Goal: Task Accomplishment & Management: Manage account settings

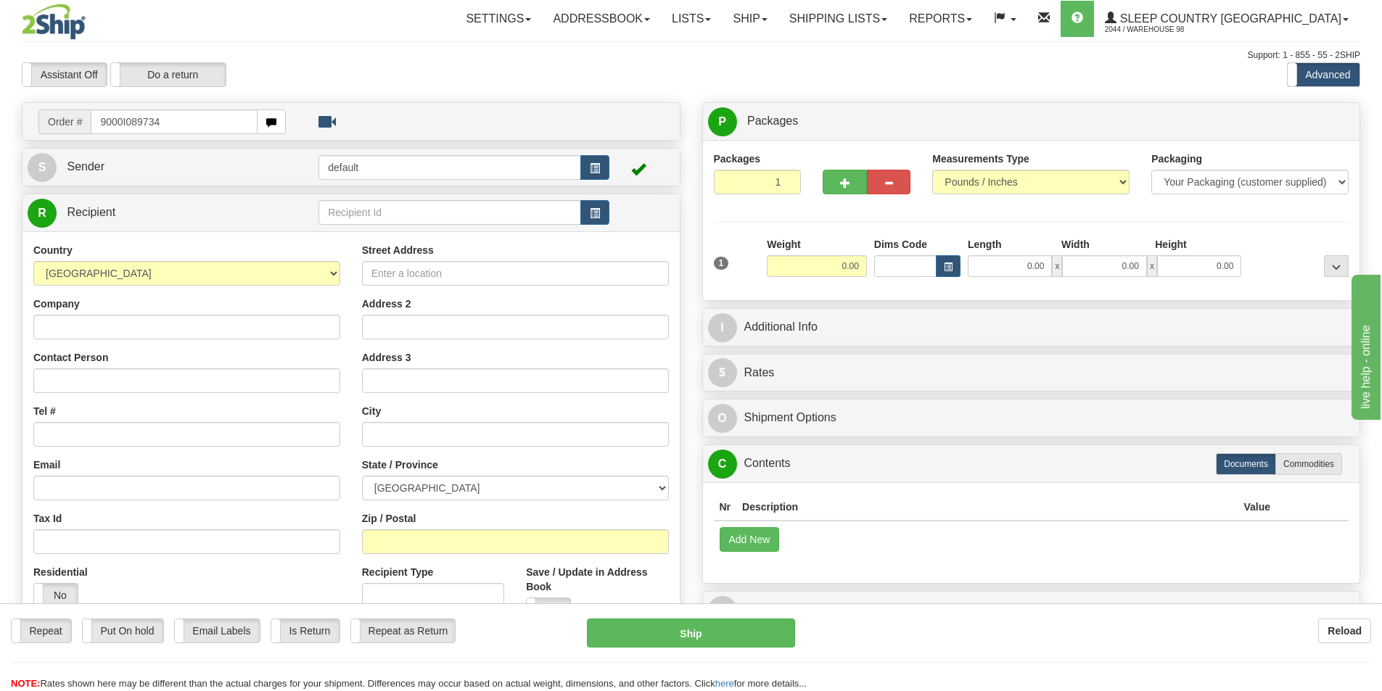
type input "9000I089734"
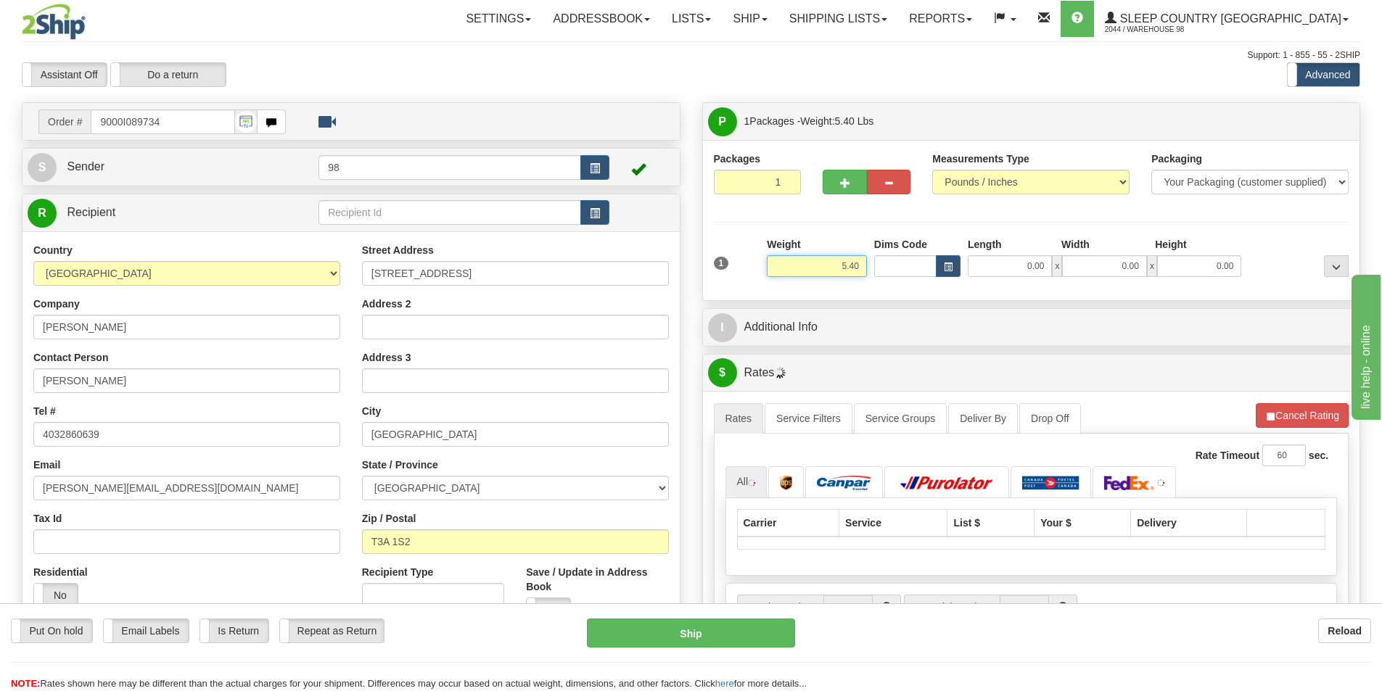
drag, startPoint x: 846, startPoint y: 272, endPoint x: 886, endPoint y: 272, distance: 40.6
click at [886, 272] on div "1 Weight 5.40 Dims Code 0.00" at bounding box center [1031, 262] width 643 height 51
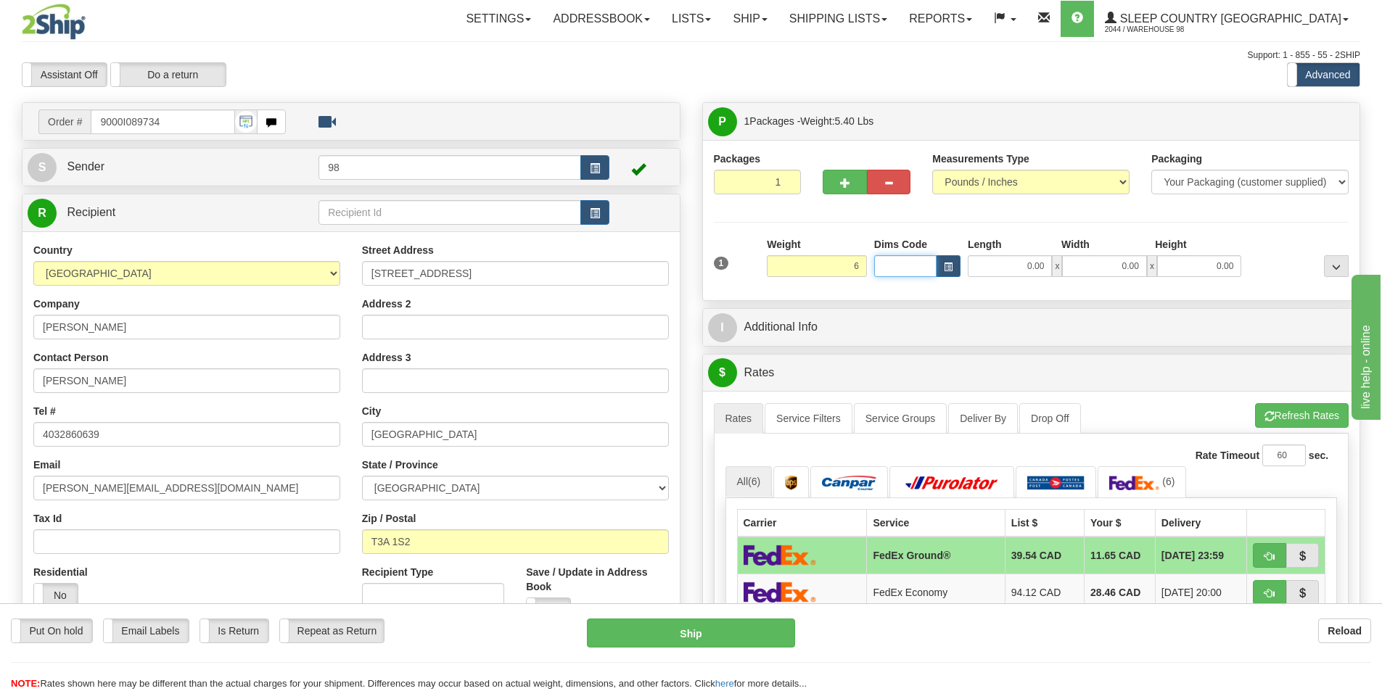
type input "6.00"
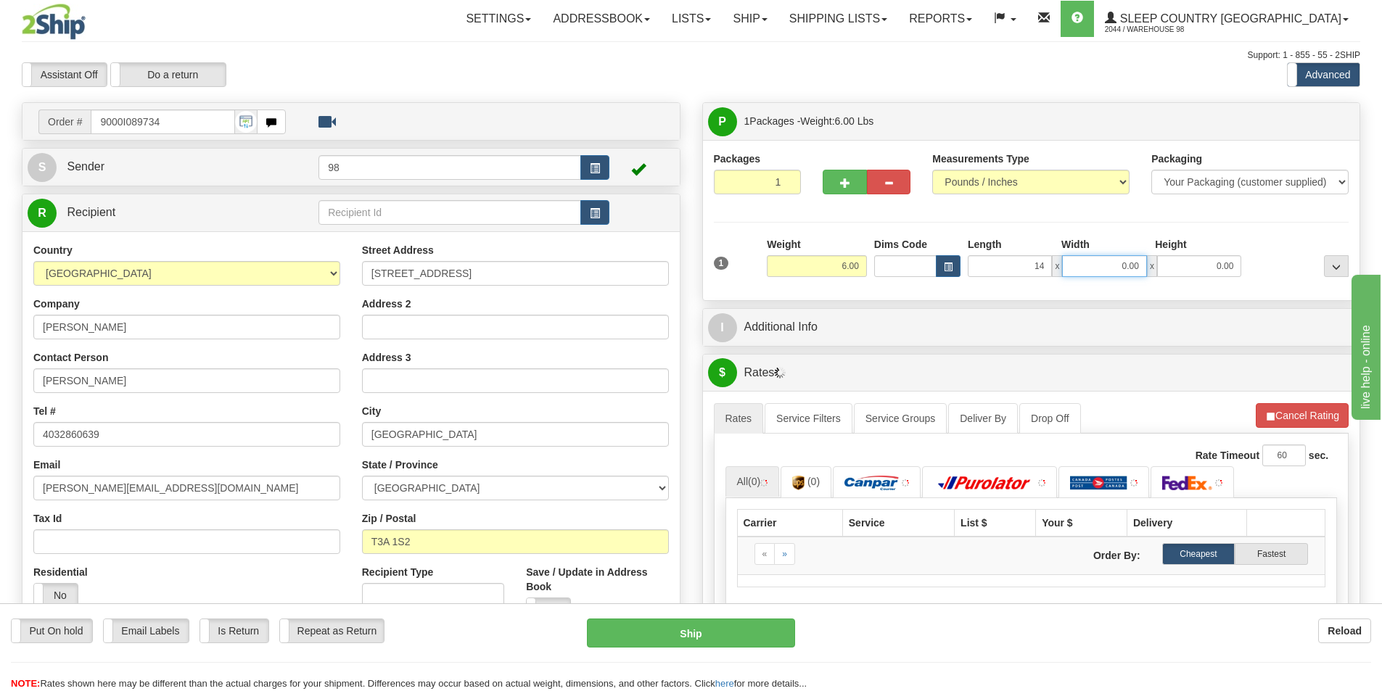
type input "14.00"
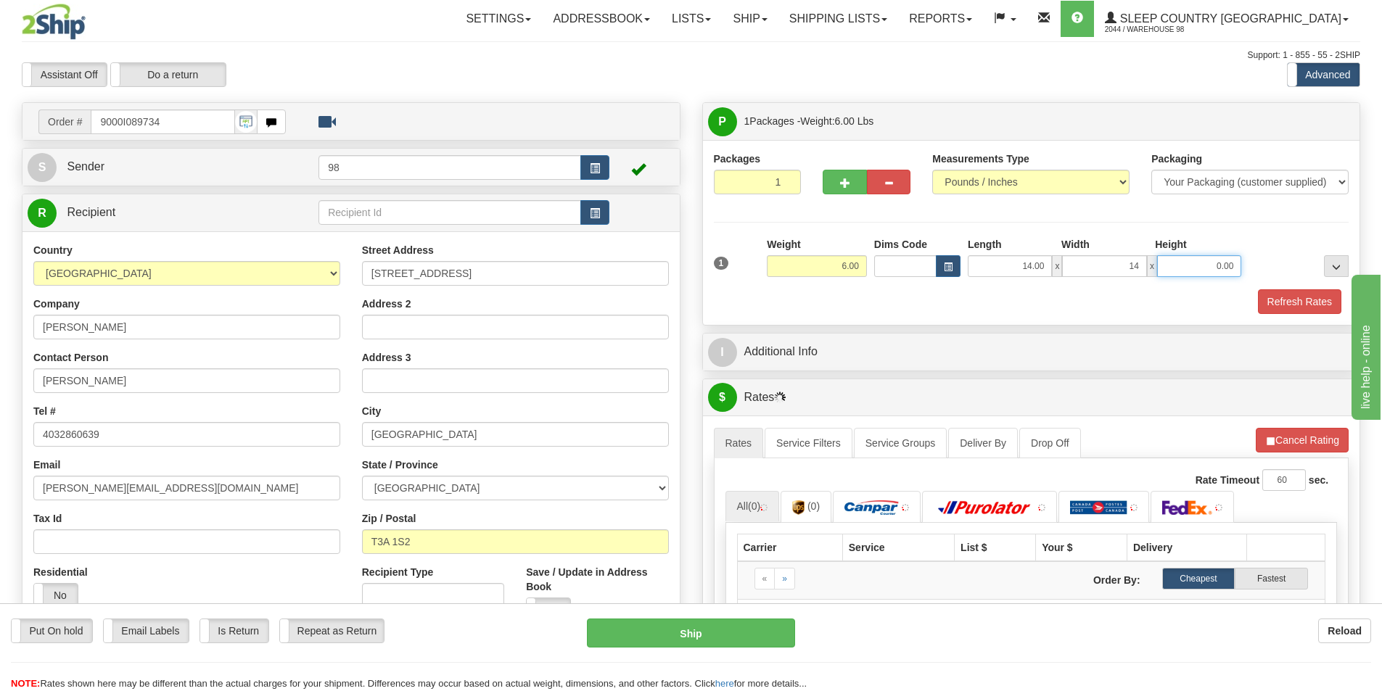
type input "14.00"
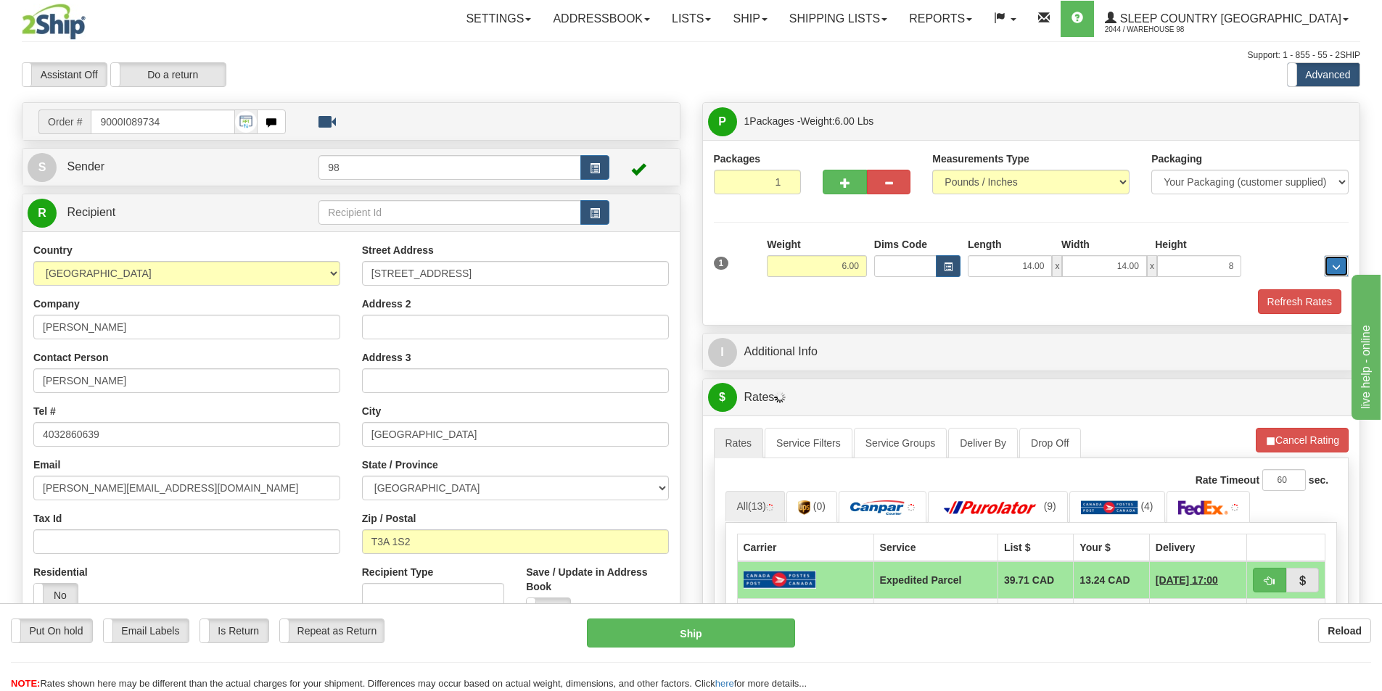
type input "8.00"
click at [1281, 304] on button "Refresh Rates" at bounding box center [1299, 301] width 83 height 25
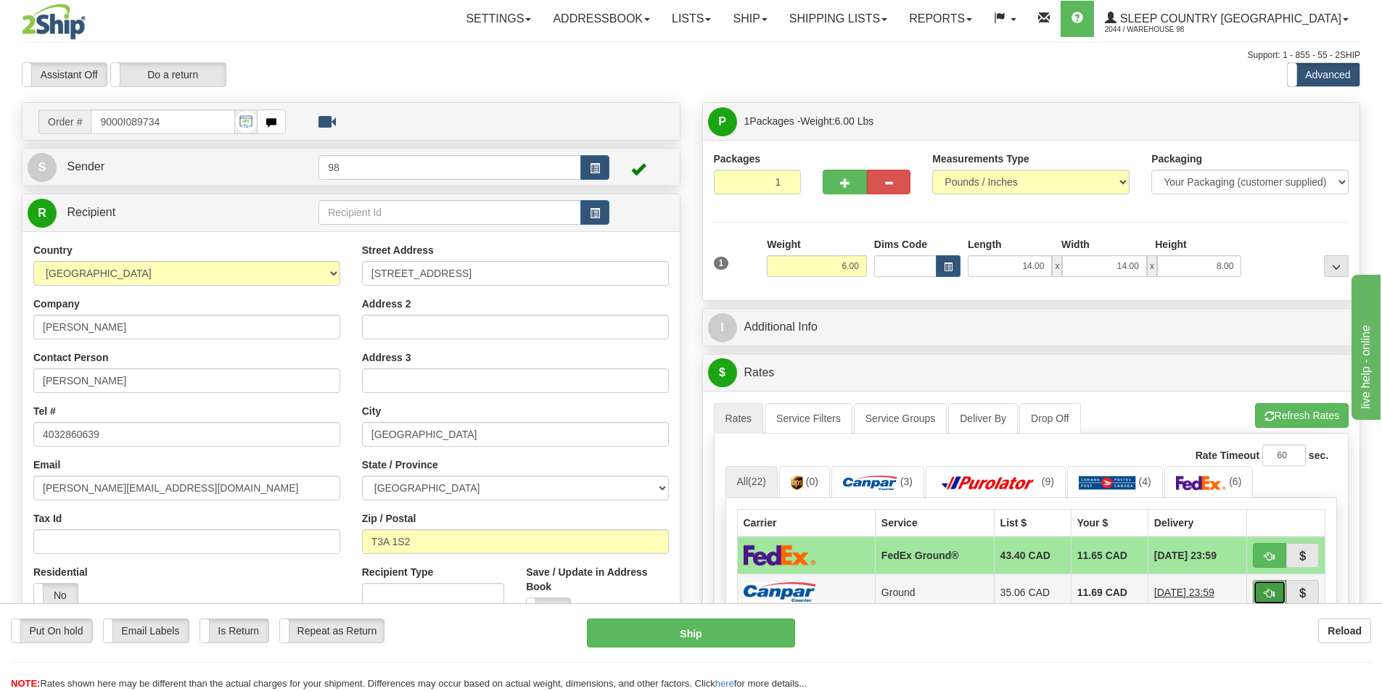
click at [1272, 585] on button "button" at bounding box center [1268, 592] width 33 height 25
type input "1"
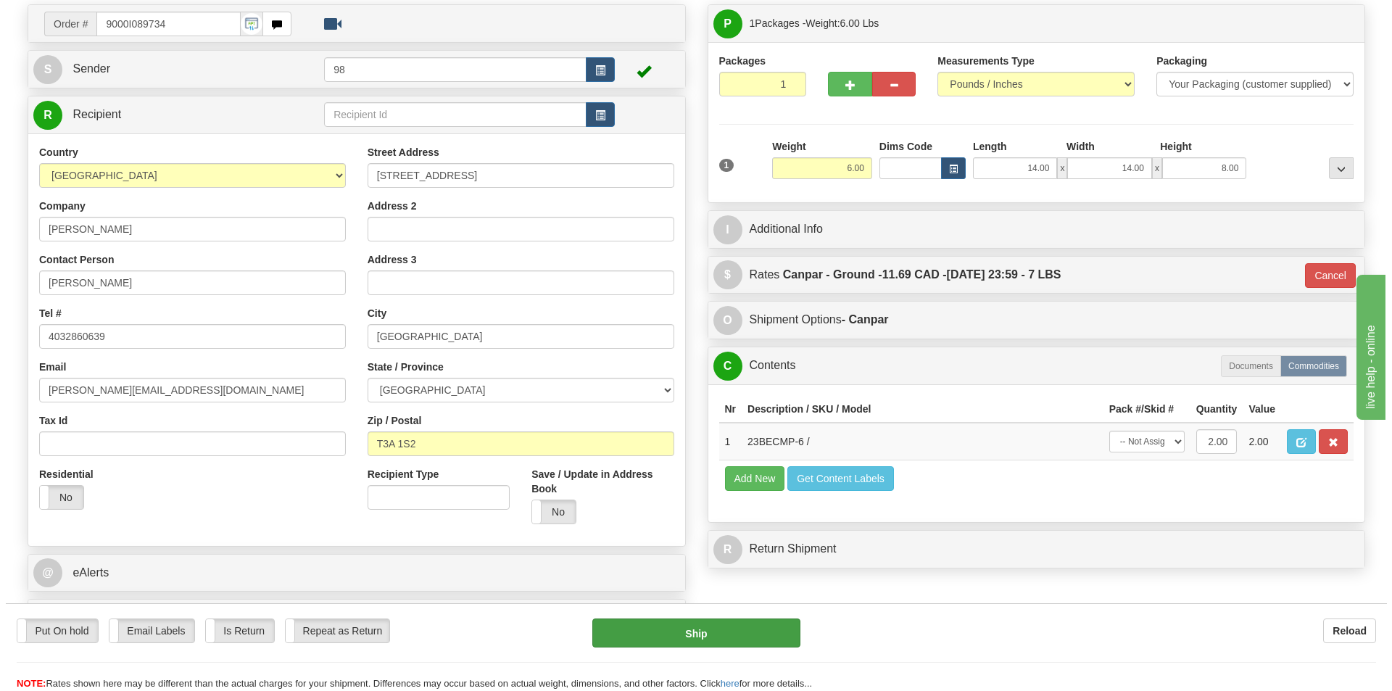
scroll to position [73, 0]
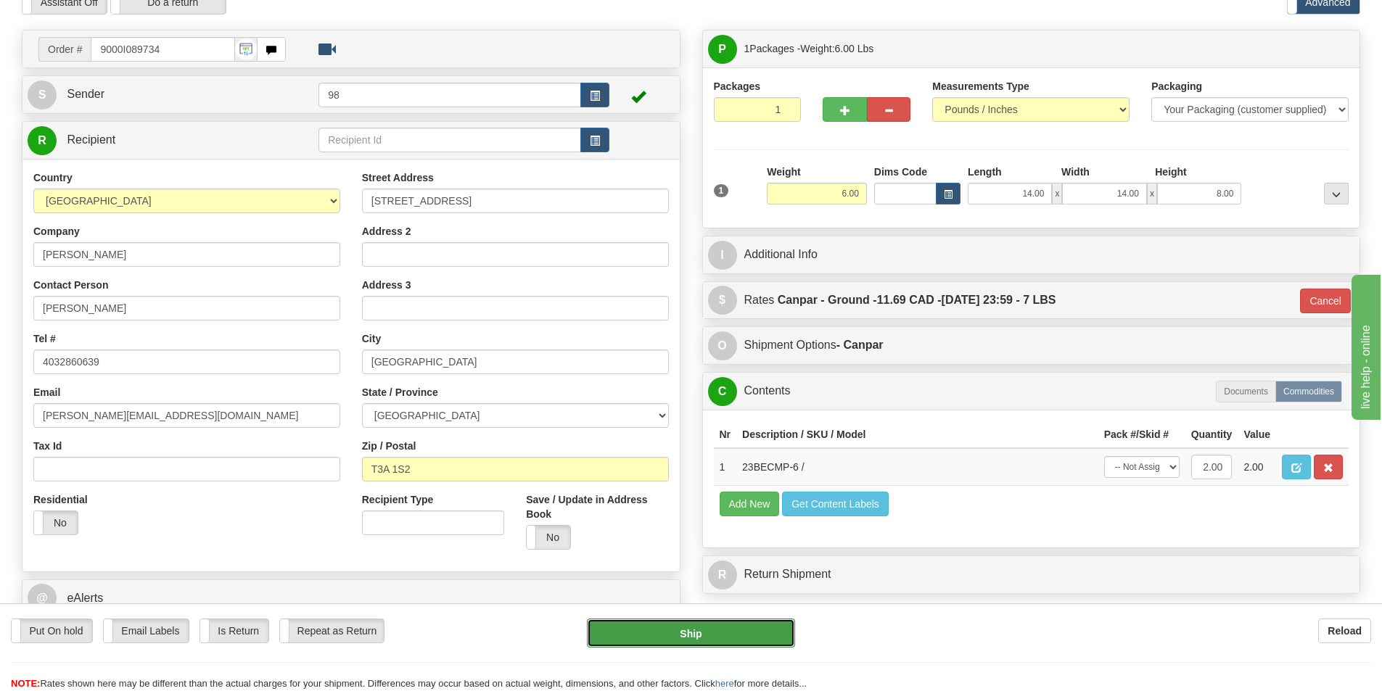
click at [760, 626] on button "Ship" at bounding box center [691, 633] width 208 height 29
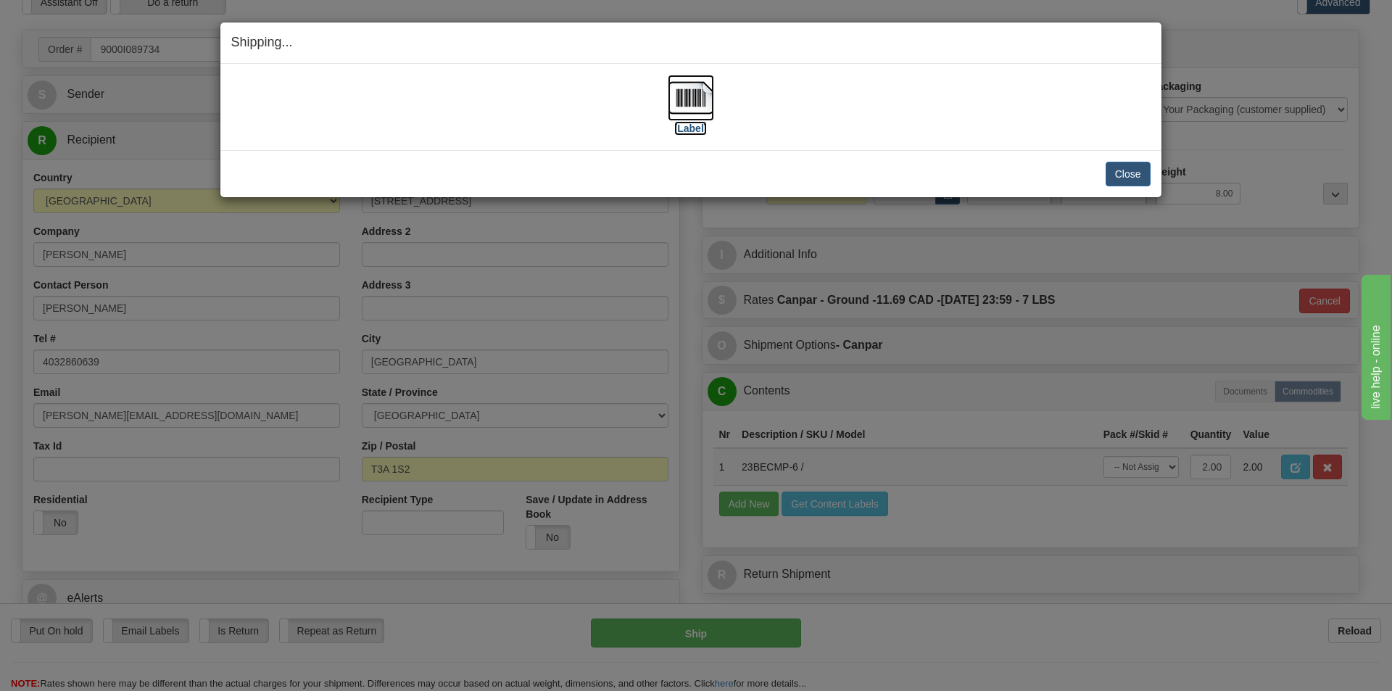
click at [685, 128] on label "[Label]" at bounding box center [690, 128] width 33 height 15
click at [1122, 180] on button "Close" at bounding box center [1128, 174] width 45 height 25
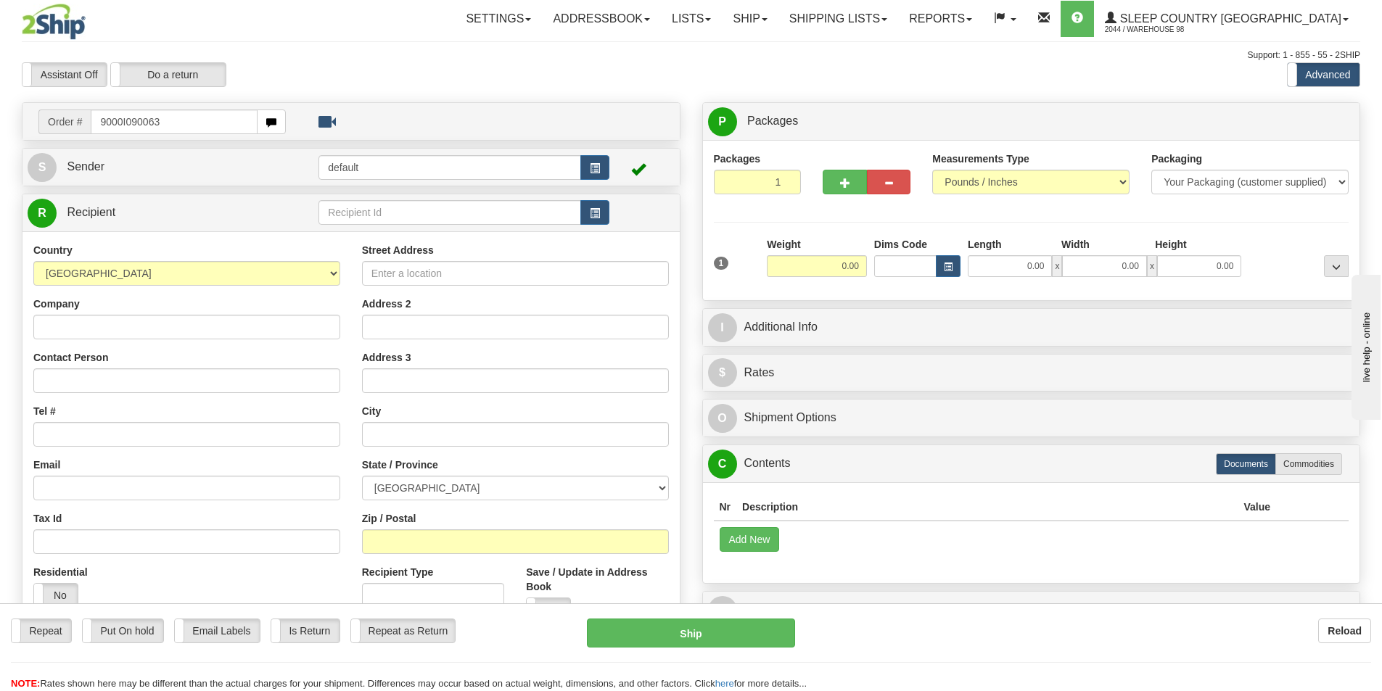
type input "9000I090063"
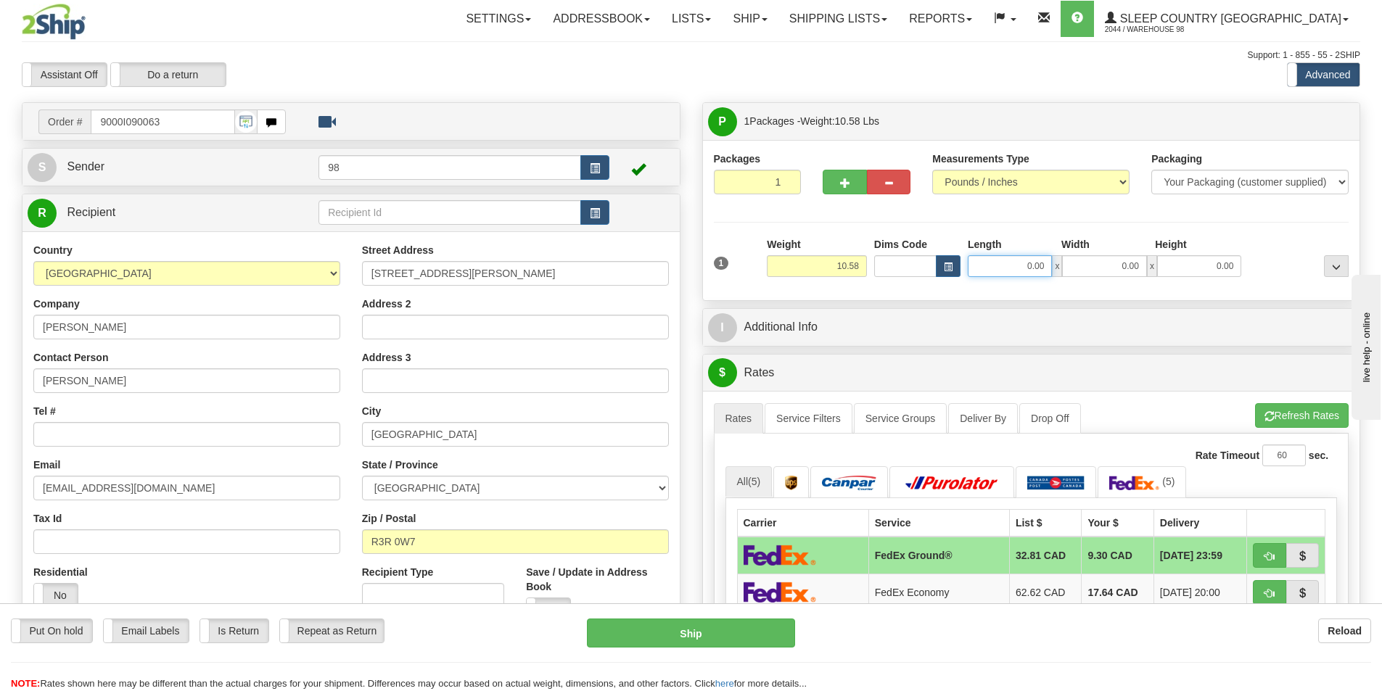
drag, startPoint x: 1023, startPoint y: 265, endPoint x: 1061, endPoint y: 256, distance: 39.6
click at [1061, 256] on div "0.00 x 0.00 x 0.00" at bounding box center [1103, 266] width 273 height 22
type input "19.00"
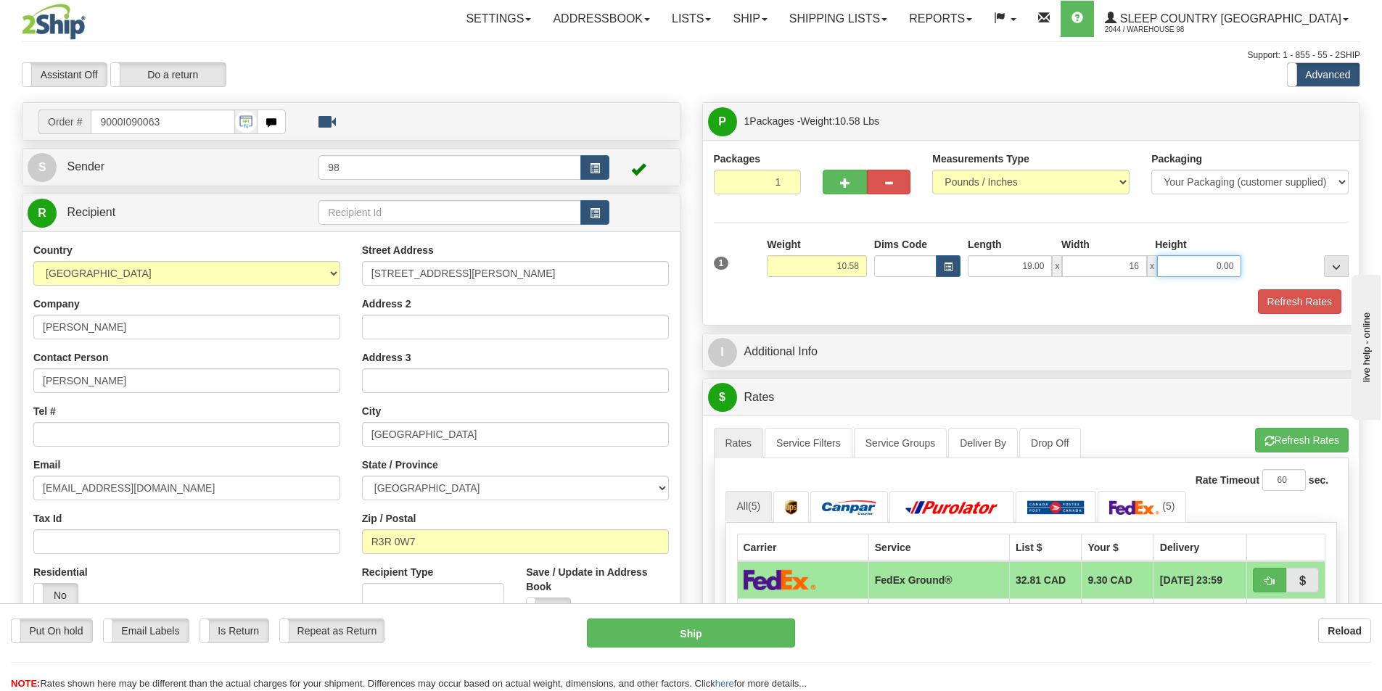
type input "16.00"
type input "10.00"
click at [1271, 305] on button "Refresh Rates" at bounding box center [1299, 301] width 83 height 25
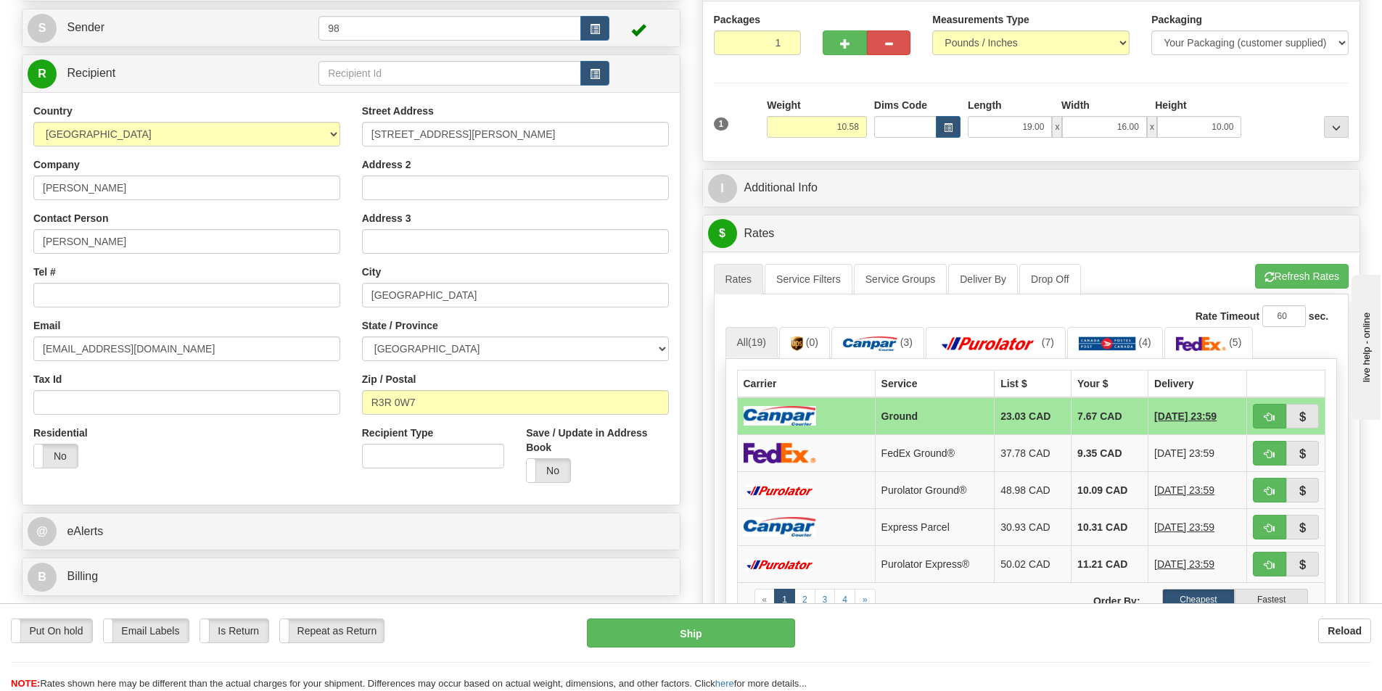
scroll to position [145, 0]
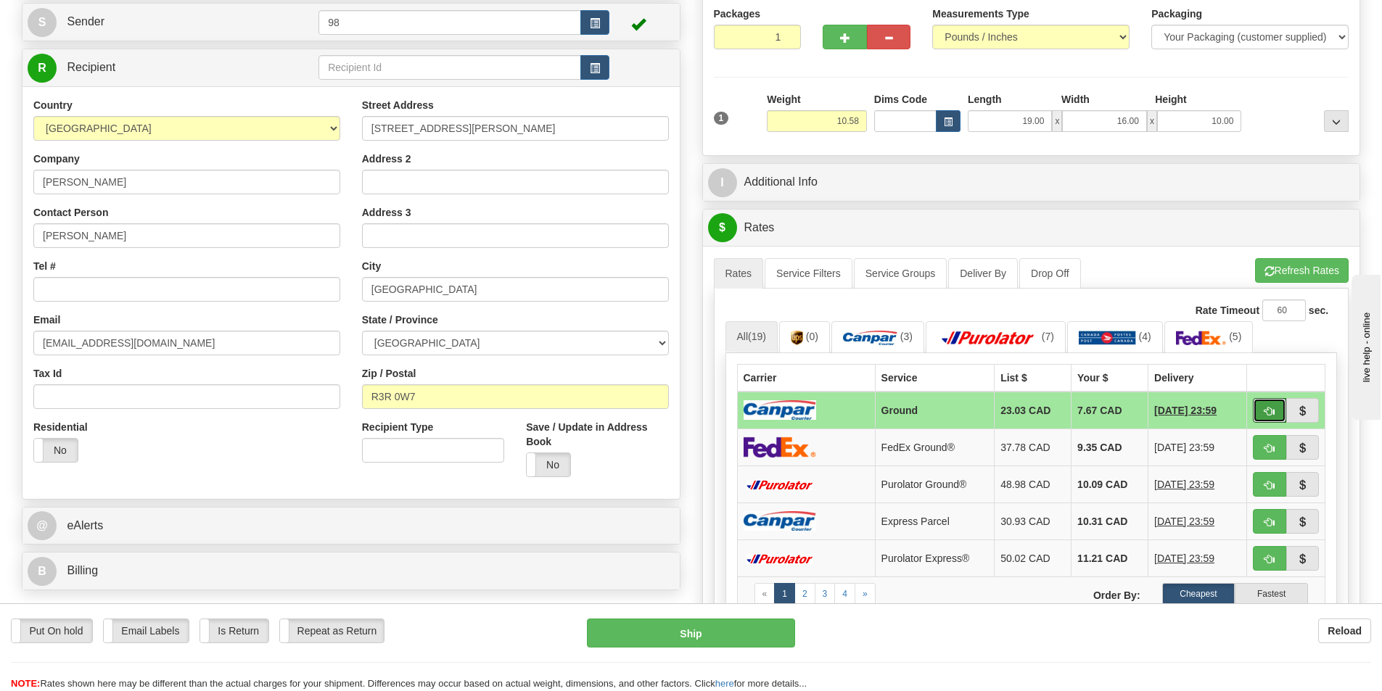
click at [1263, 405] on button "button" at bounding box center [1268, 410] width 33 height 25
type input "1"
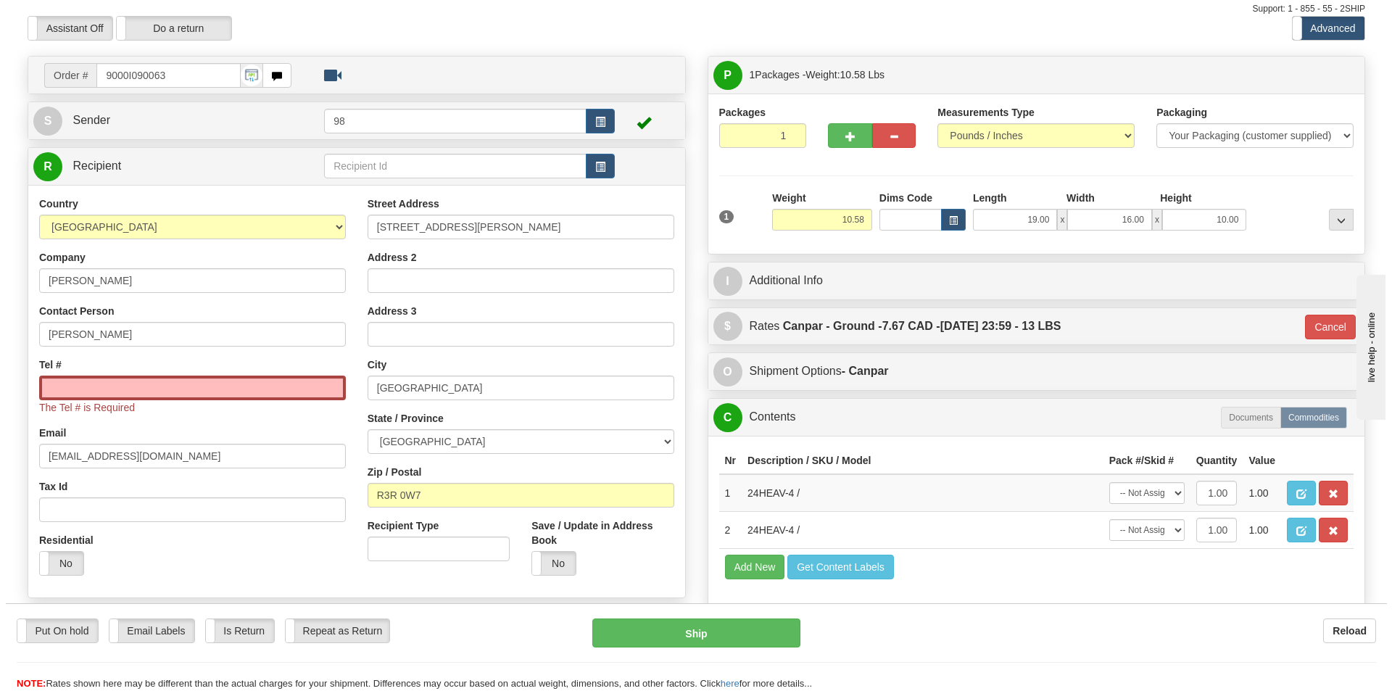
scroll to position [73, 0]
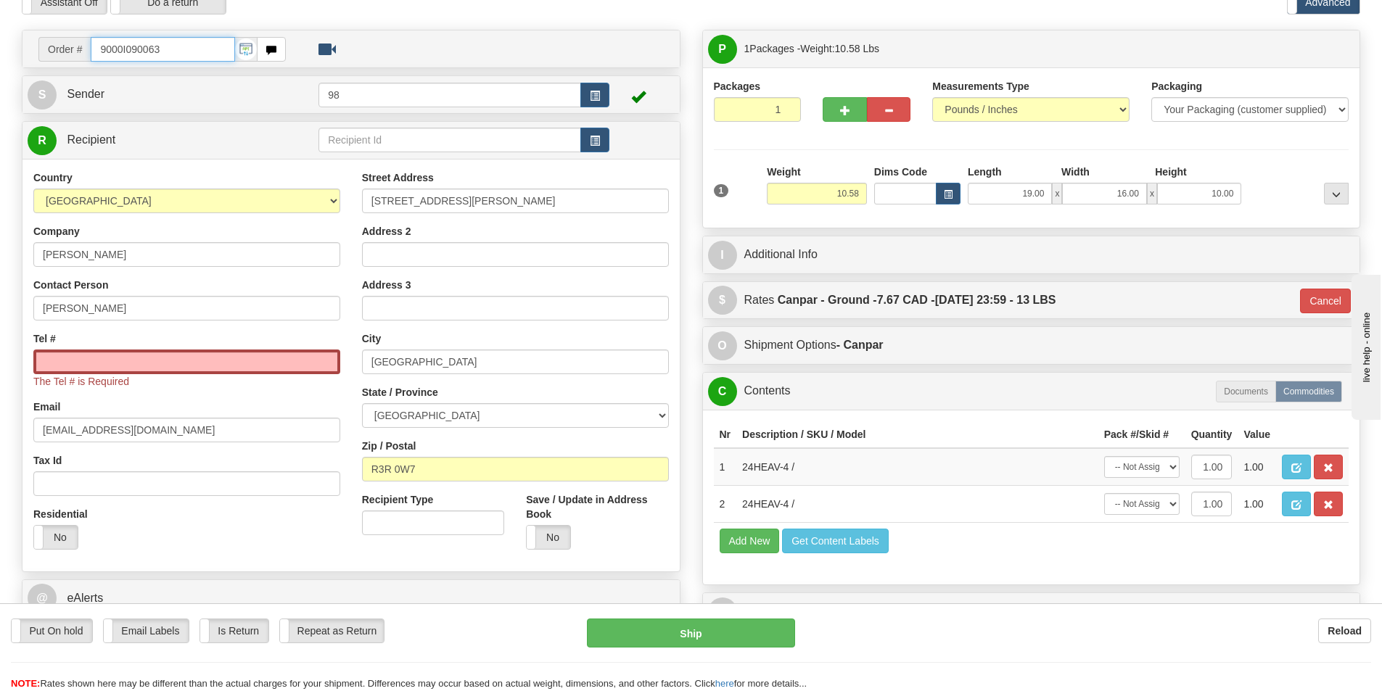
drag, startPoint x: 164, startPoint y: 46, endPoint x: 86, endPoint y: 48, distance: 77.6
click at [86, 48] on div "Order # 9000I090063" at bounding box center [161, 49] width 247 height 25
click at [188, 367] on input "Tel #" at bounding box center [186, 362] width 307 height 25
paste input "204 918-0297"
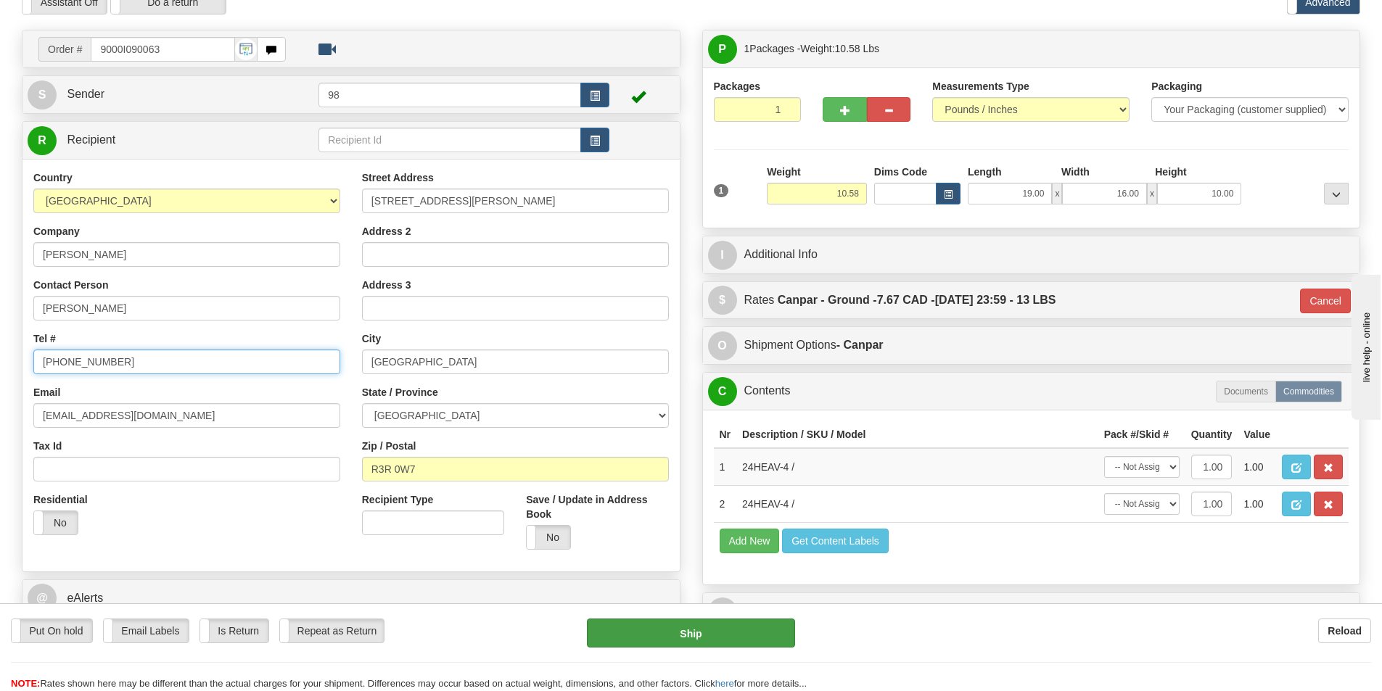
type input "204 918-0297"
click at [678, 632] on button "Ship" at bounding box center [691, 633] width 208 height 29
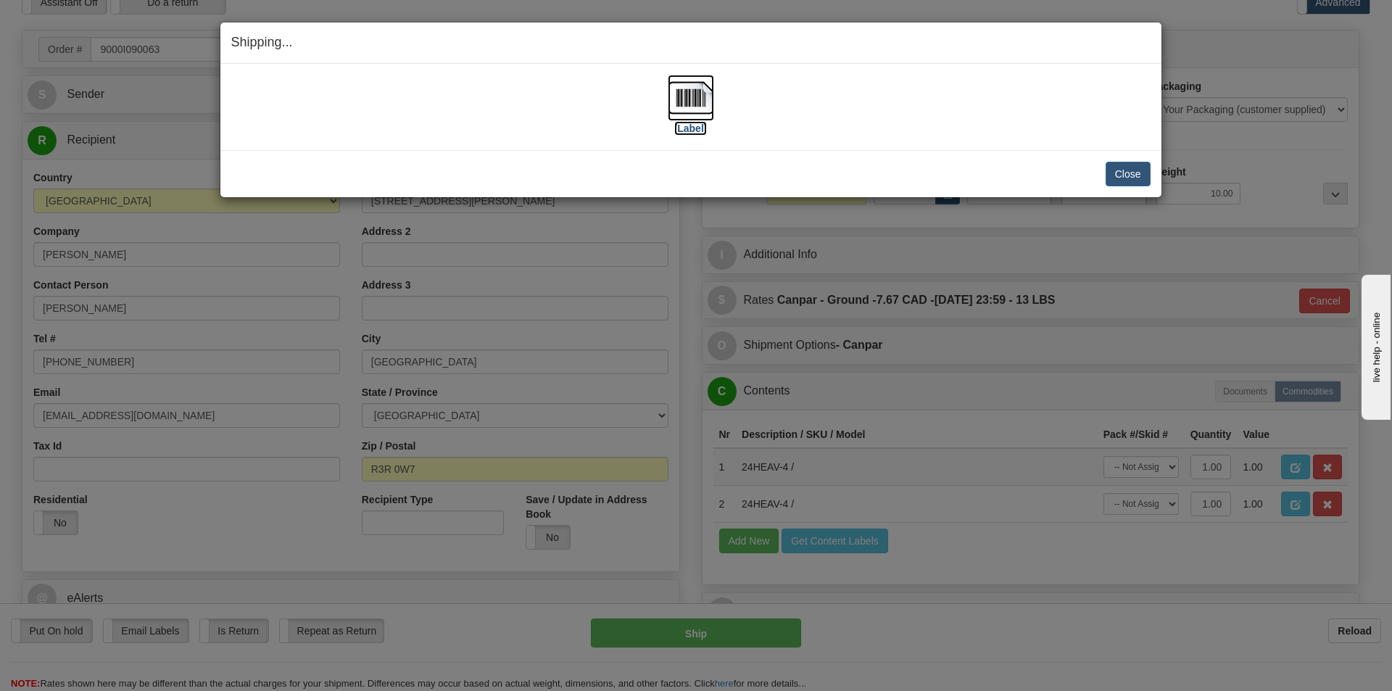
click at [700, 126] on label "[Label]" at bounding box center [690, 128] width 33 height 15
click at [1121, 173] on button "Close" at bounding box center [1128, 174] width 45 height 25
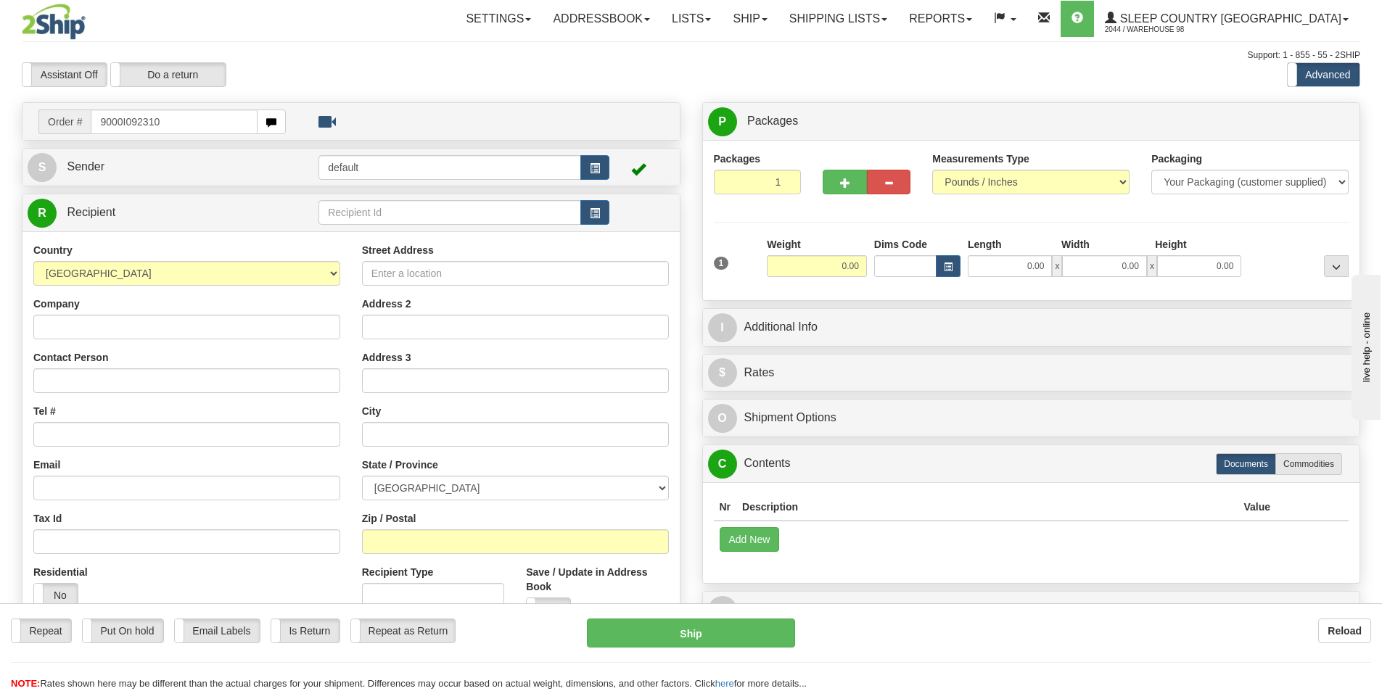
type input "9000I092310"
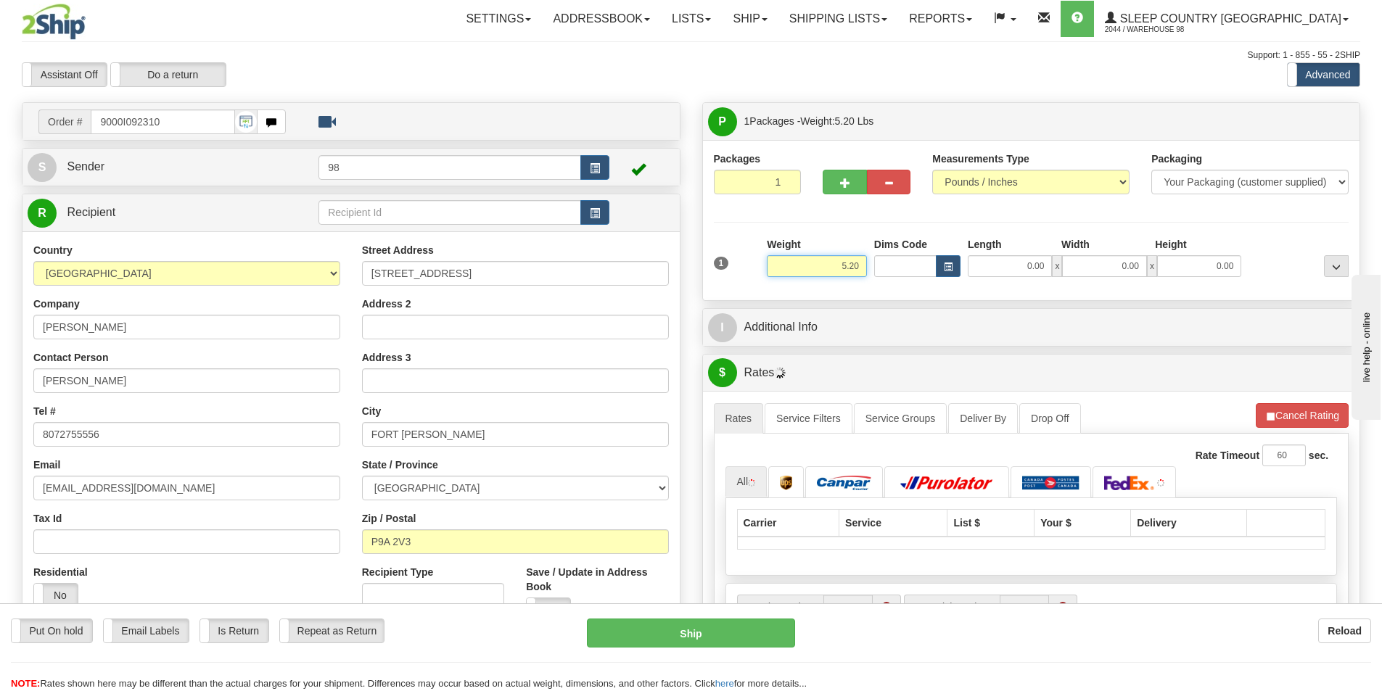
drag, startPoint x: 857, startPoint y: 266, endPoint x: 904, endPoint y: 266, distance: 47.1
click at [904, 266] on div "1 Weight 5.20 Dims Code 0.00" at bounding box center [1031, 262] width 643 height 51
type input "6.00"
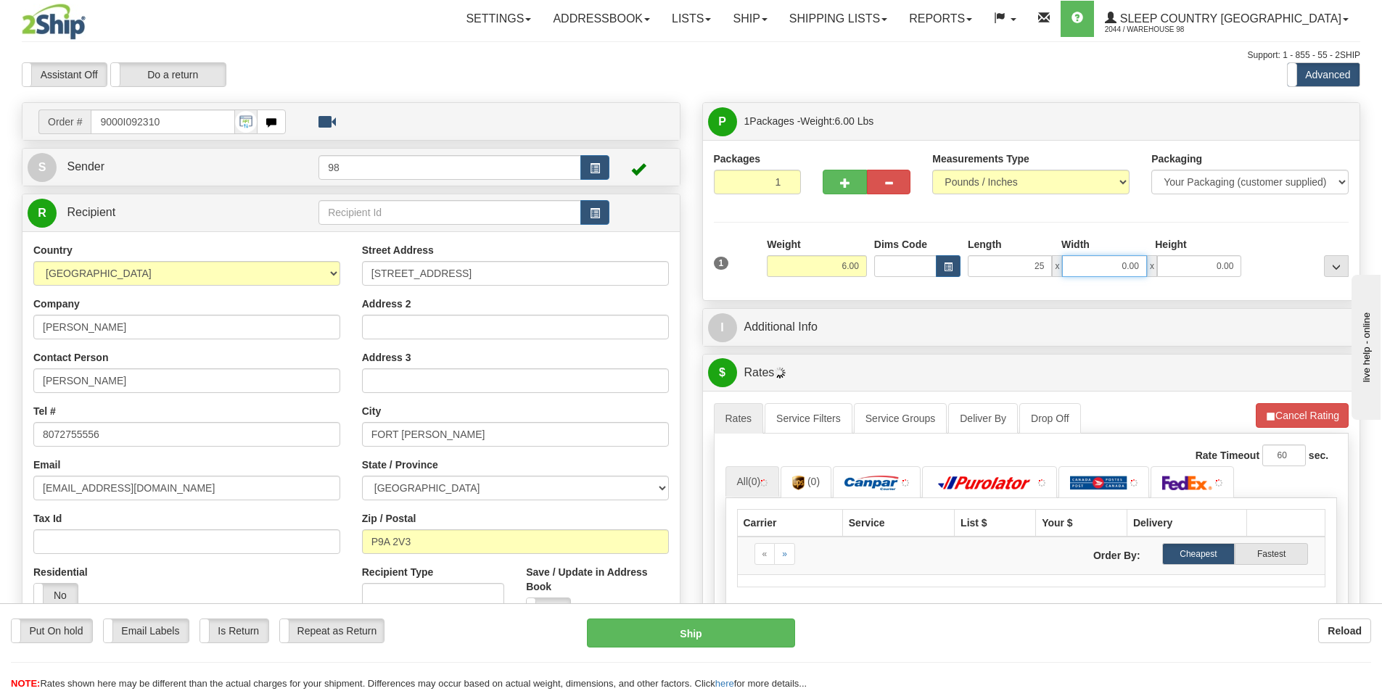
type input "25.00"
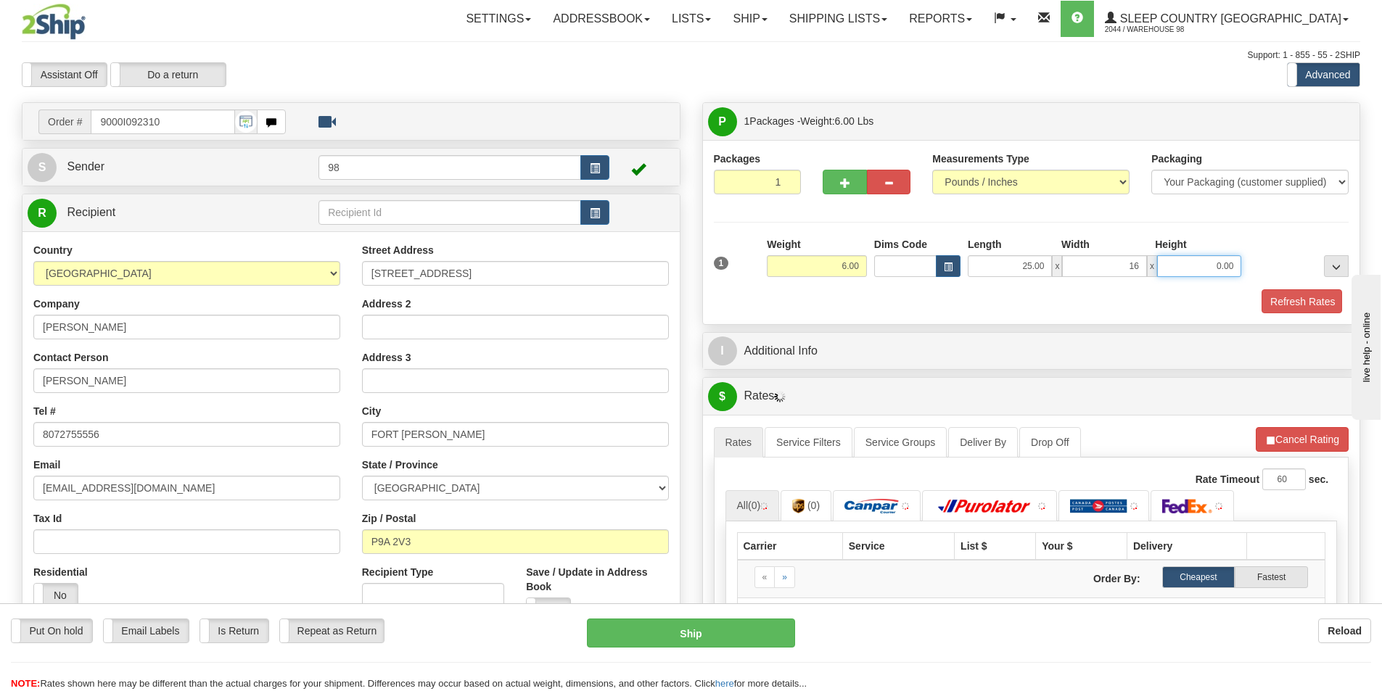
type input "16.00"
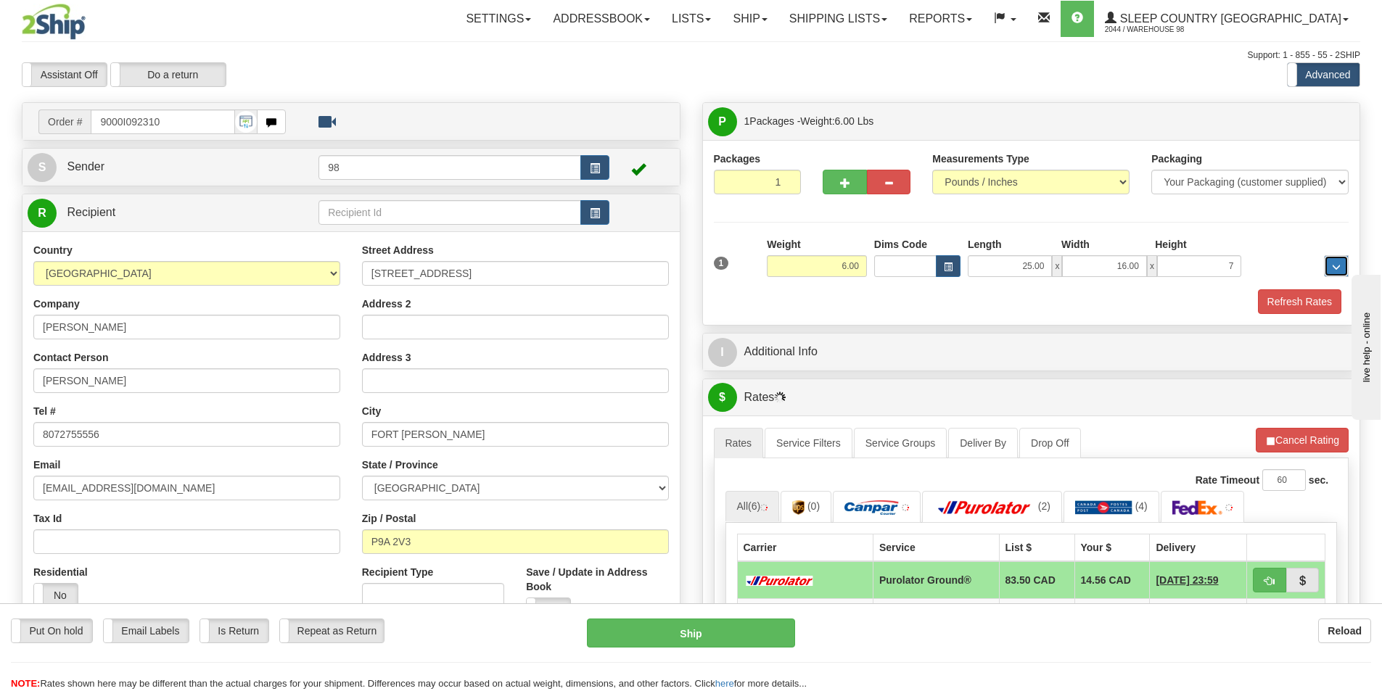
type input "7.00"
click at [1293, 293] on button "Refresh Rates" at bounding box center [1299, 301] width 83 height 25
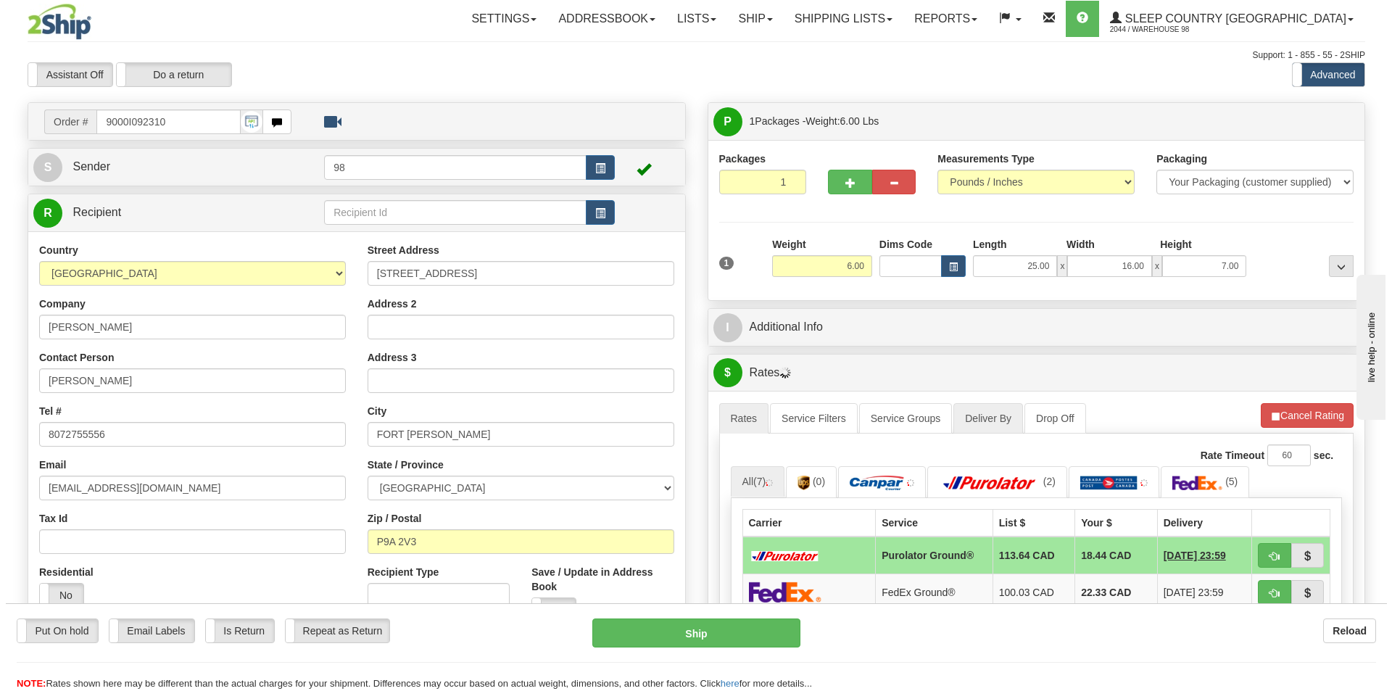
scroll to position [73, 0]
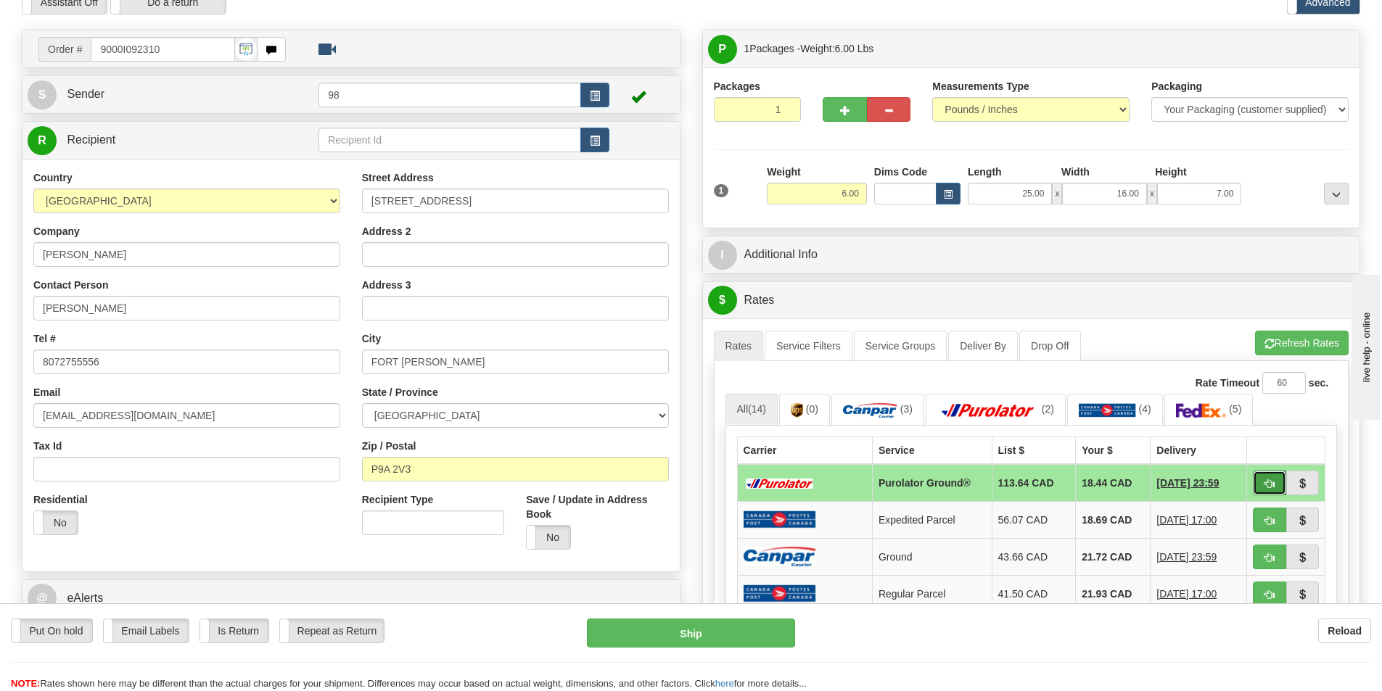
drag, startPoint x: 1215, startPoint y: 500, endPoint x: 1257, endPoint y: 482, distance: 45.5
click at [1257, 482] on button "button" at bounding box center [1268, 483] width 33 height 25
type input "260"
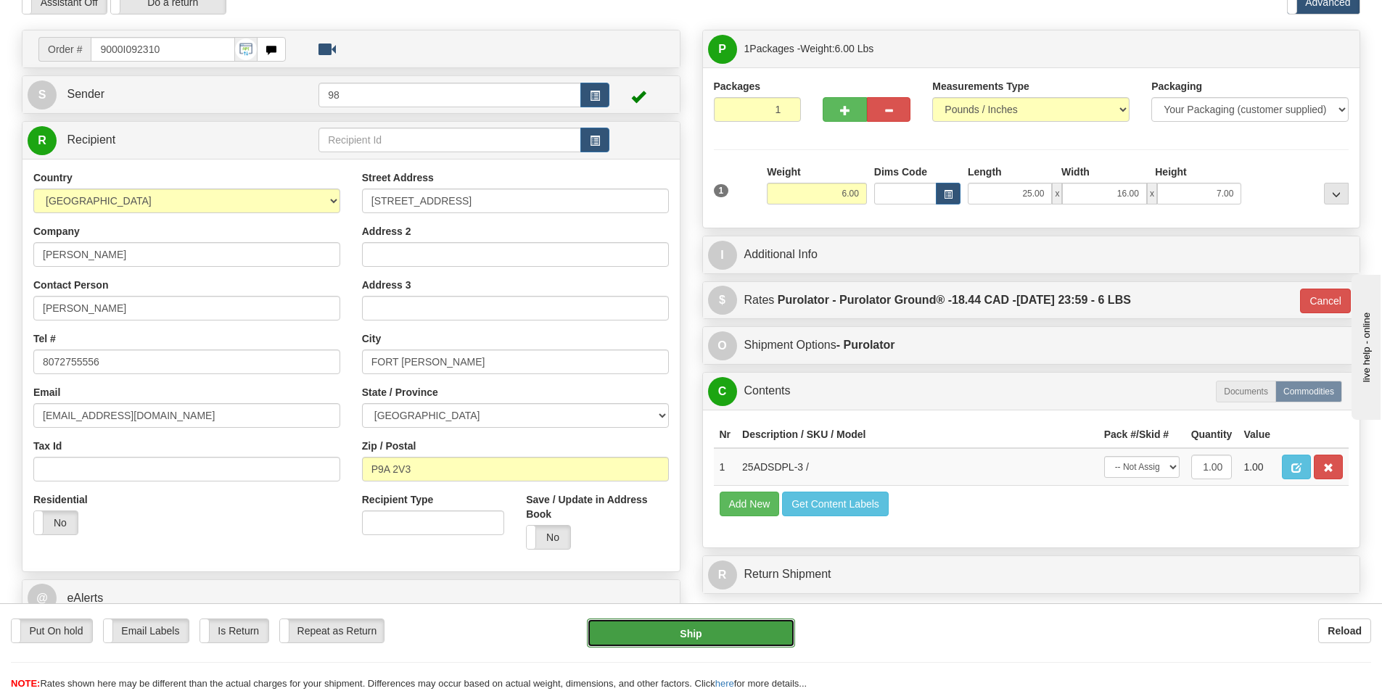
click at [709, 626] on button "Ship" at bounding box center [691, 633] width 208 height 29
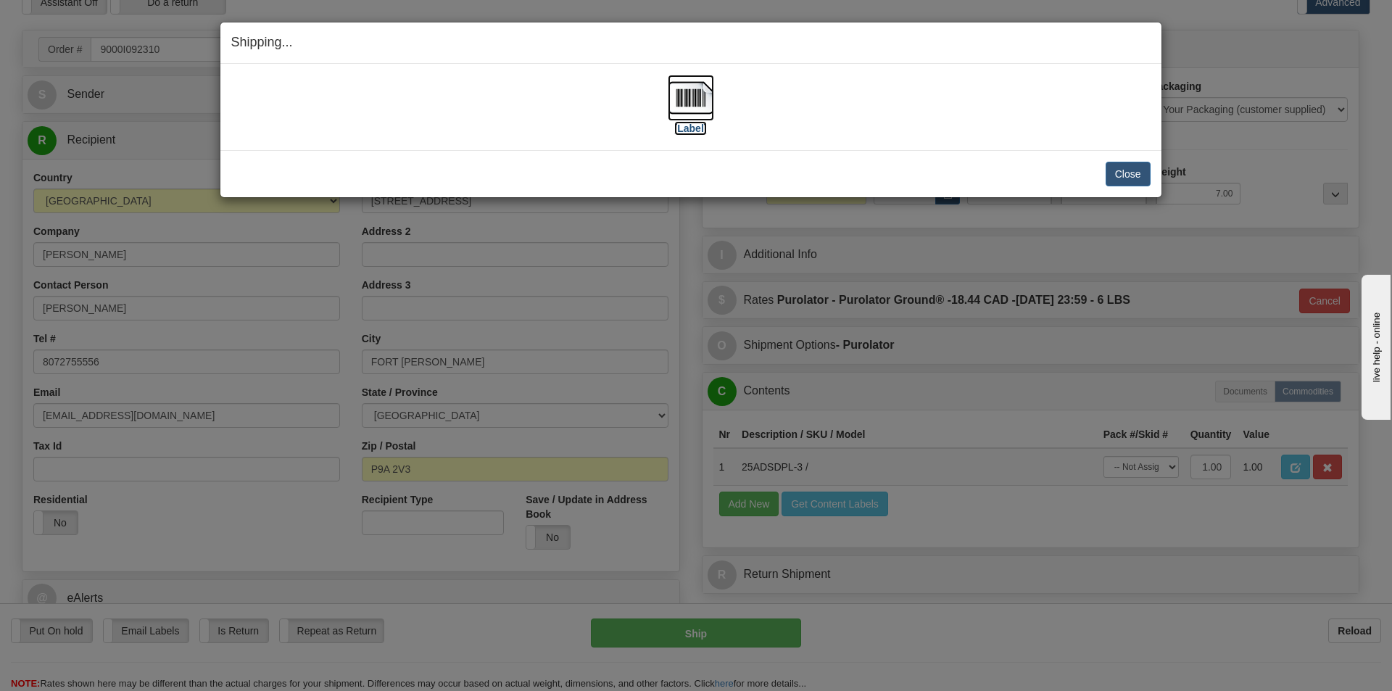
click at [689, 131] on label "[Label]" at bounding box center [690, 128] width 33 height 15
click at [1123, 179] on button "Close" at bounding box center [1128, 174] width 45 height 25
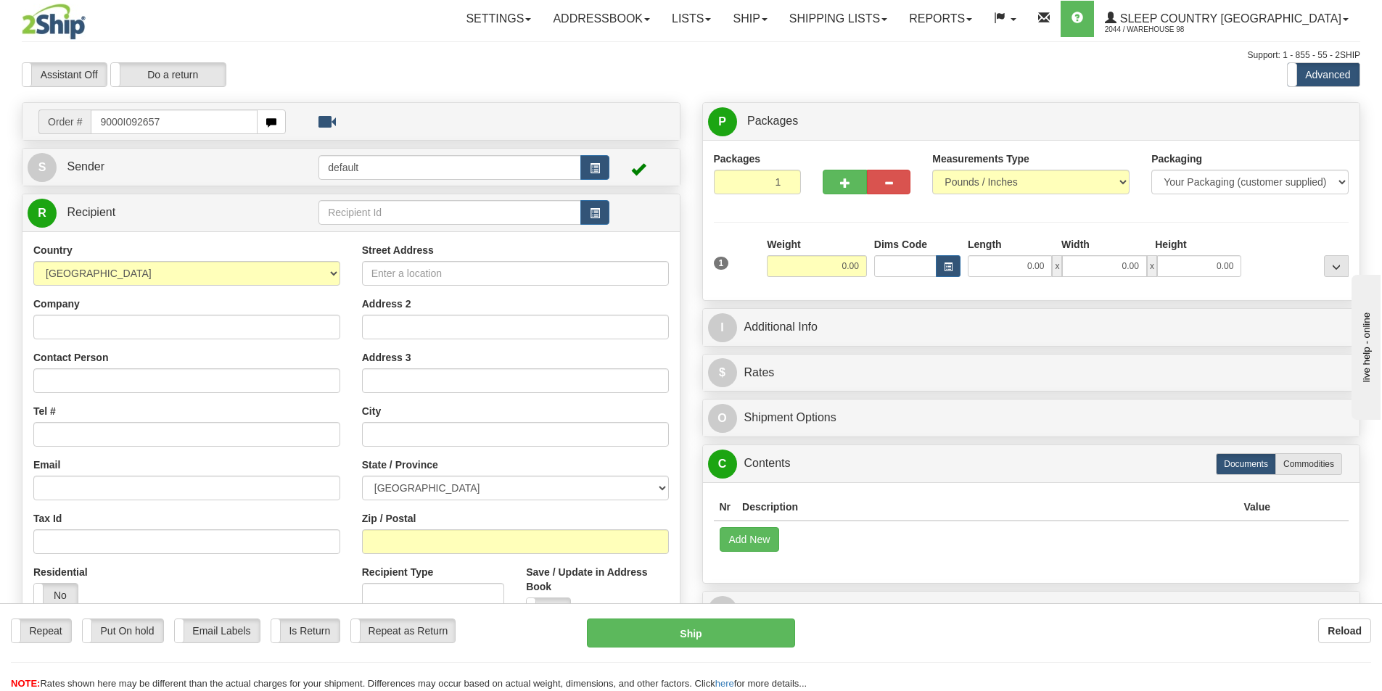
type input "9000I092657"
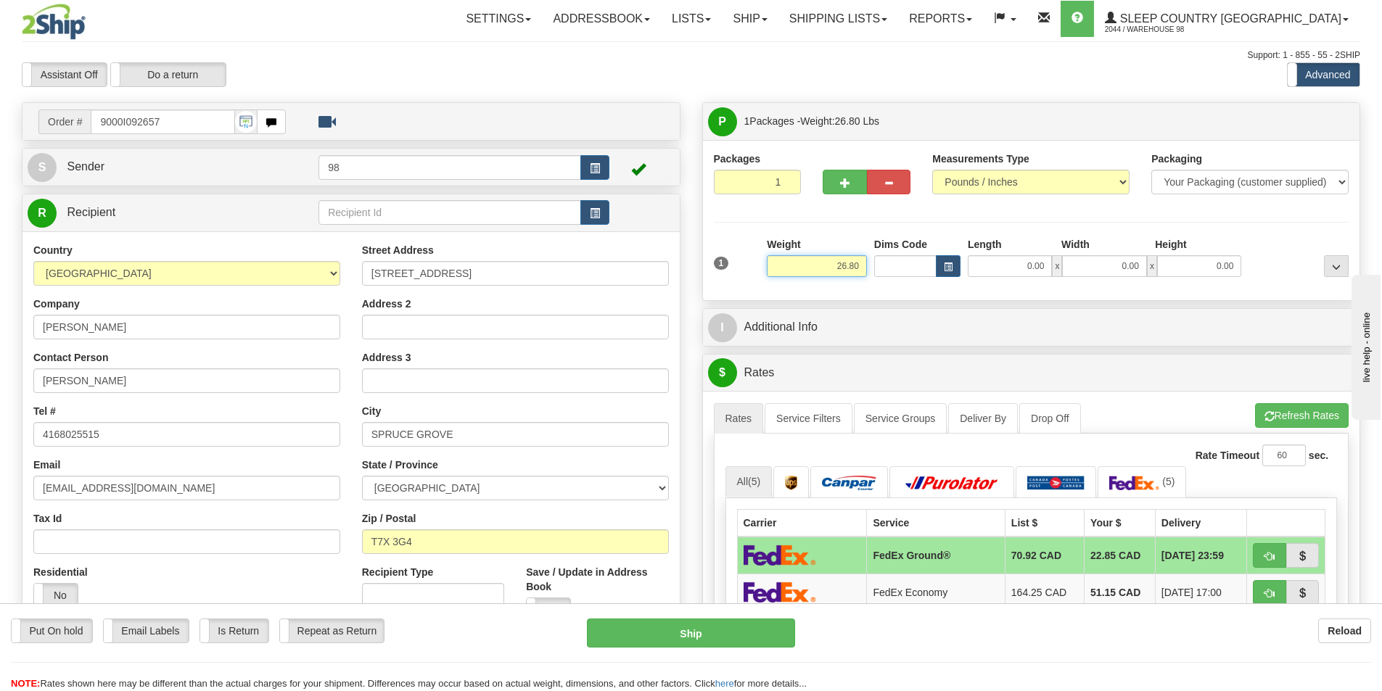
drag, startPoint x: 825, startPoint y: 266, endPoint x: 864, endPoint y: 264, distance: 38.5
click at [861, 263] on input "26.80" at bounding box center [817, 266] width 100 height 22
type input "5.00"
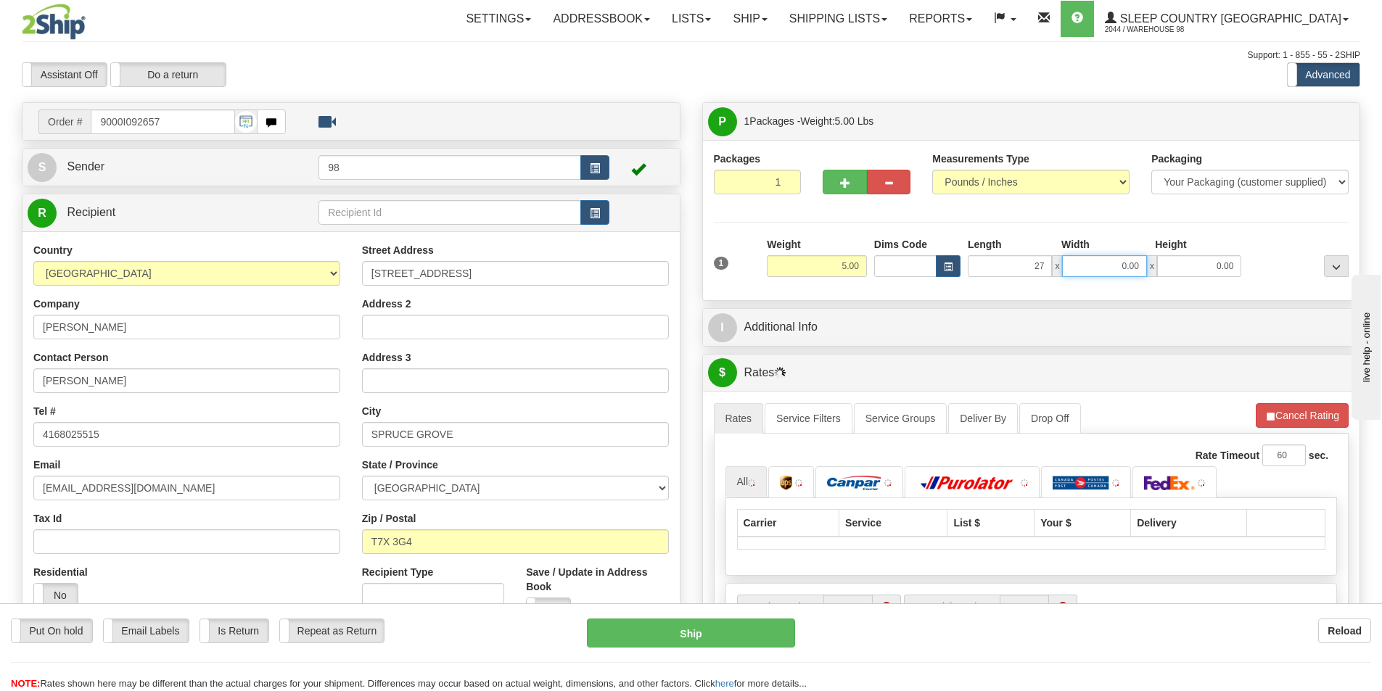
type input "27.00"
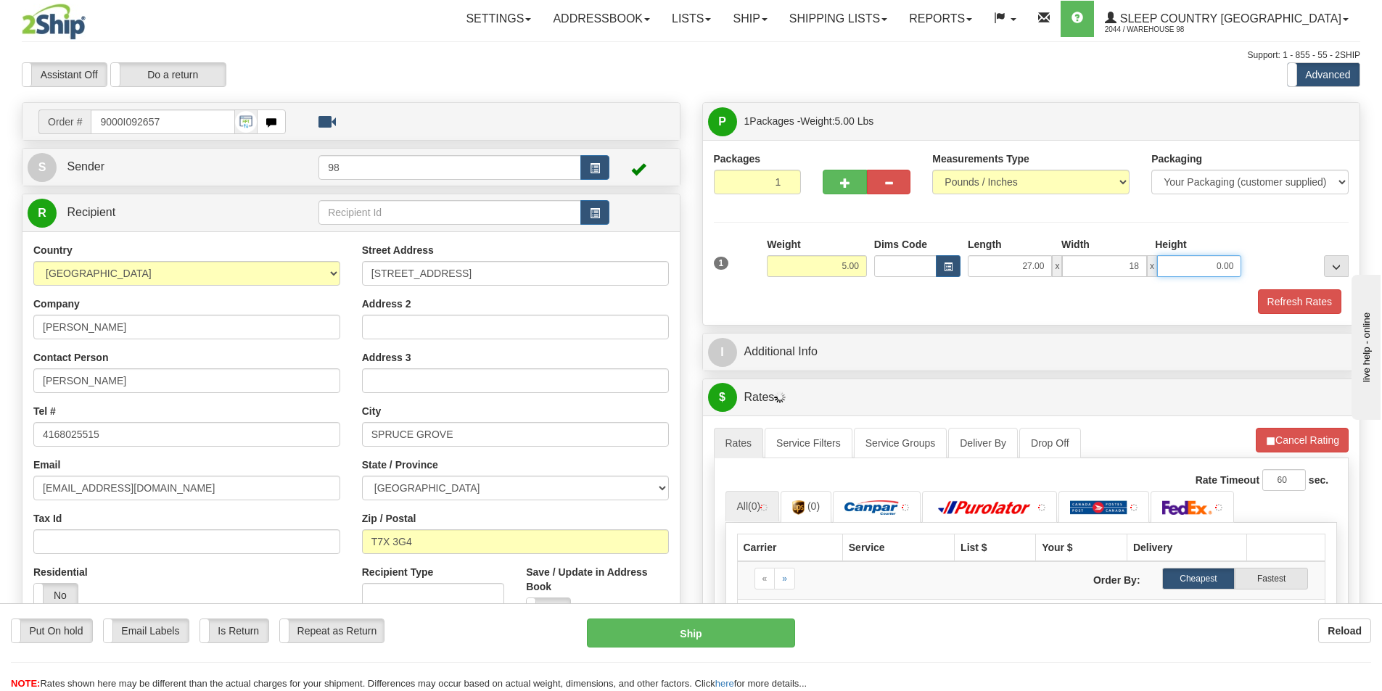
type input "18.00"
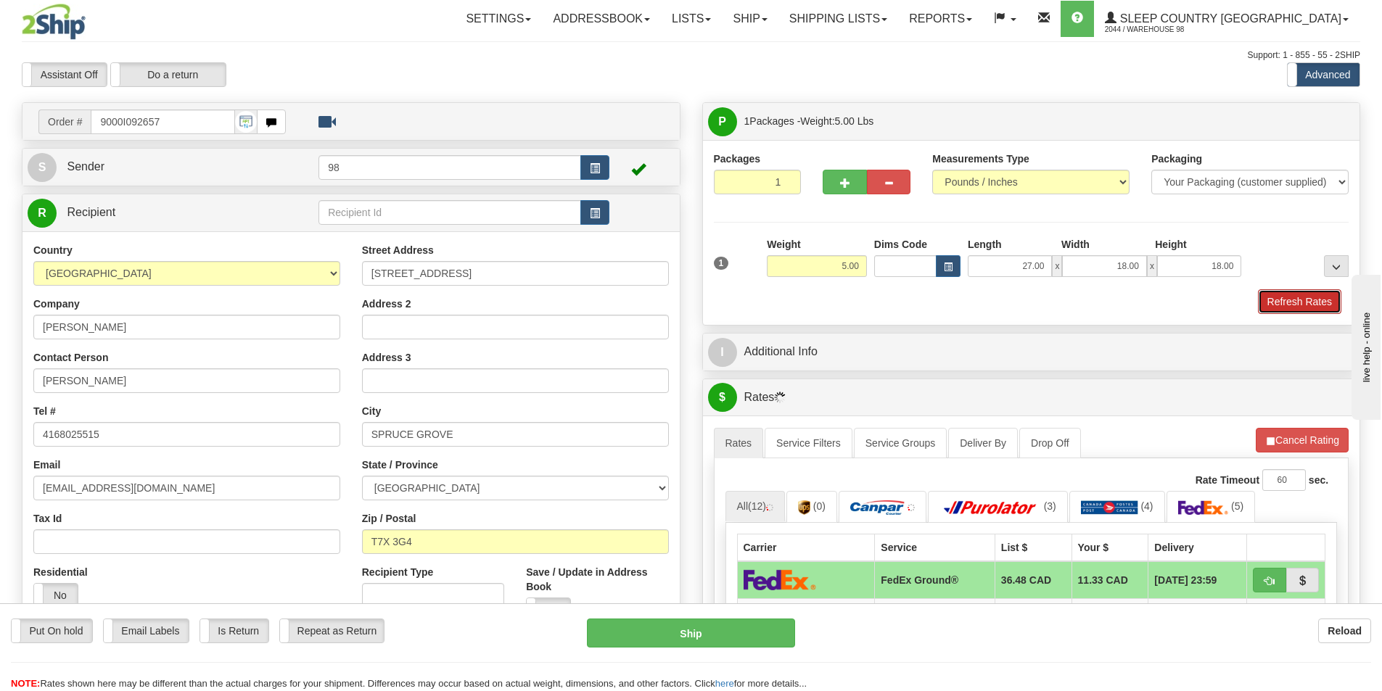
click at [1278, 303] on button "Refresh Rates" at bounding box center [1299, 301] width 83 height 25
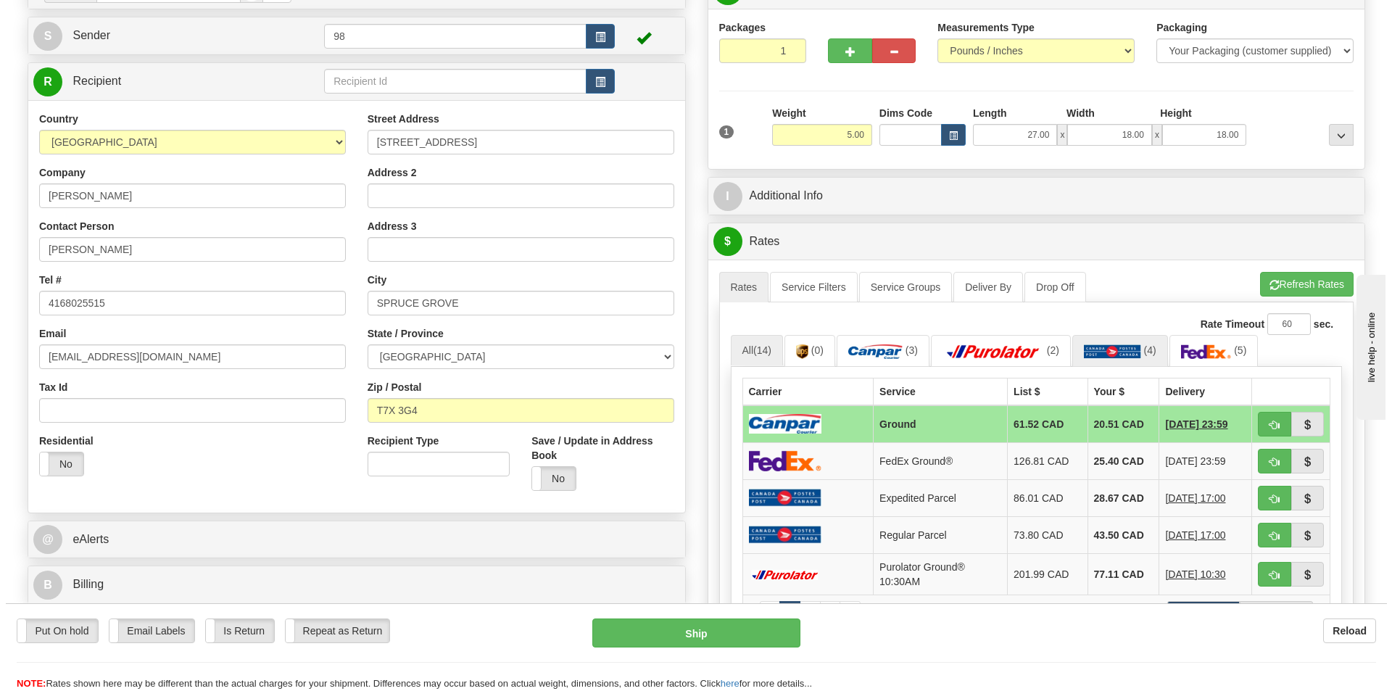
scroll to position [145, 0]
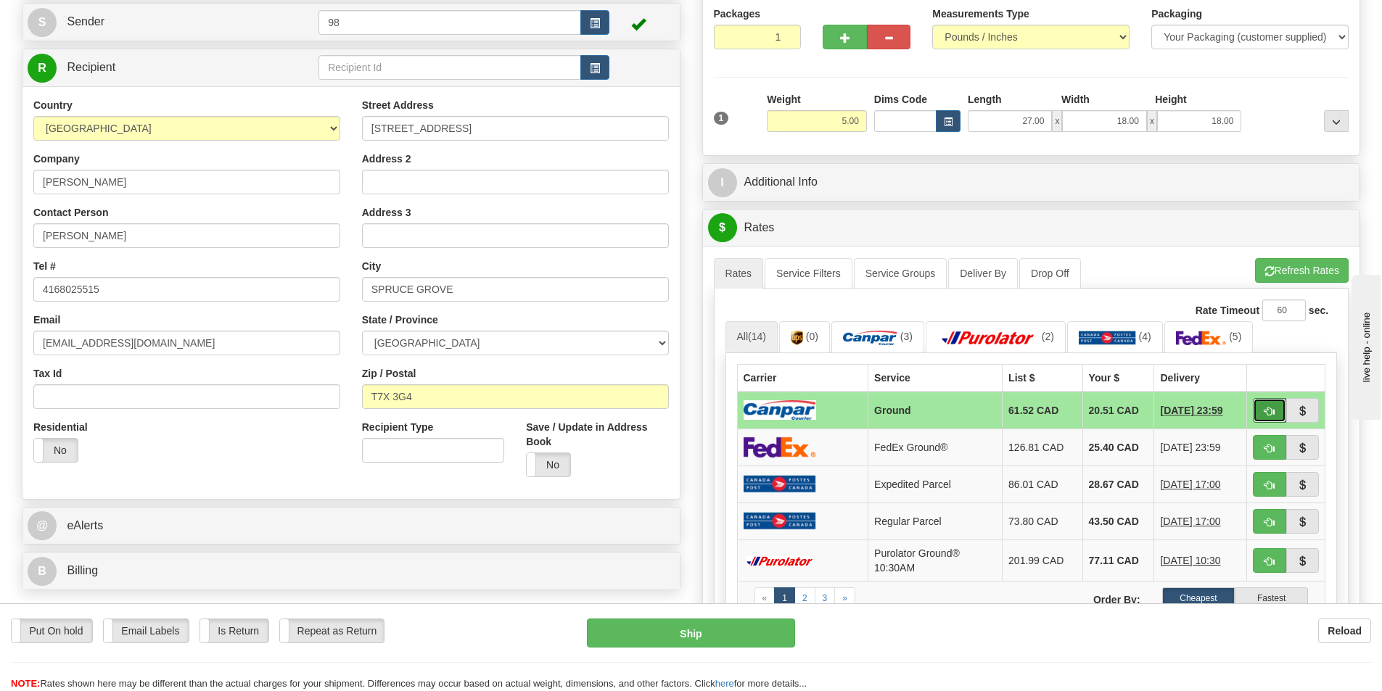
click at [1271, 408] on span "button" at bounding box center [1269, 411] width 10 height 9
type input "1"
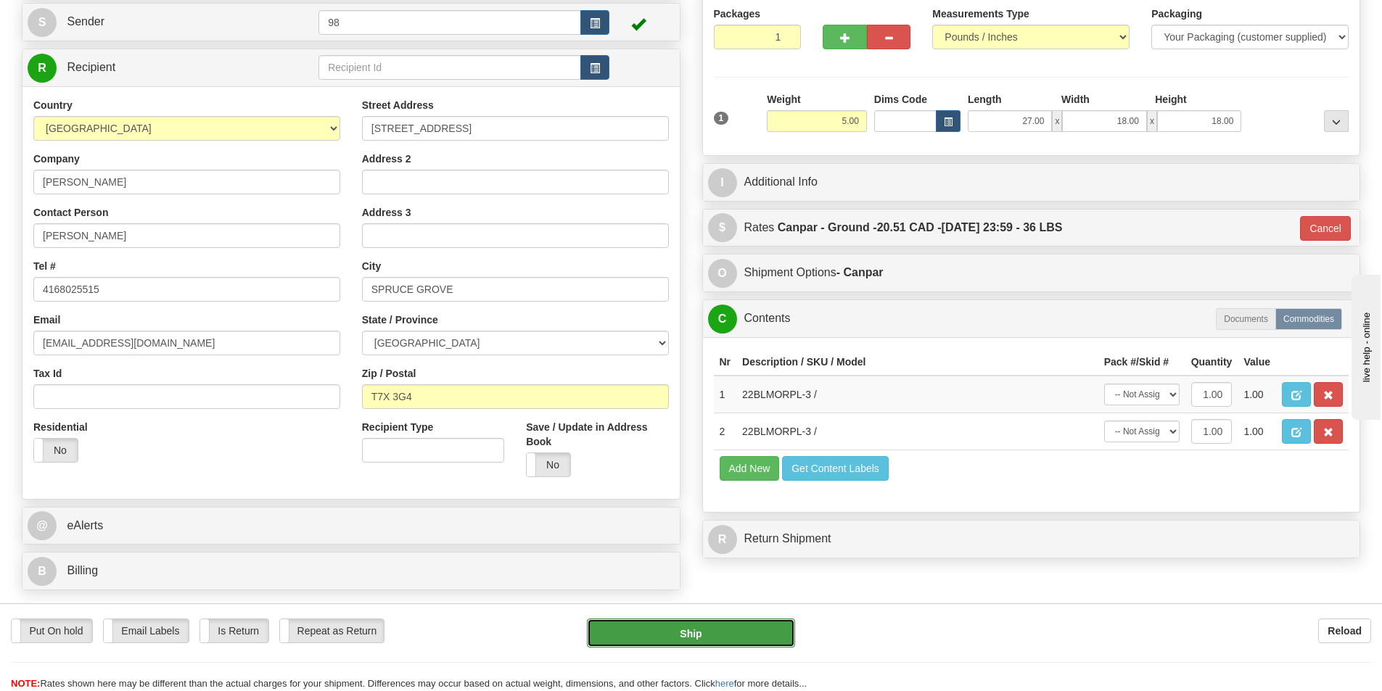
click at [682, 632] on button "Ship" at bounding box center [691, 633] width 208 height 29
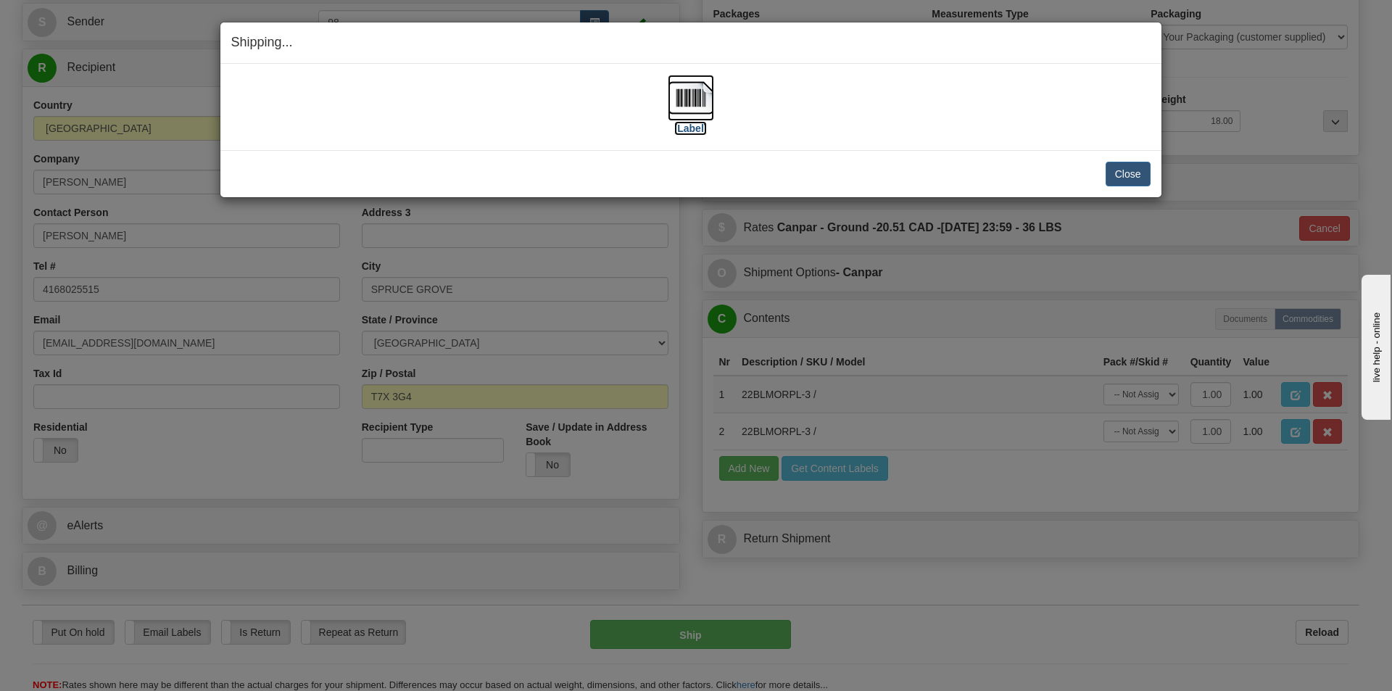
click at [695, 129] on label "[Label]" at bounding box center [690, 128] width 33 height 15
click at [1139, 176] on button "Close" at bounding box center [1128, 174] width 45 height 25
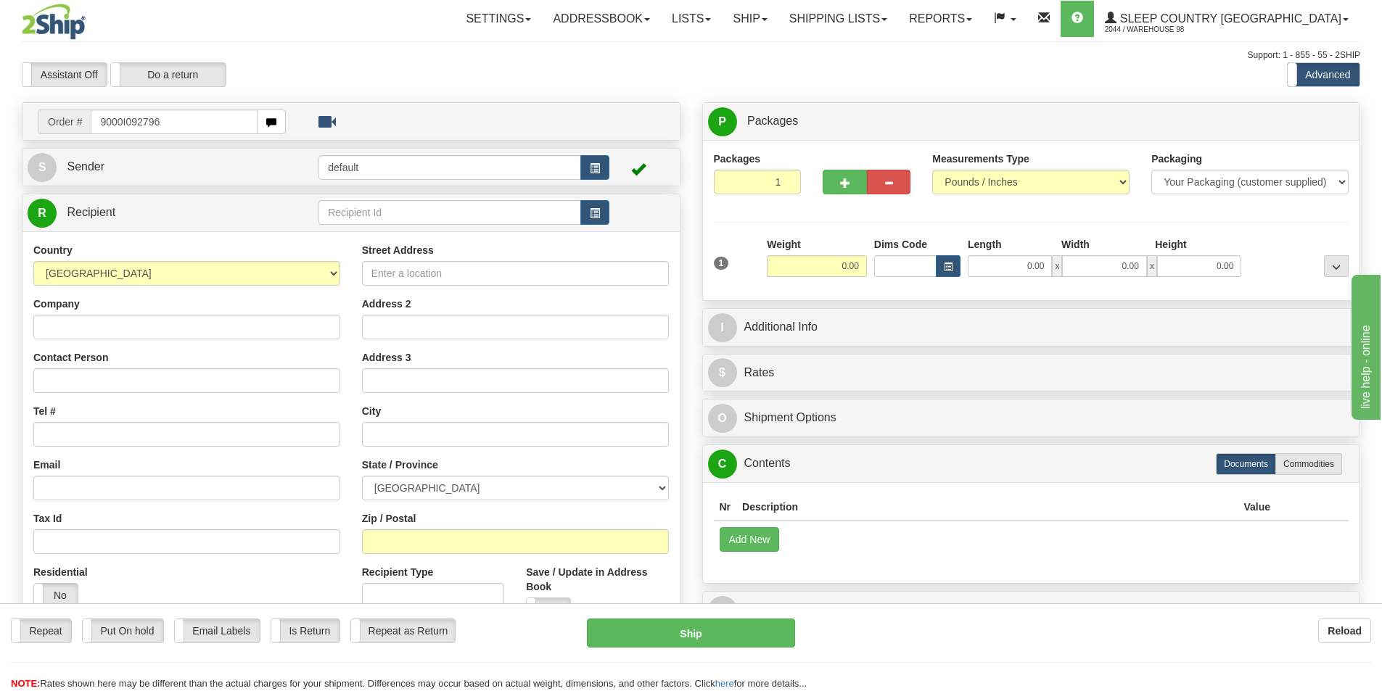
type input "9000I092796"
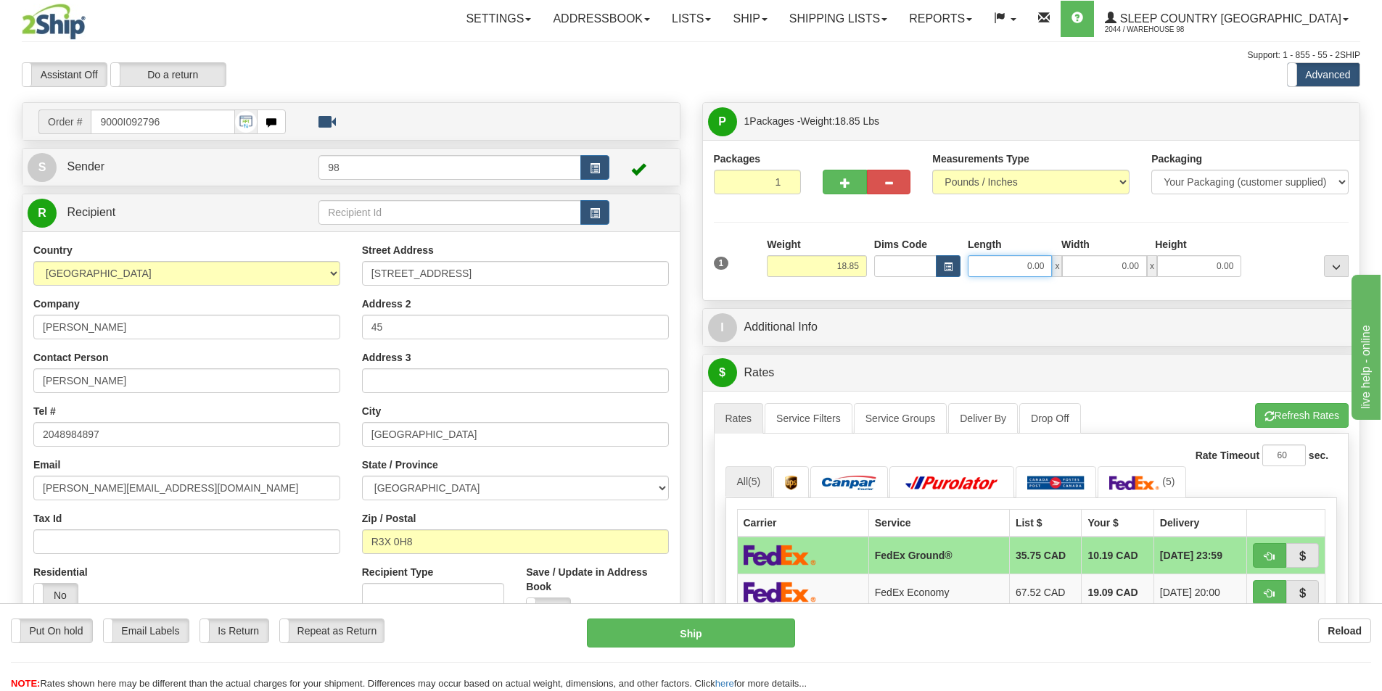
drag, startPoint x: 988, startPoint y: 271, endPoint x: 1081, endPoint y: 269, distance: 92.1
click at [1081, 269] on div "0.00 x 0.00 x 0.00" at bounding box center [1103, 266] width 273 height 22
type input "13.00"
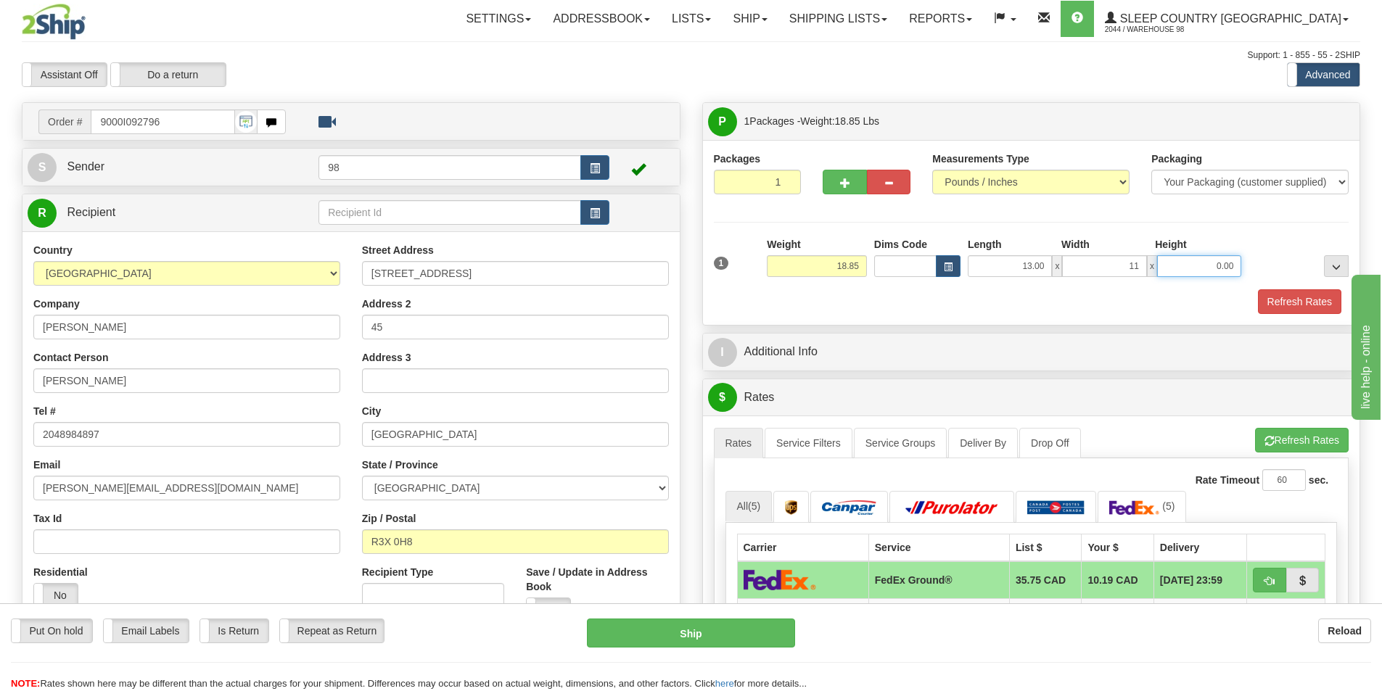
type input "11.00"
type input "10.00"
click at [1284, 319] on div "Packages 1 1 Measurements Type" at bounding box center [1031, 232] width 657 height 185
click at [1282, 305] on button "Refresh Rates" at bounding box center [1299, 301] width 83 height 25
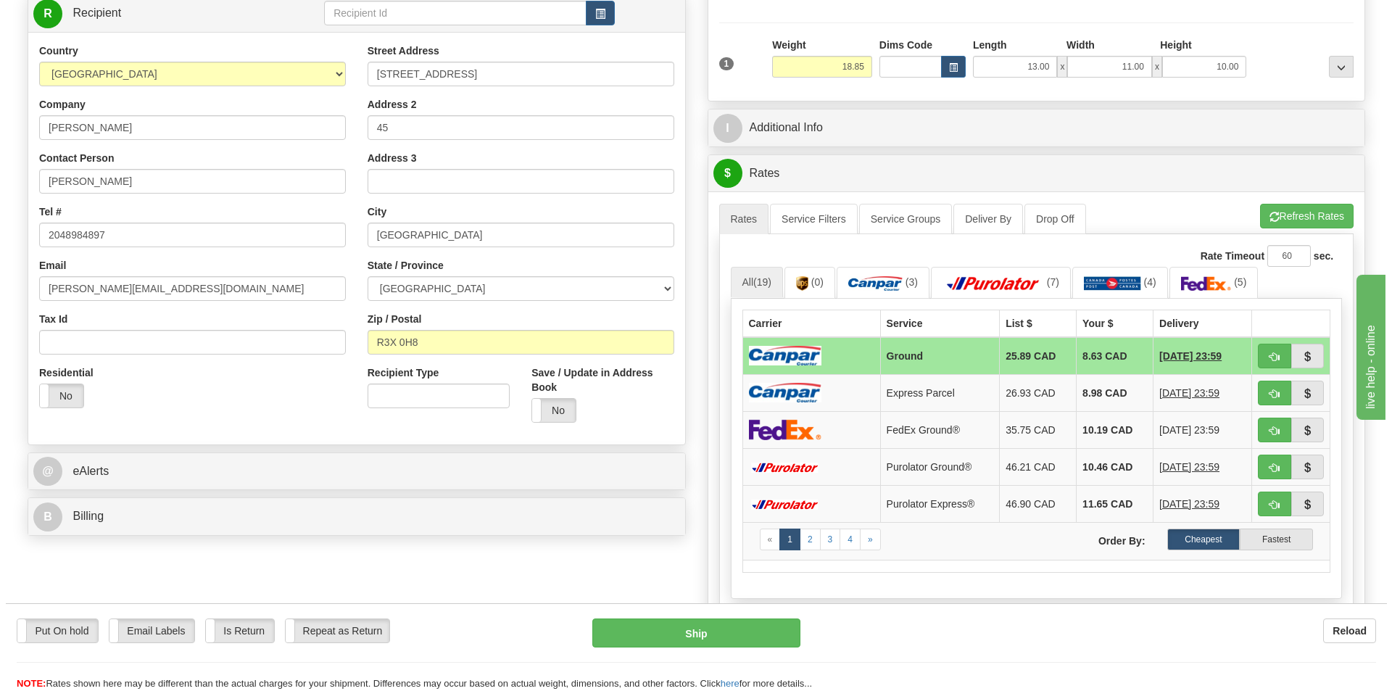
scroll to position [218, 0]
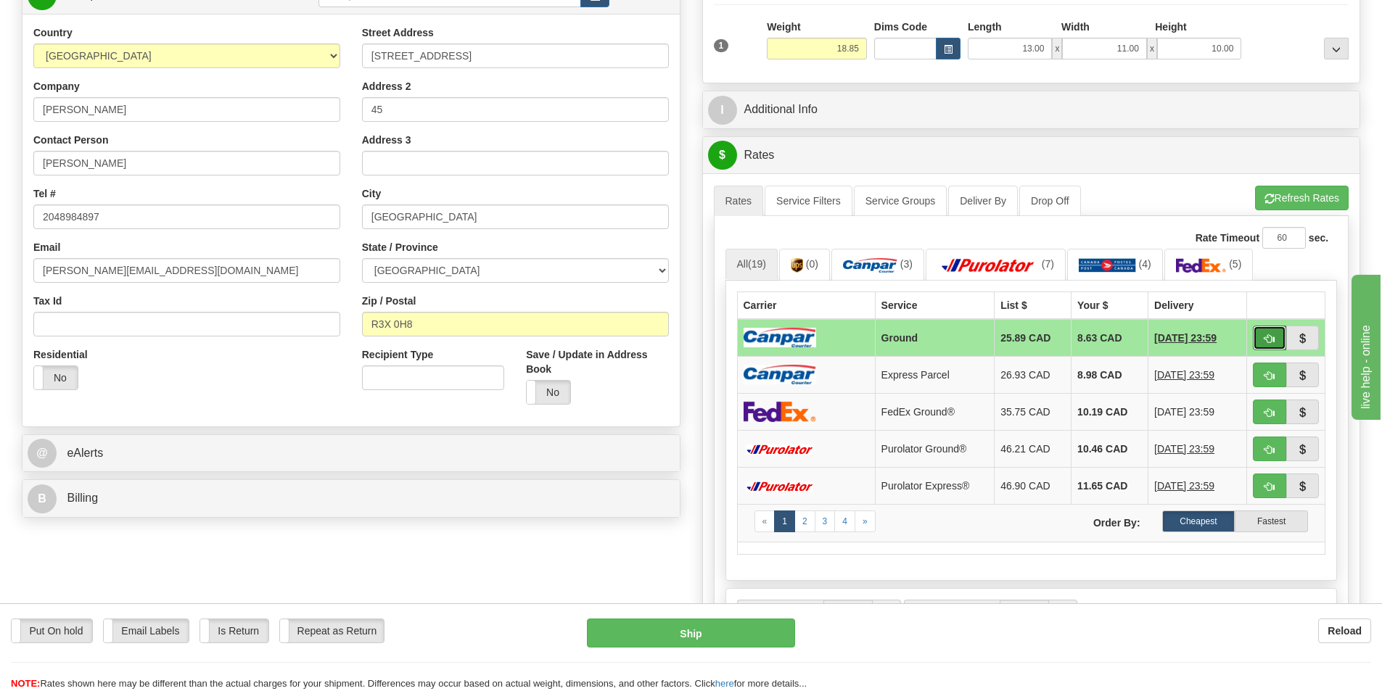
click at [1258, 337] on button "button" at bounding box center [1268, 338] width 33 height 25
type input "1"
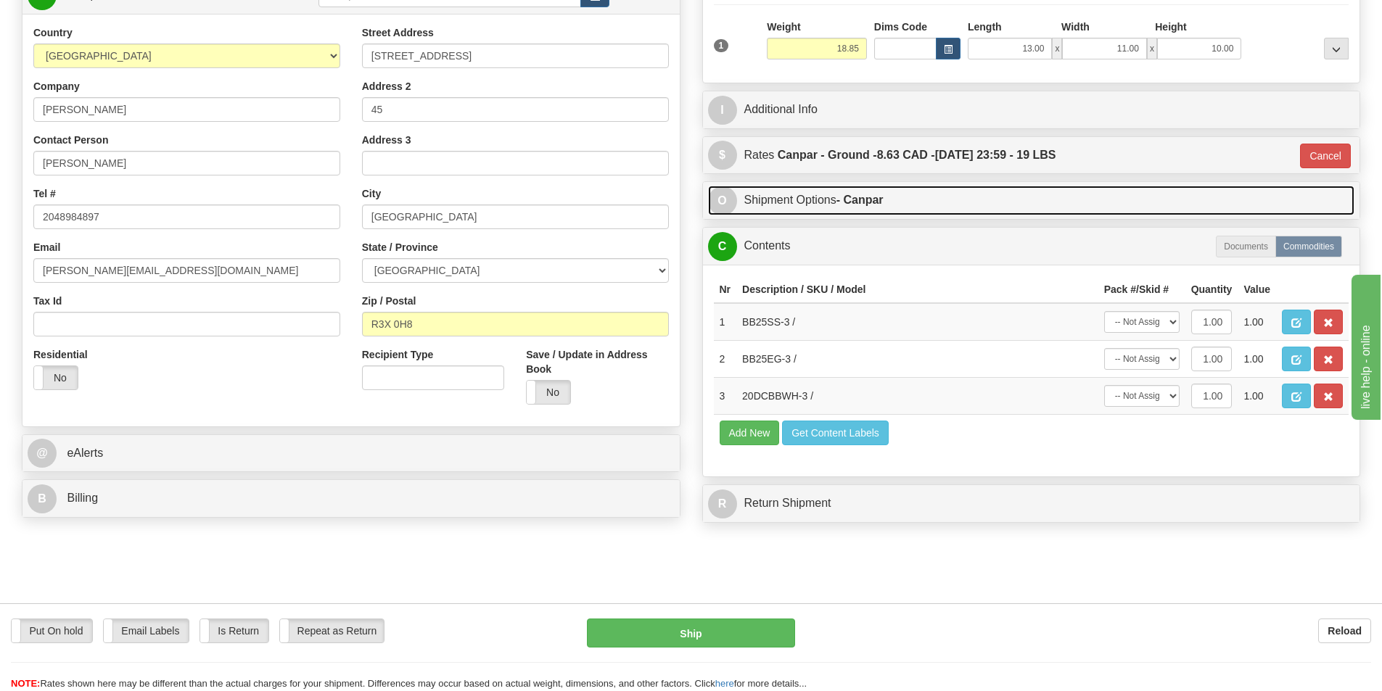
click at [774, 197] on link "O Shipment Options - Canpar" at bounding box center [1031, 201] width 647 height 30
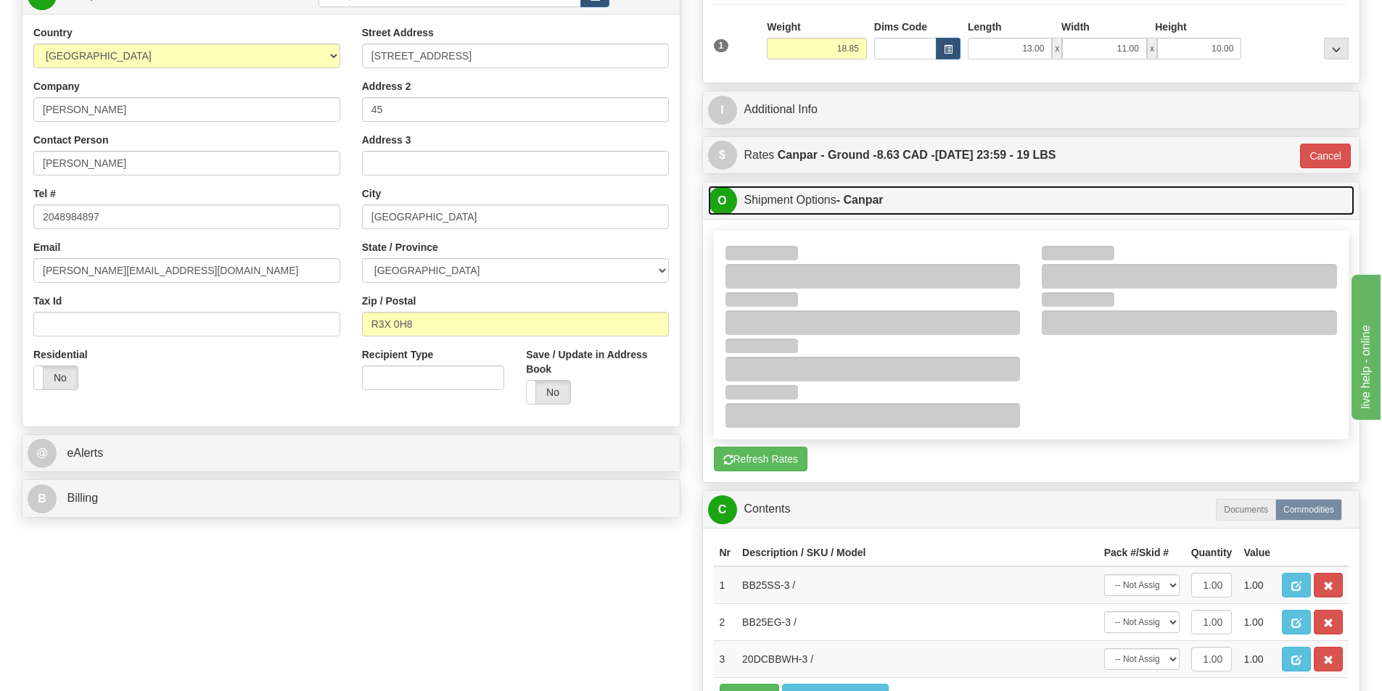
click at [848, 191] on link "O Shipment Options - Canpar" at bounding box center [1031, 201] width 647 height 30
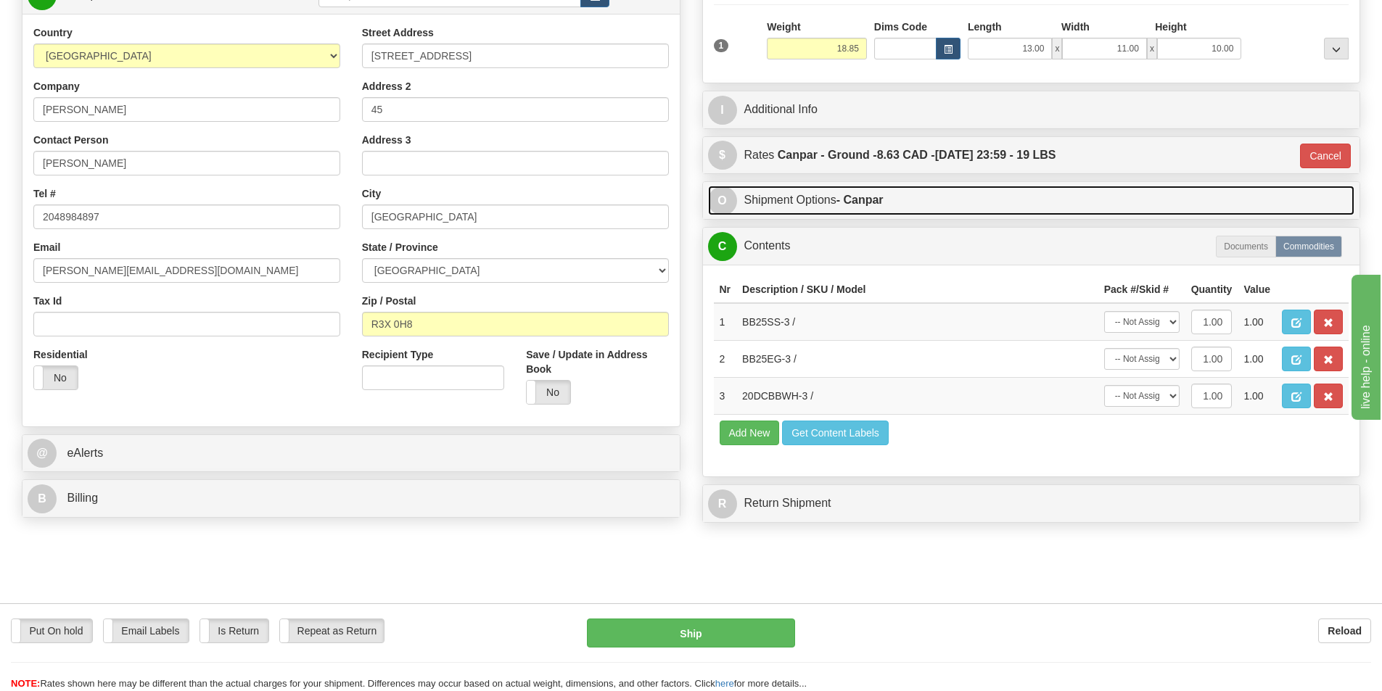
click at [861, 197] on strong "- Canpar" at bounding box center [859, 200] width 47 height 12
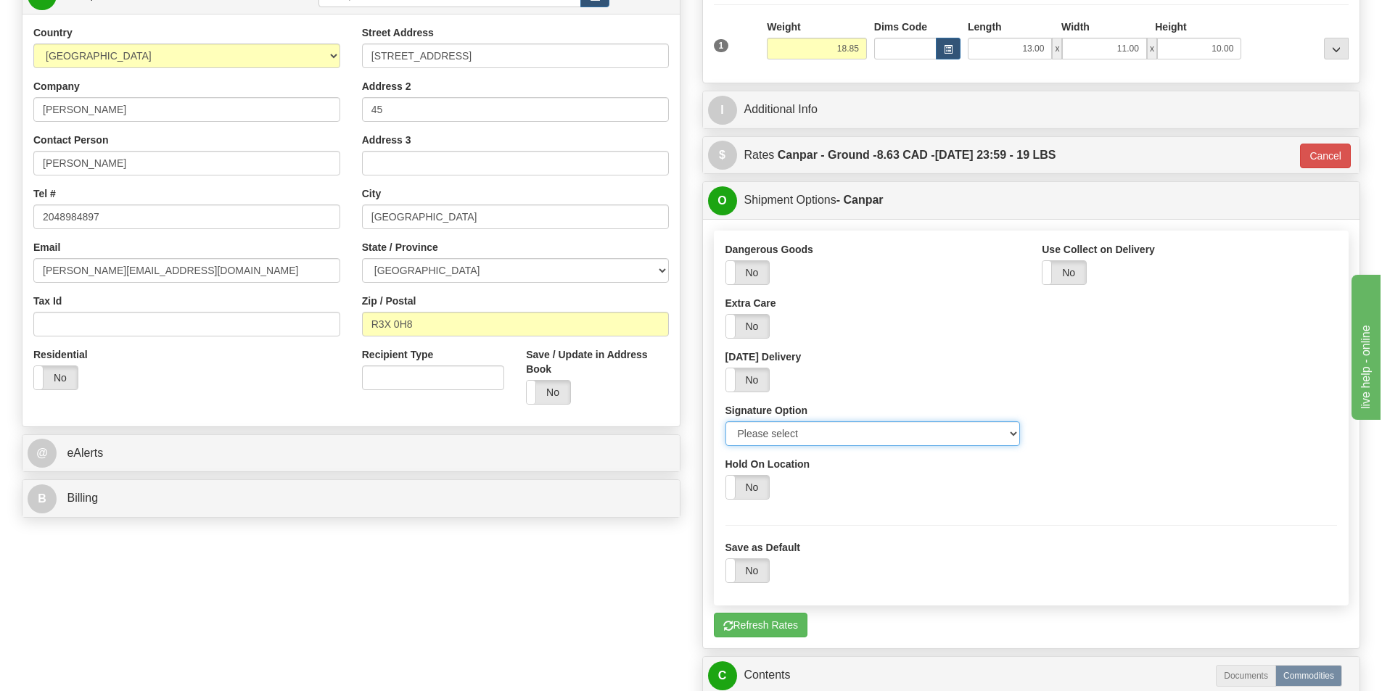
click at [818, 442] on select "Please select No Signature Required Signature Required Adult Signature" at bounding box center [872, 433] width 295 height 25
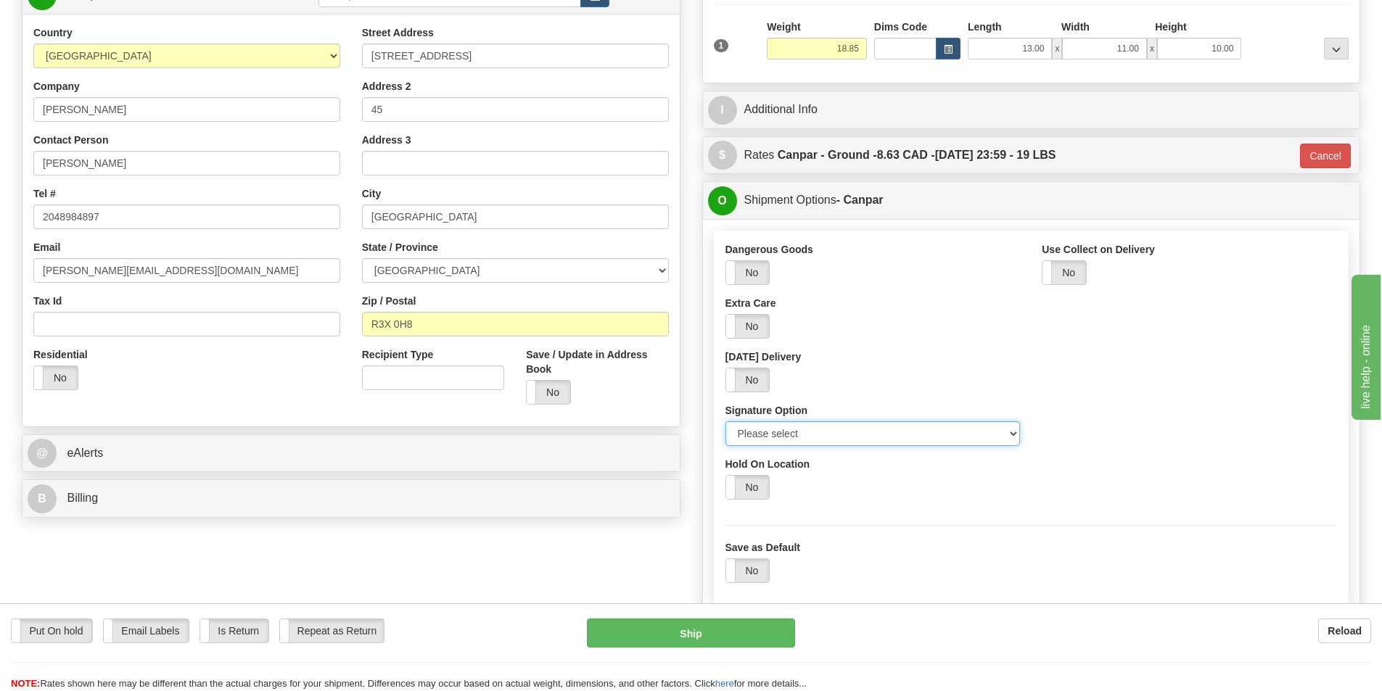
select select "2"
click at [725, 421] on select "Please select No Signature Required Signature Required Adult Signature" at bounding box center [872, 433] width 295 height 25
drag, startPoint x: 699, startPoint y: 614, endPoint x: 699, endPoint y: 622, distance: 8.0
click at [699, 618] on div "Put On hold Put On hold Email Labels Email Labels Edit Is Return Is Return Repe…" at bounding box center [691, 647] width 1382 height 88
click at [699, 625] on button "Ship" at bounding box center [691, 633] width 208 height 29
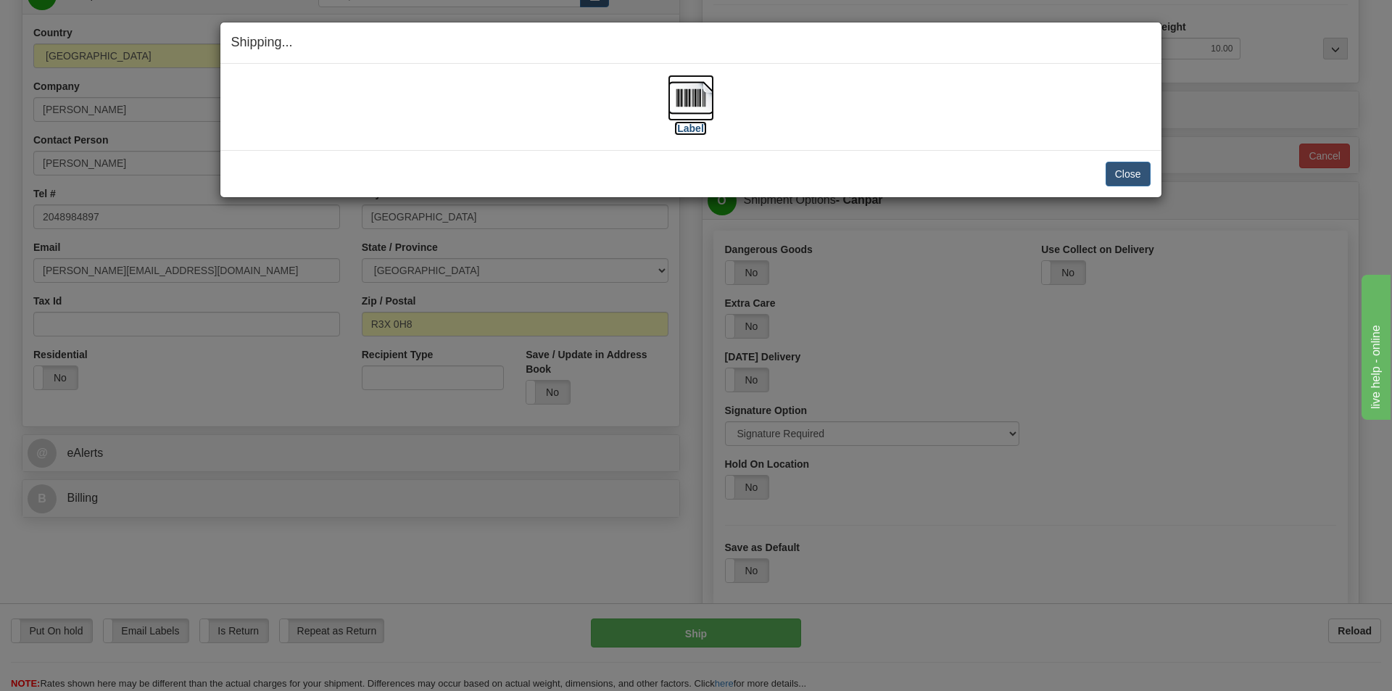
click at [687, 128] on label "[Label]" at bounding box center [690, 128] width 33 height 15
click at [1118, 181] on button "Close" at bounding box center [1128, 174] width 45 height 25
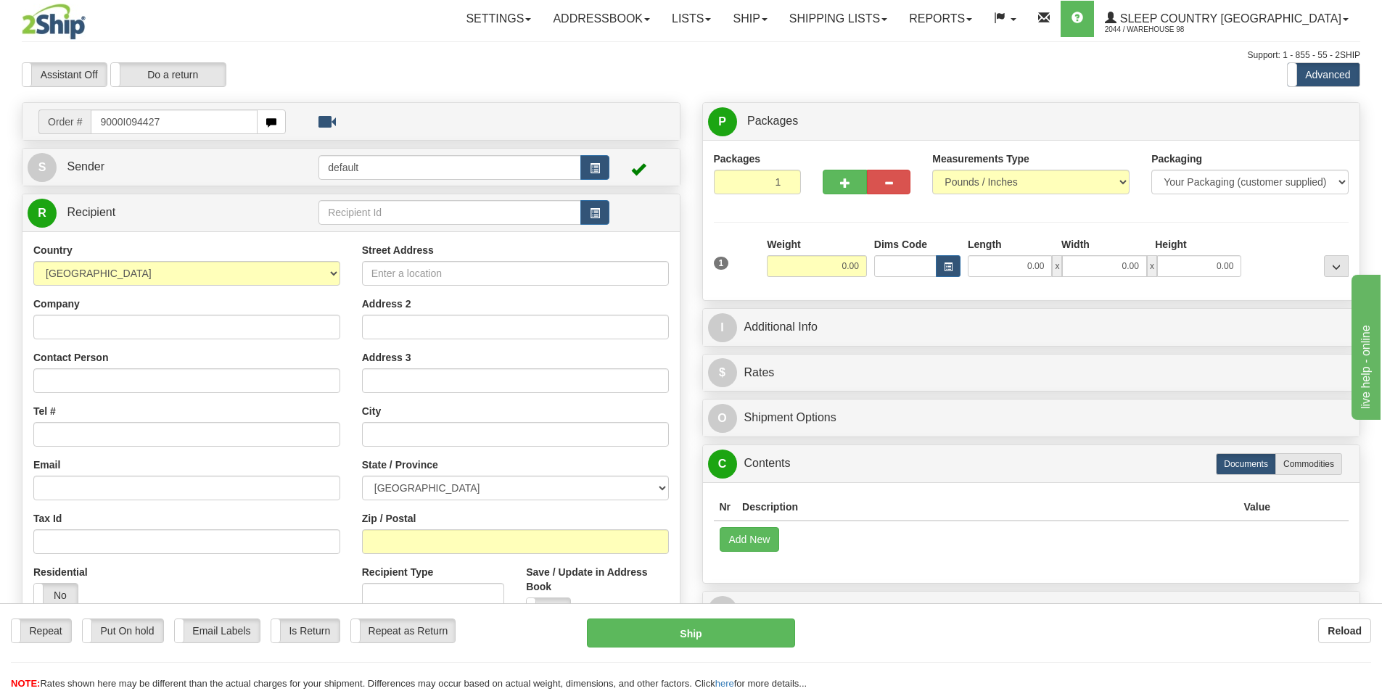
type input "9000I094427"
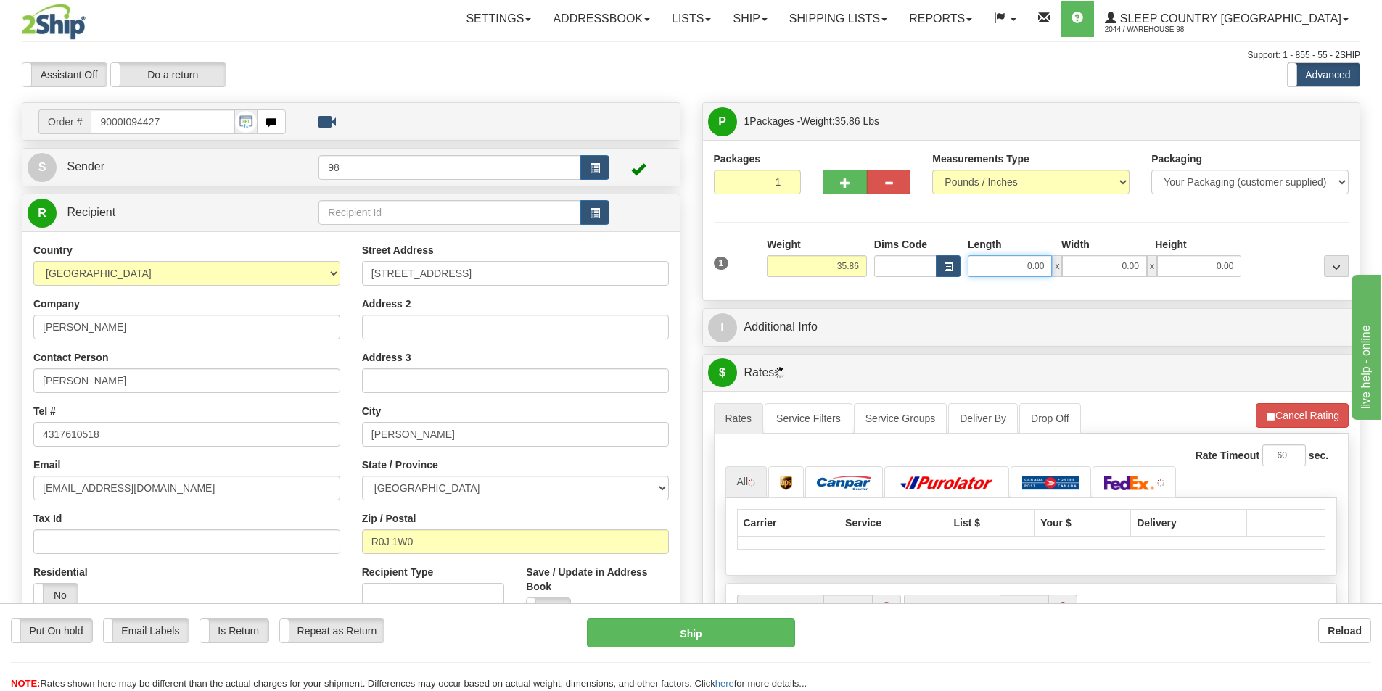
drag, startPoint x: 1008, startPoint y: 266, endPoint x: 1055, endPoint y: 266, distance: 47.1
click at [1055, 266] on div "0.00 x 0.00 x 0.00" at bounding box center [1103, 266] width 273 height 22
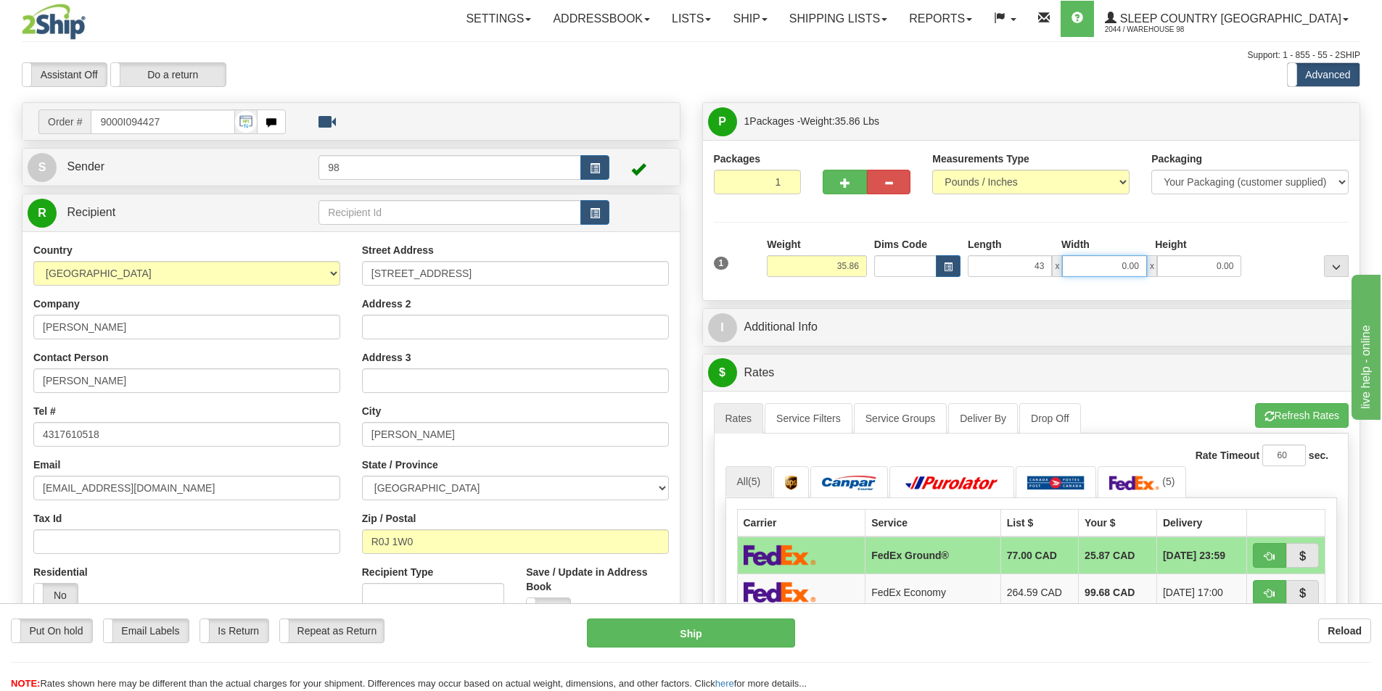
type input "43.00"
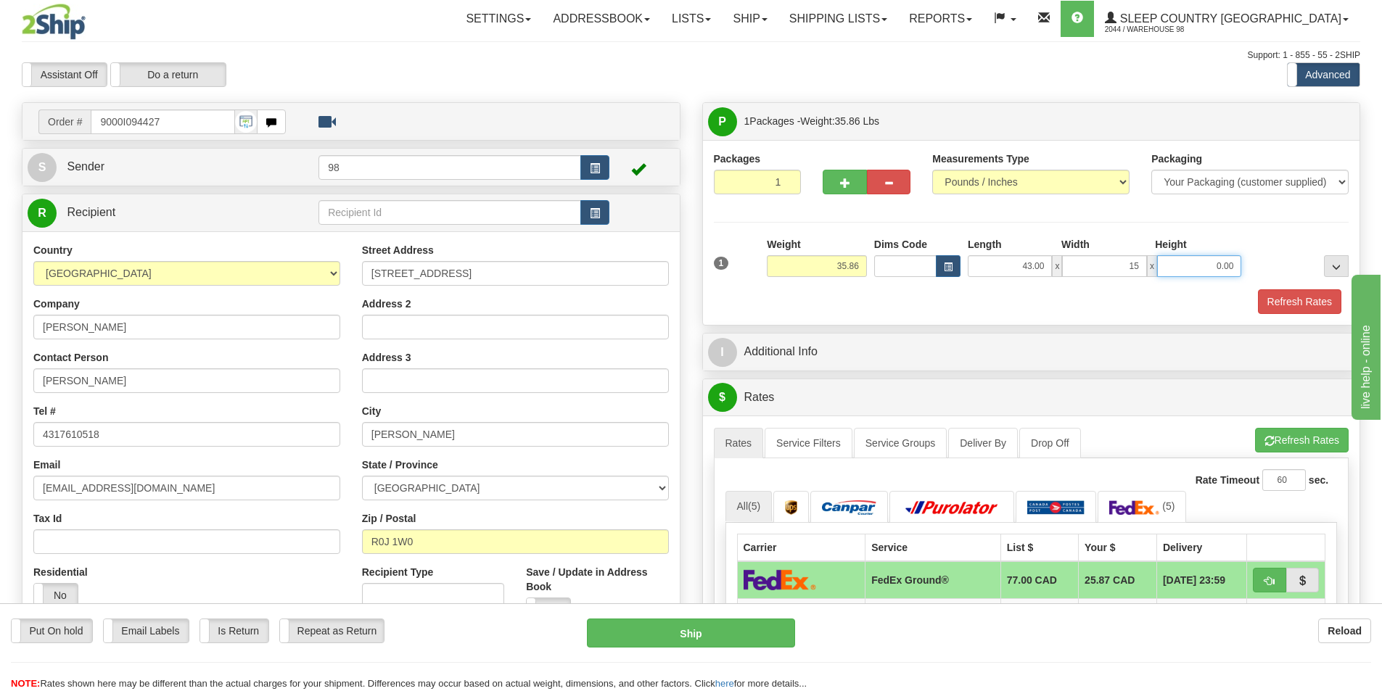
type input "15.00"
click at [1280, 299] on button "Refresh Rates" at bounding box center [1299, 301] width 83 height 25
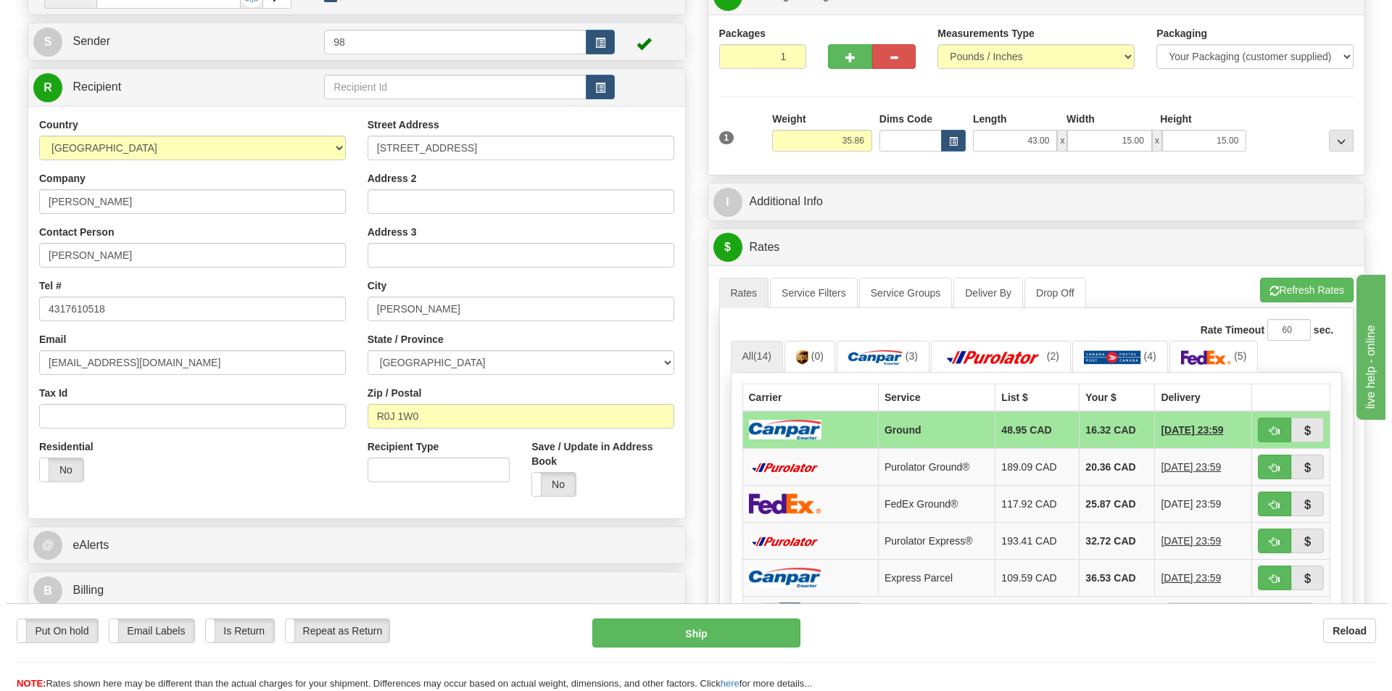
scroll to position [145, 0]
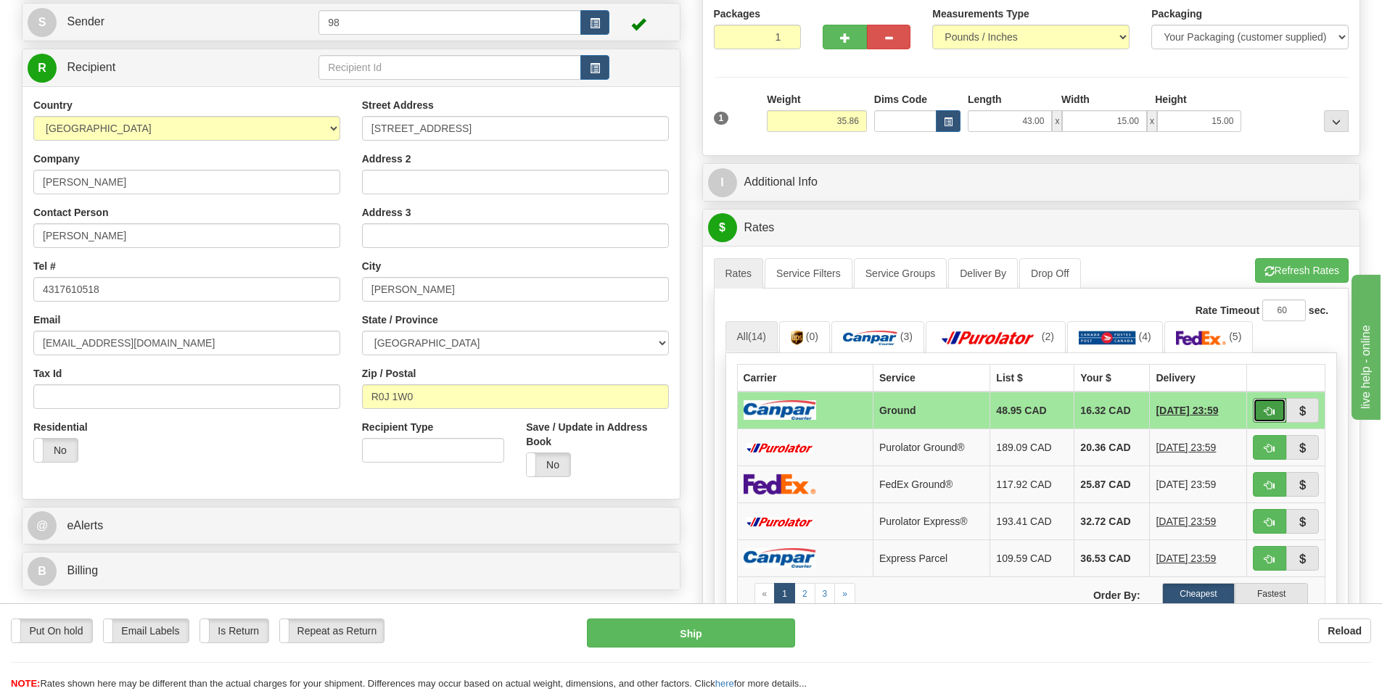
click at [1266, 407] on span "button" at bounding box center [1269, 411] width 10 height 9
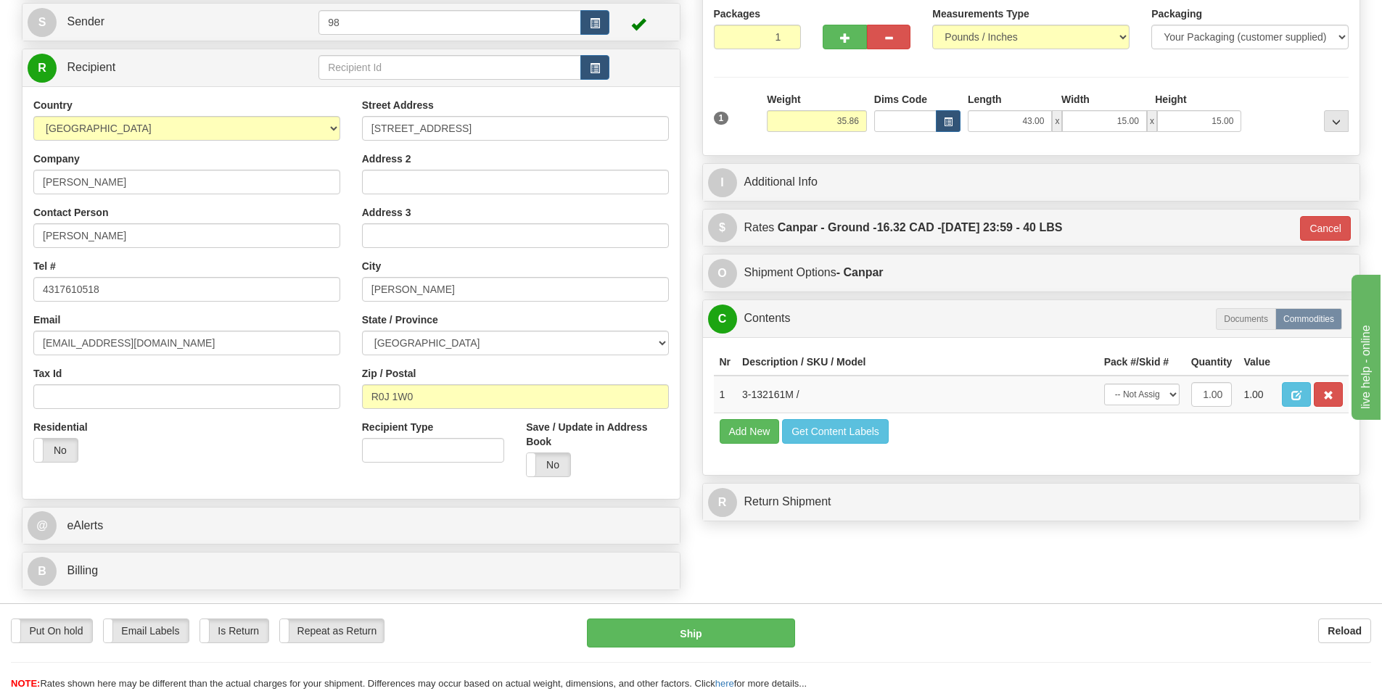
type input "1"
click at [740, 630] on button "Ship" at bounding box center [691, 633] width 208 height 29
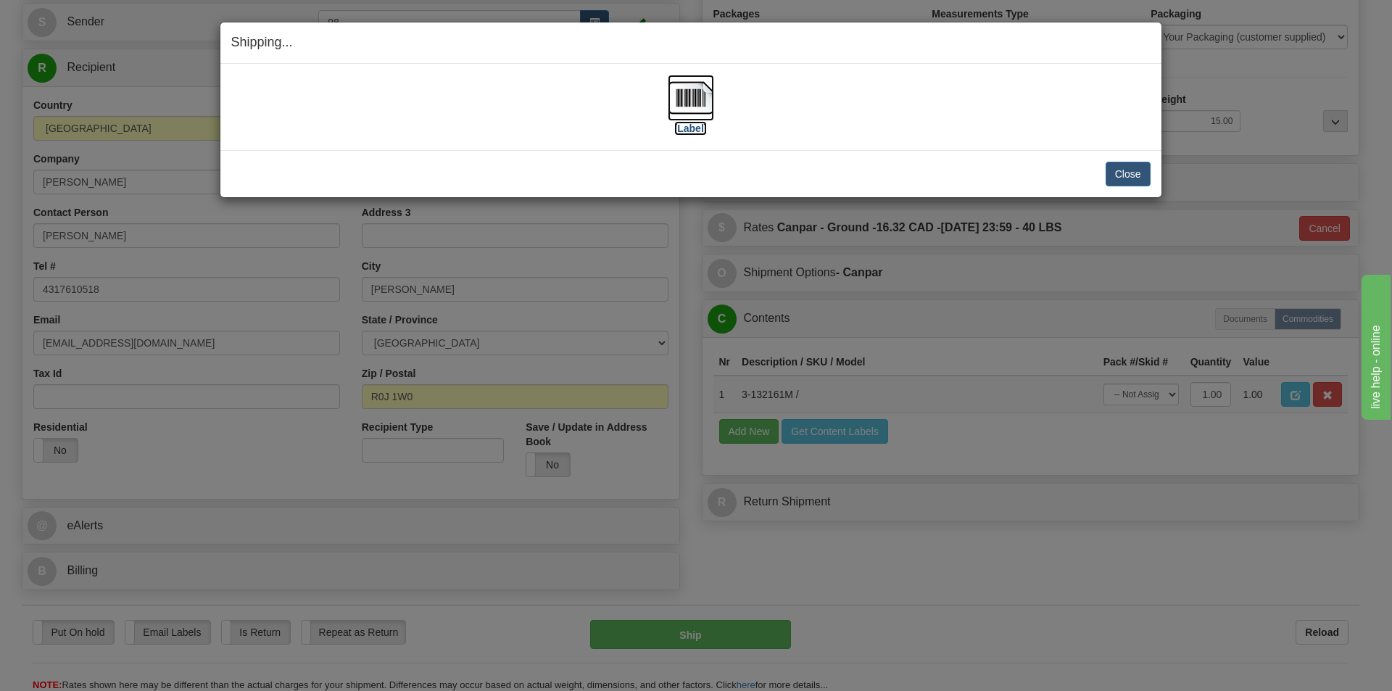
click at [697, 133] on label "[Label]" at bounding box center [690, 128] width 33 height 15
click at [1113, 171] on button "Close" at bounding box center [1128, 174] width 45 height 25
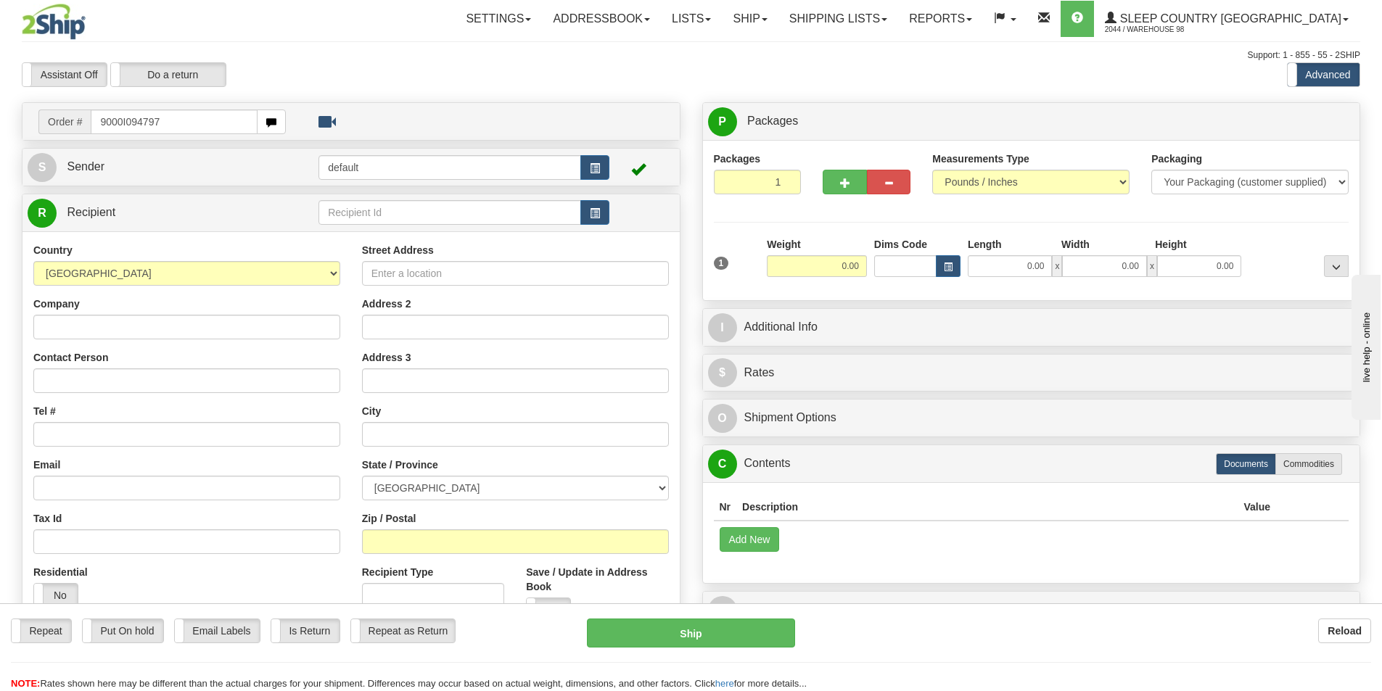
type input "9000I094797"
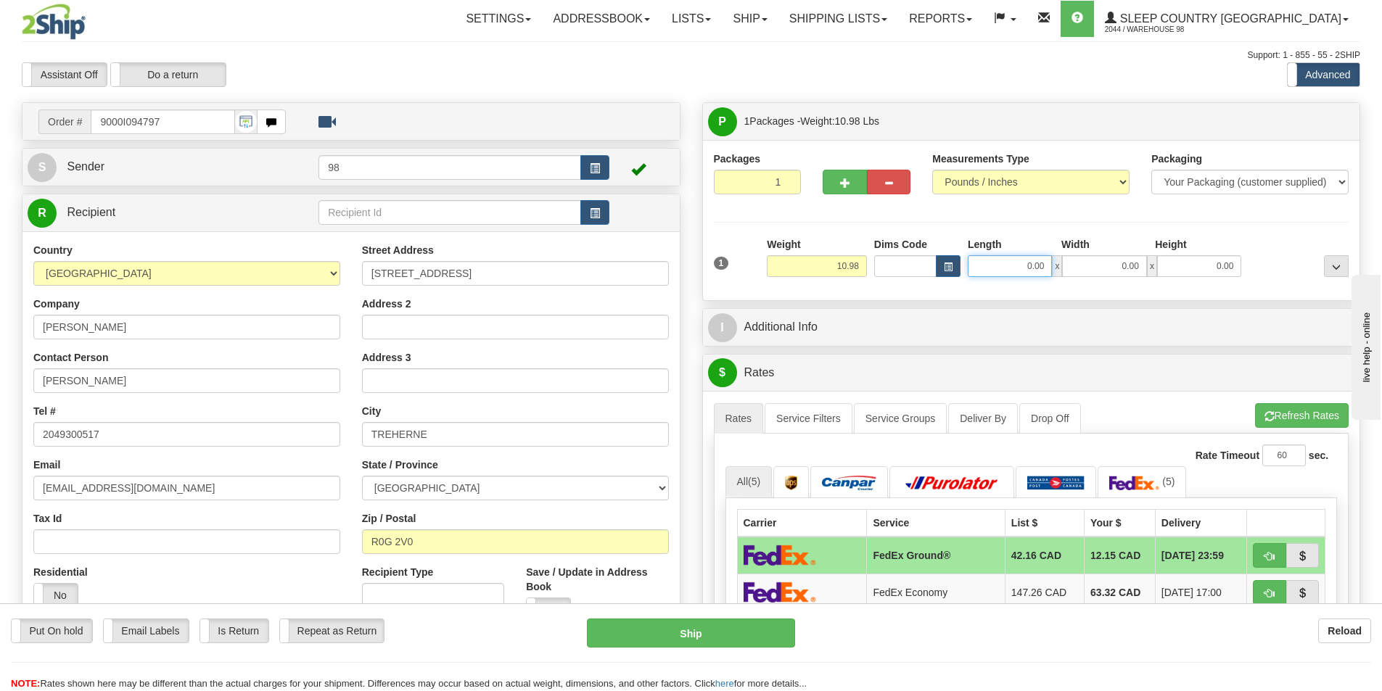
drag, startPoint x: 986, startPoint y: 261, endPoint x: 1047, endPoint y: 261, distance: 60.2
click at [1047, 261] on input "0.00" at bounding box center [1009, 266] width 84 height 22
type input "17.00"
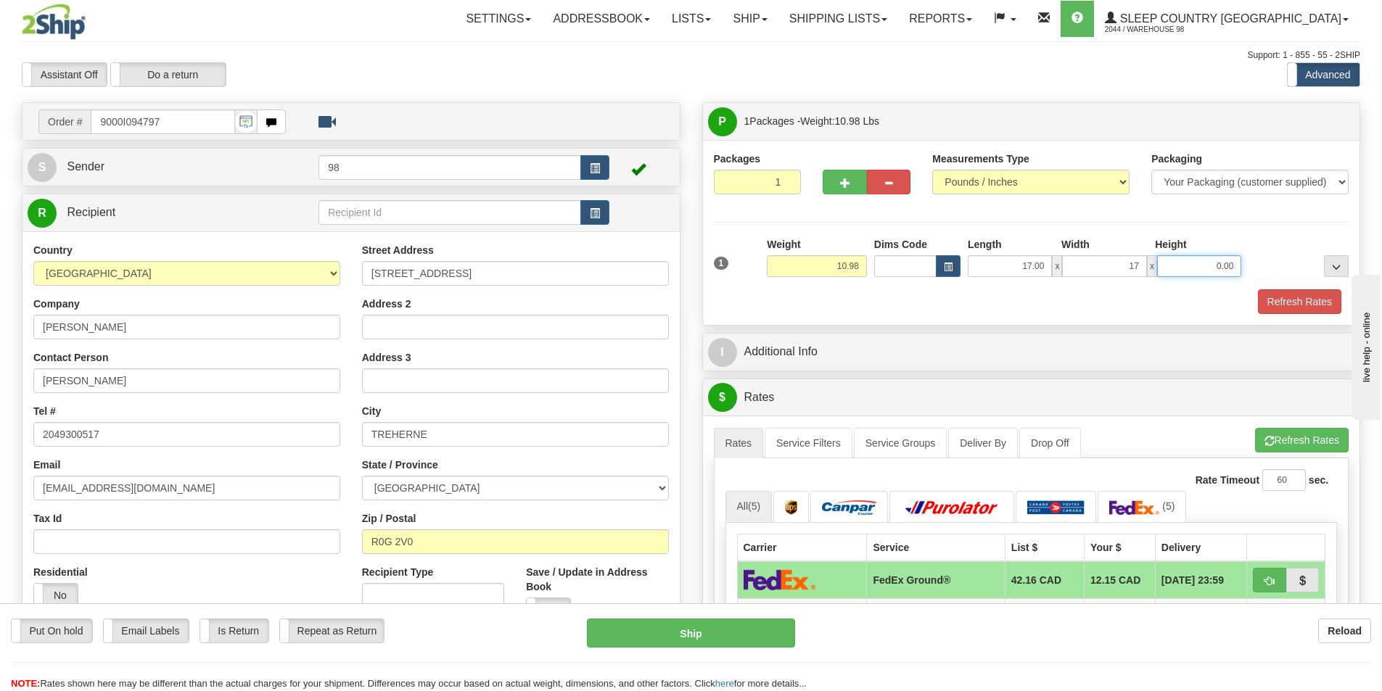
type input "17.00"
type input "9.00"
click at [1276, 302] on button "Refresh Rates" at bounding box center [1299, 301] width 83 height 25
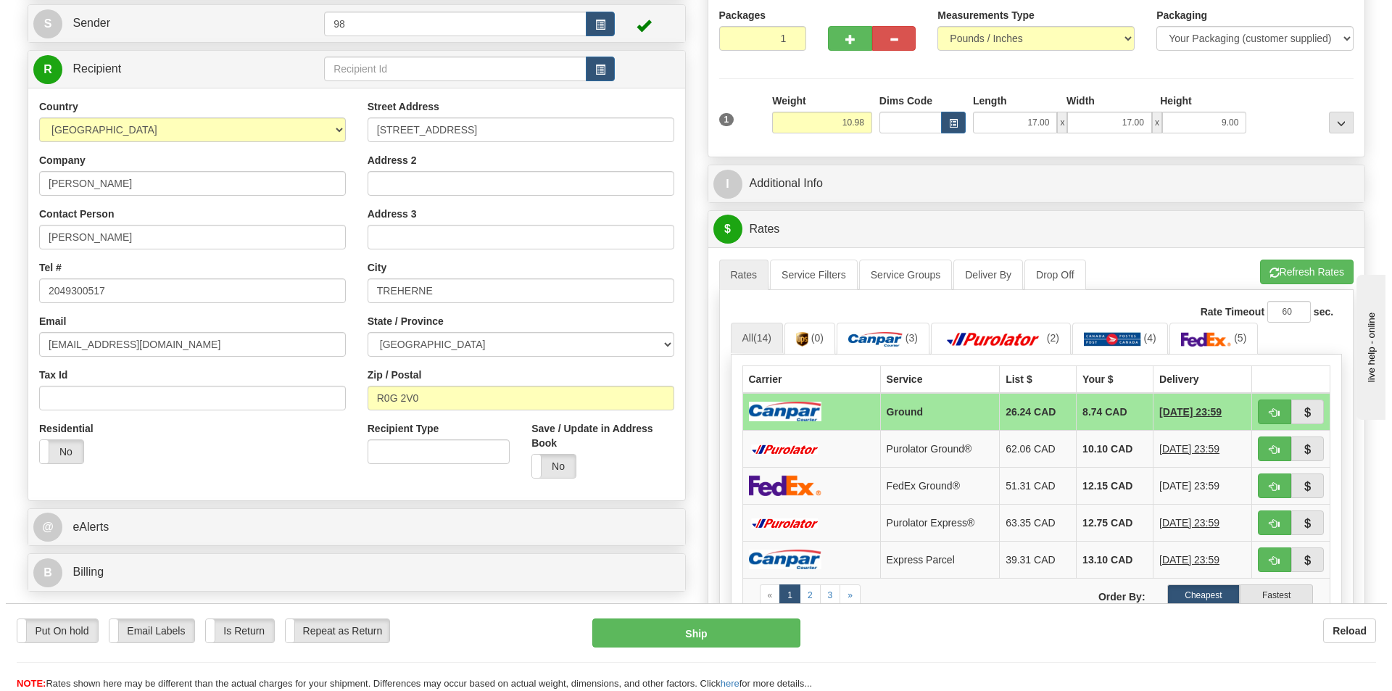
scroll to position [145, 0]
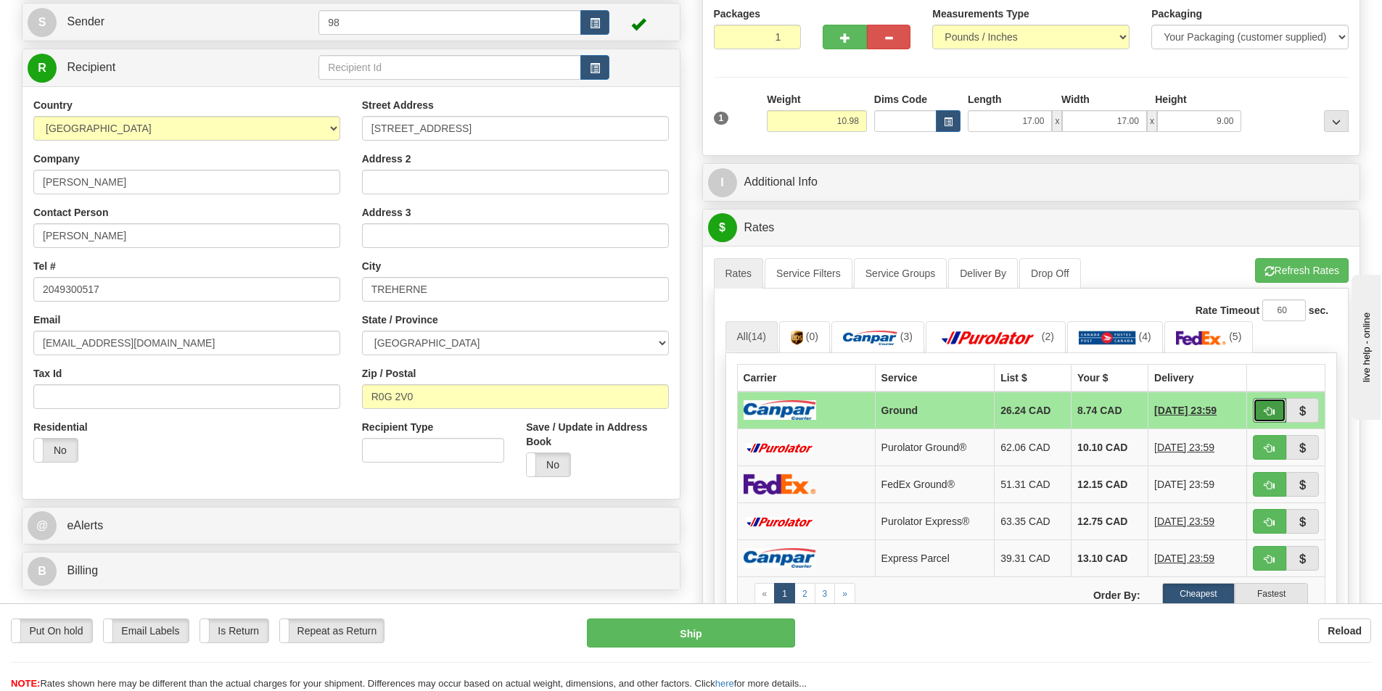
click at [1264, 409] on span "button" at bounding box center [1269, 411] width 10 height 9
type input "1"
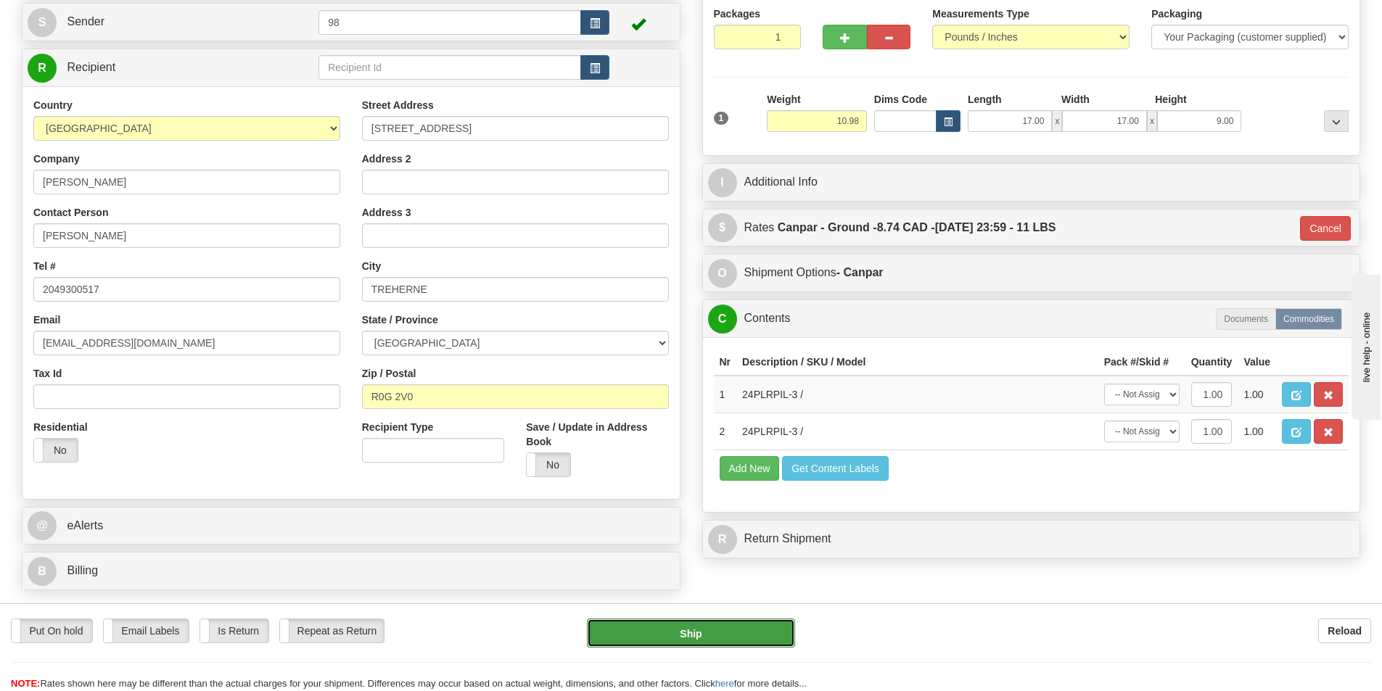
click at [748, 633] on button "Ship" at bounding box center [691, 633] width 208 height 29
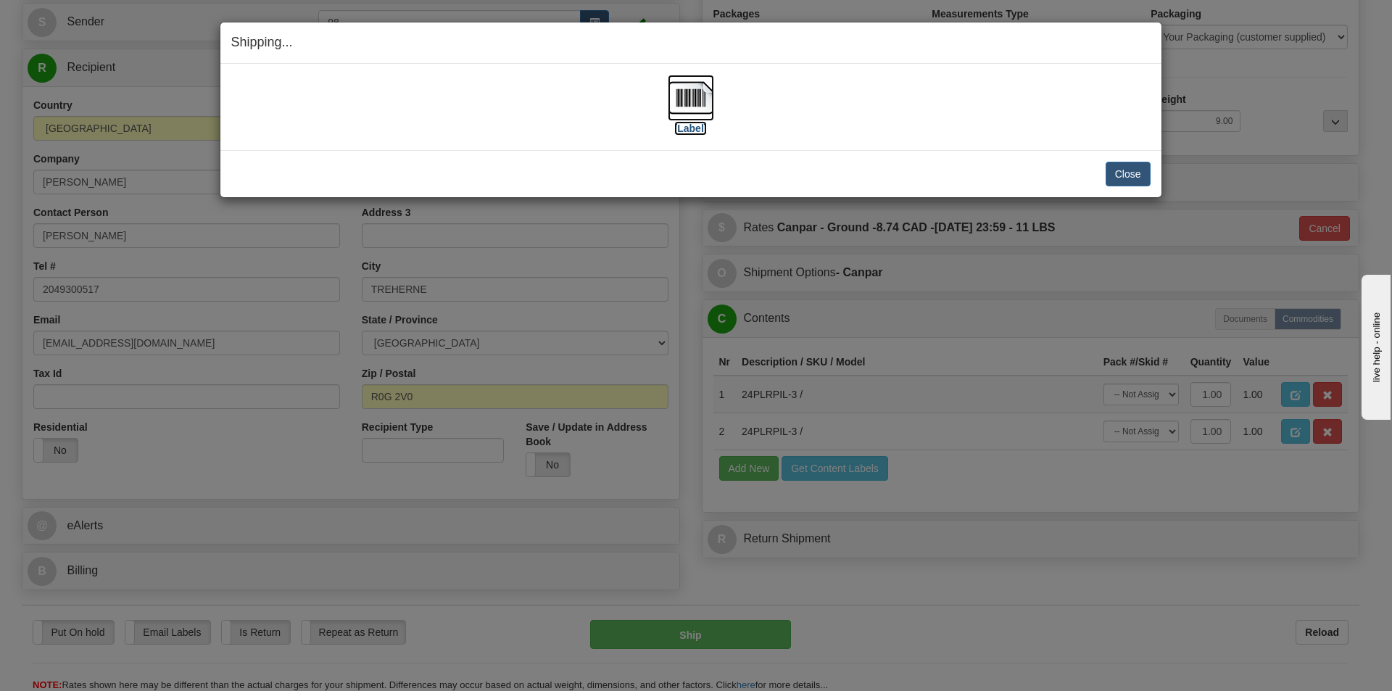
click at [690, 128] on label "[Label]" at bounding box center [690, 128] width 33 height 15
click at [688, 129] on label "[Label]" at bounding box center [690, 128] width 33 height 15
click at [1109, 183] on button "Close" at bounding box center [1128, 174] width 45 height 25
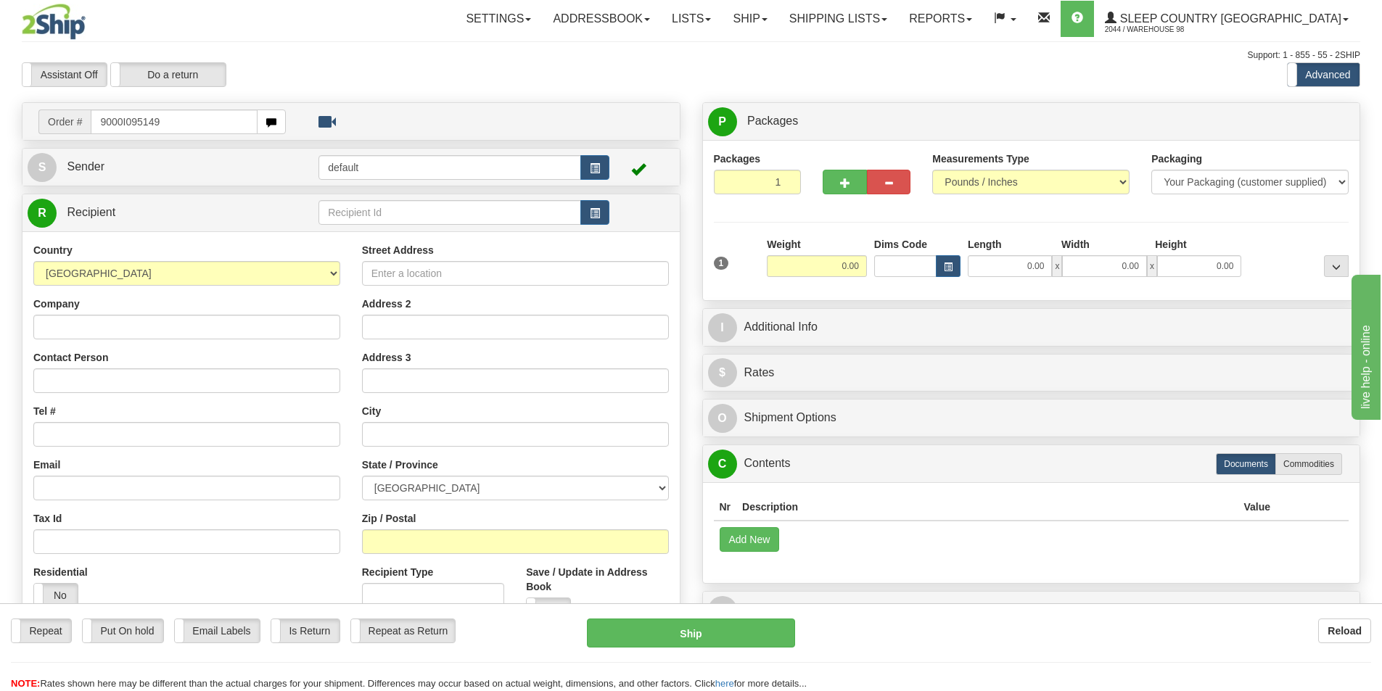
type input "9000I095149"
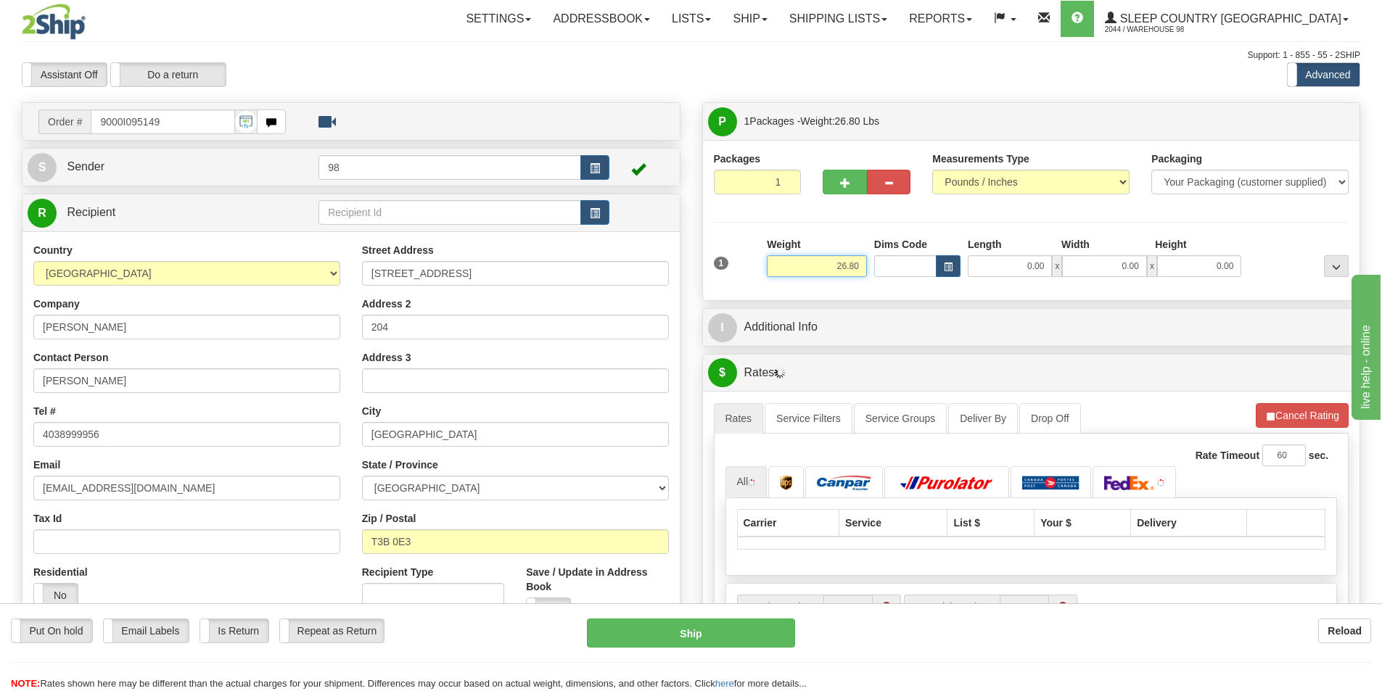
drag, startPoint x: 820, startPoint y: 266, endPoint x: 876, endPoint y: 260, distance: 56.9
click at [876, 260] on div "1 Weight 26.80 Dims Code x x" at bounding box center [1031, 262] width 643 height 51
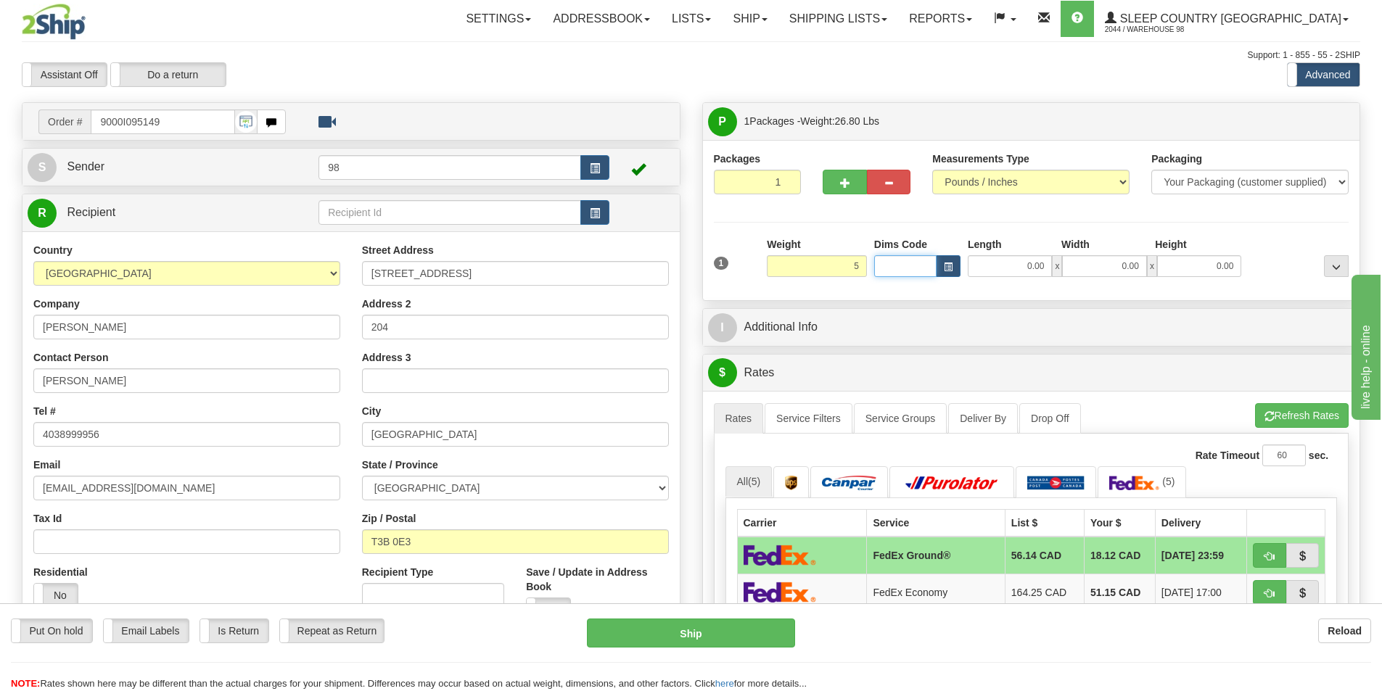
type input "5.00"
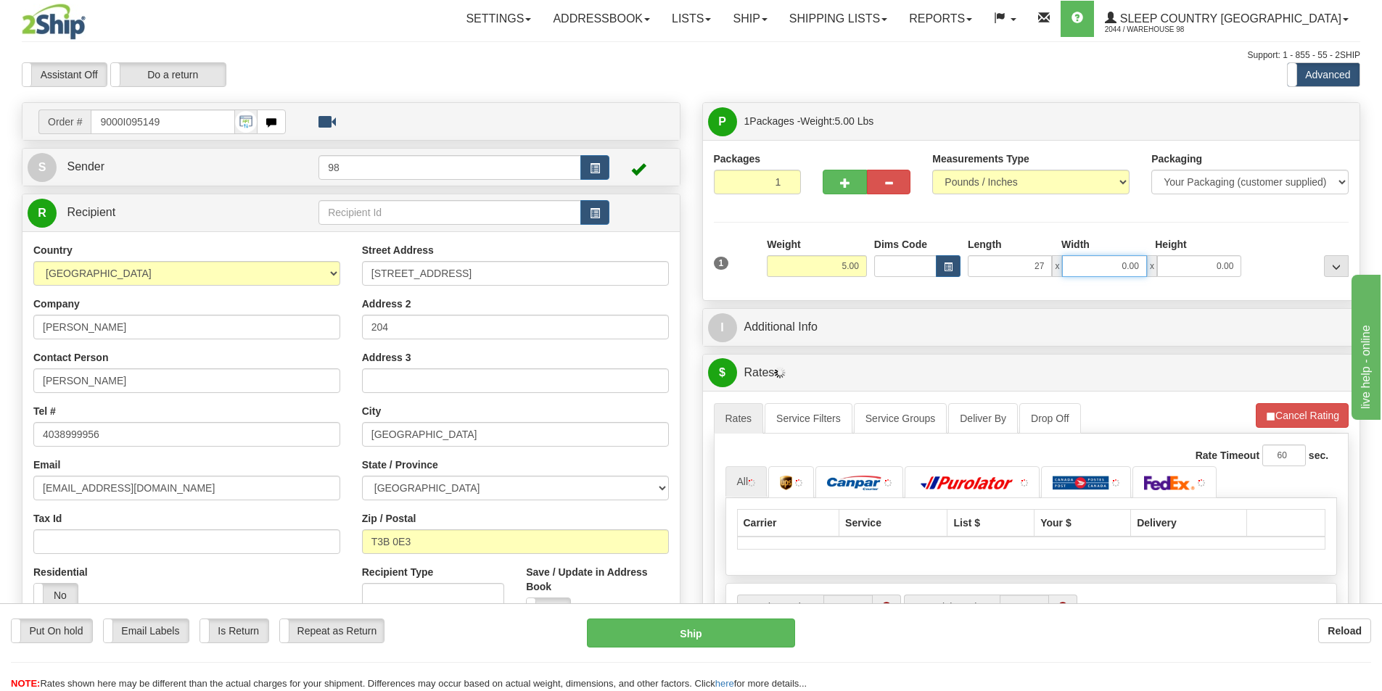
type input "27.00"
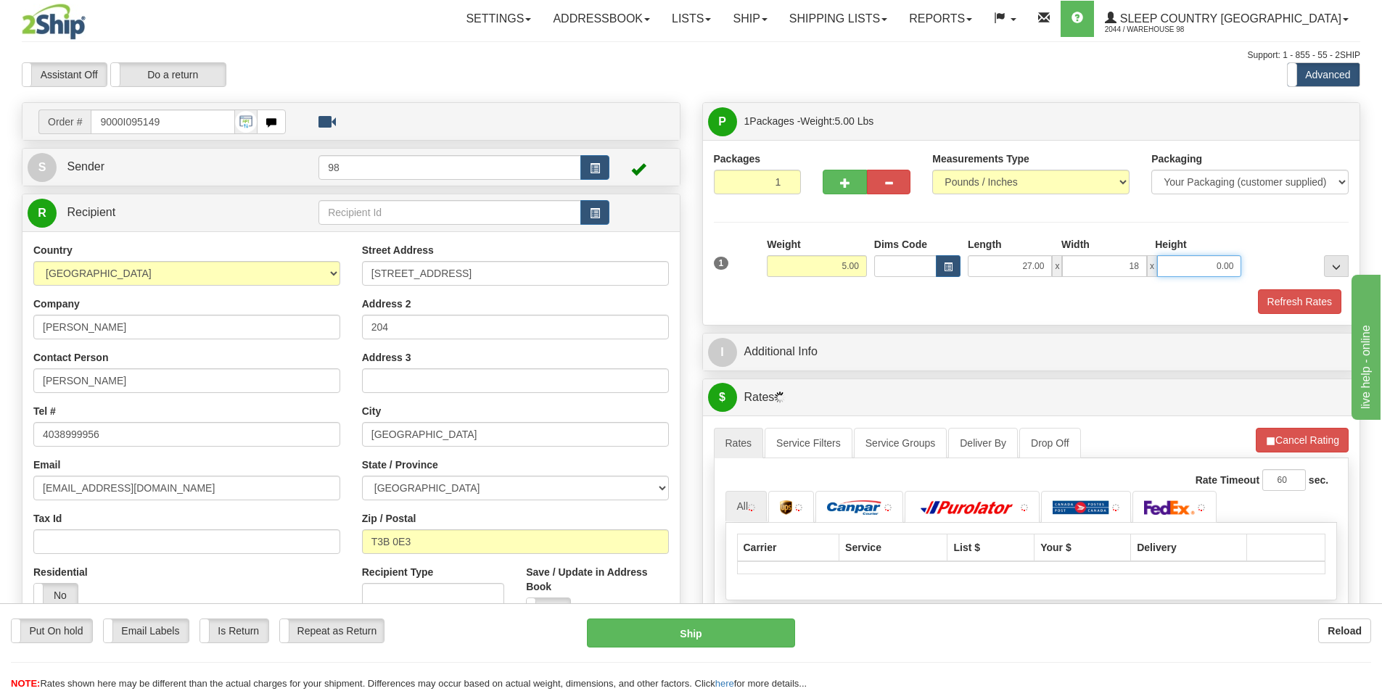
type input "18.00"
click at [1288, 302] on button "Refresh Rates" at bounding box center [1299, 301] width 83 height 25
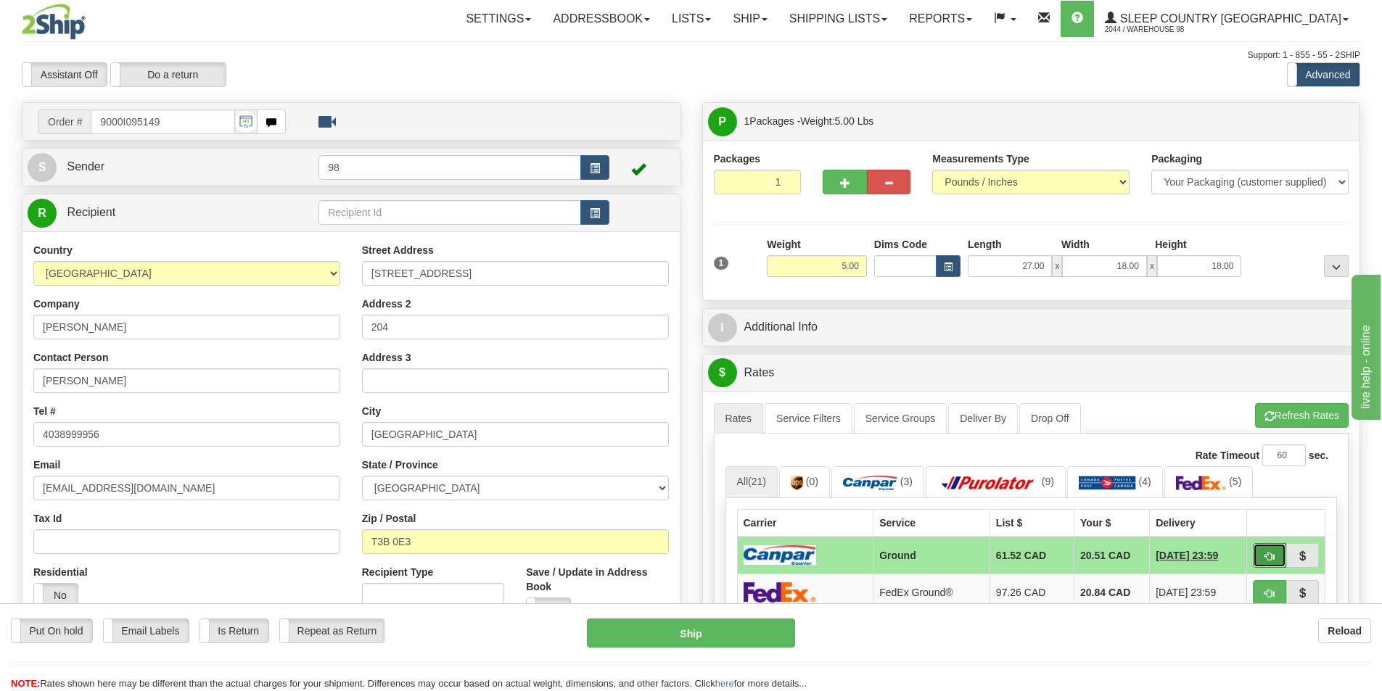
click at [1262, 559] on button "button" at bounding box center [1268, 555] width 33 height 25
type input "1"
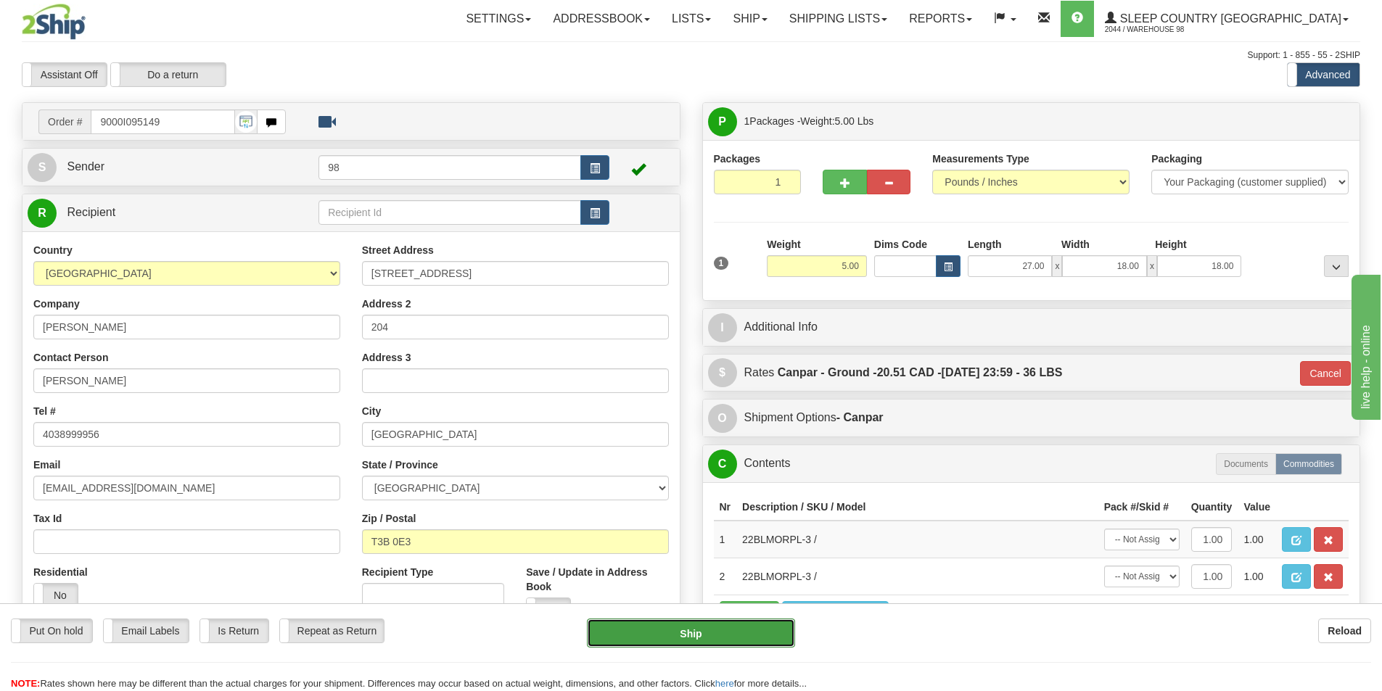
click at [773, 635] on button "Ship" at bounding box center [691, 633] width 208 height 29
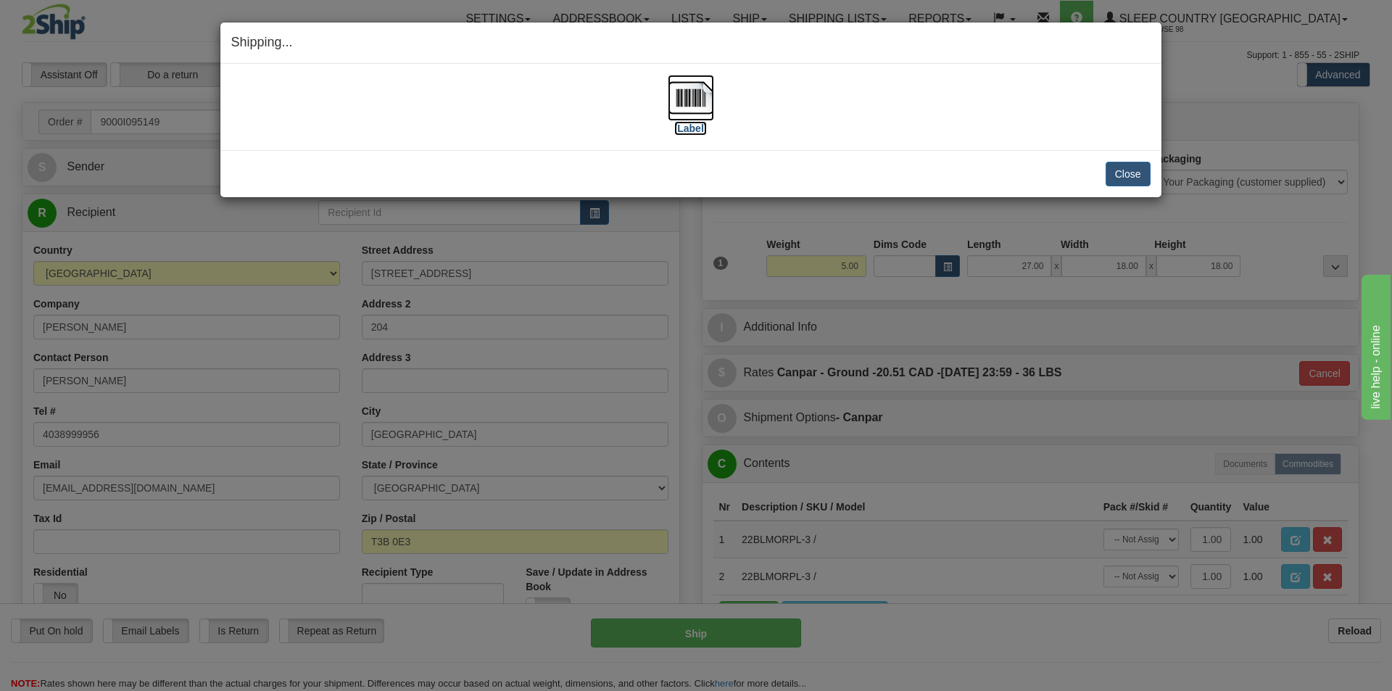
click at [686, 130] on label "[Label]" at bounding box center [690, 128] width 33 height 15
click at [1120, 179] on button "Close" at bounding box center [1128, 174] width 45 height 25
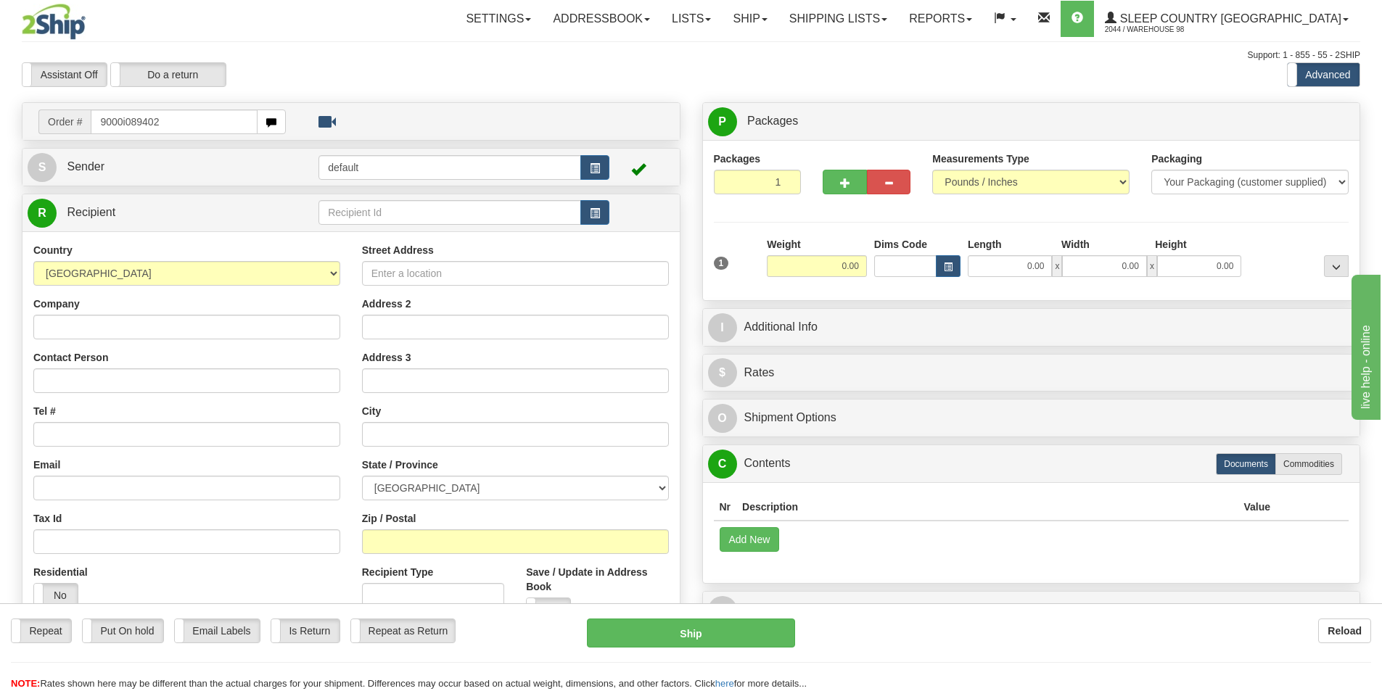
type input "9000i089402"
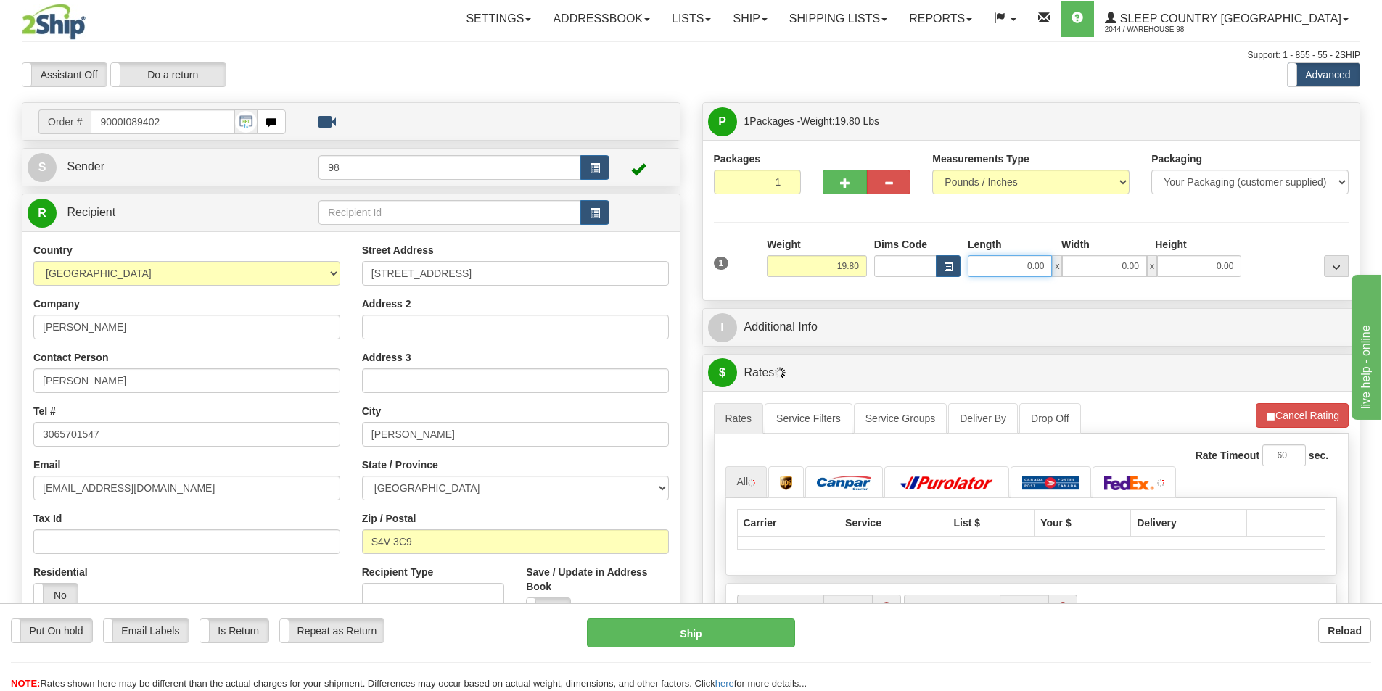
drag, startPoint x: 1024, startPoint y: 266, endPoint x: 1079, endPoint y: 266, distance: 55.1
click at [1079, 266] on div "0.00 x 0.00 x 0.00" at bounding box center [1103, 266] width 273 height 22
type input "33.00"
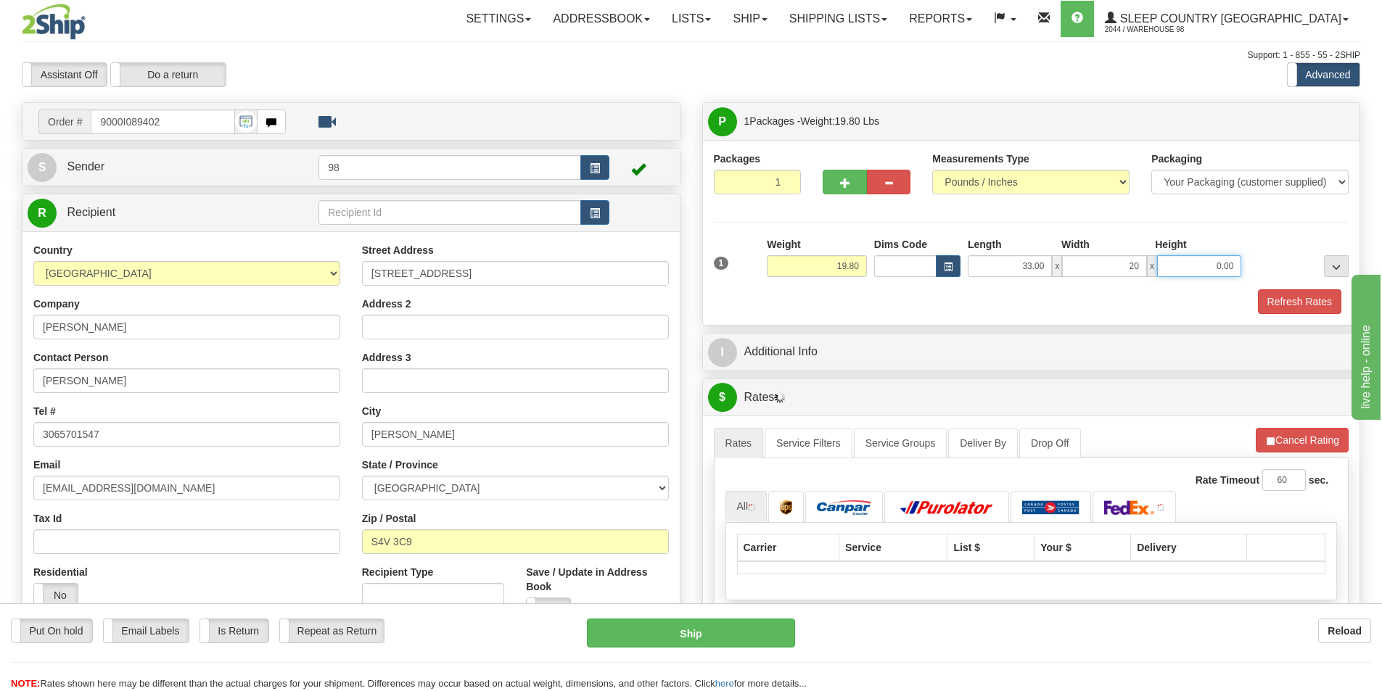
type input "20.00"
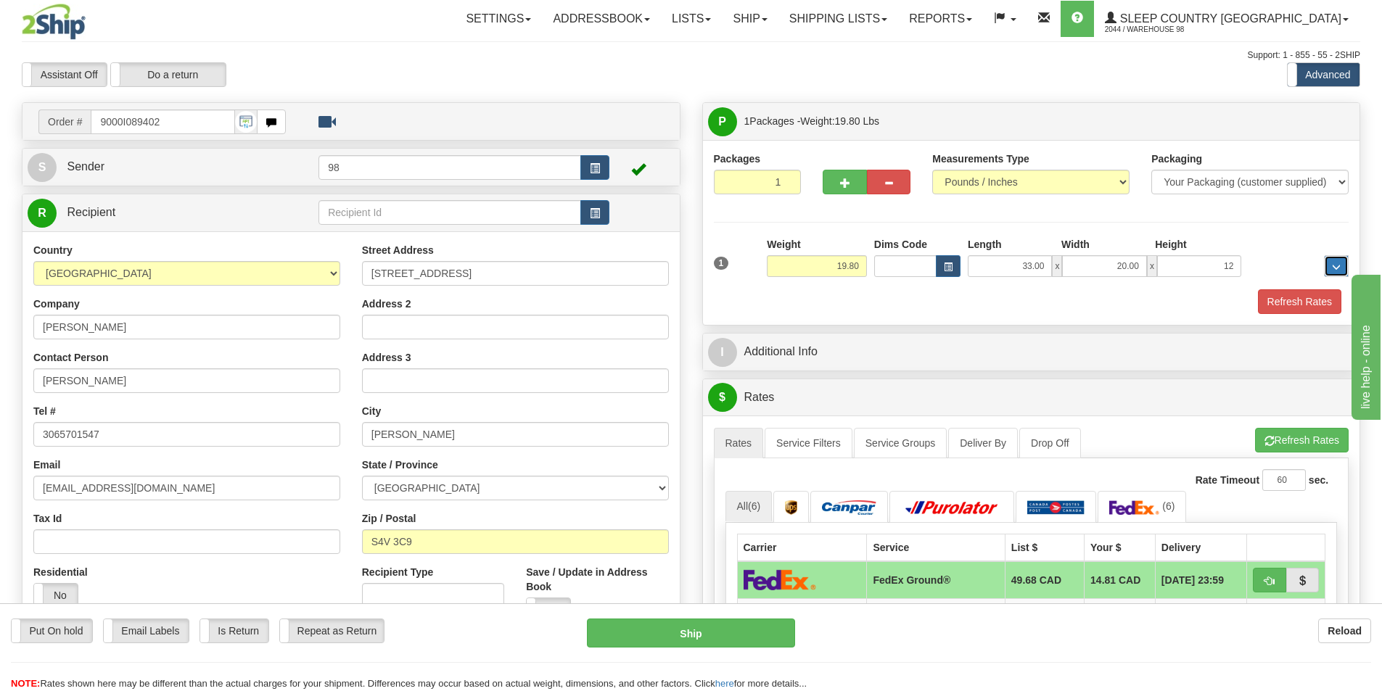
type input "12.00"
click at [1273, 303] on button "Refresh Rates" at bounding box center [1299, 301] width 83 height 25
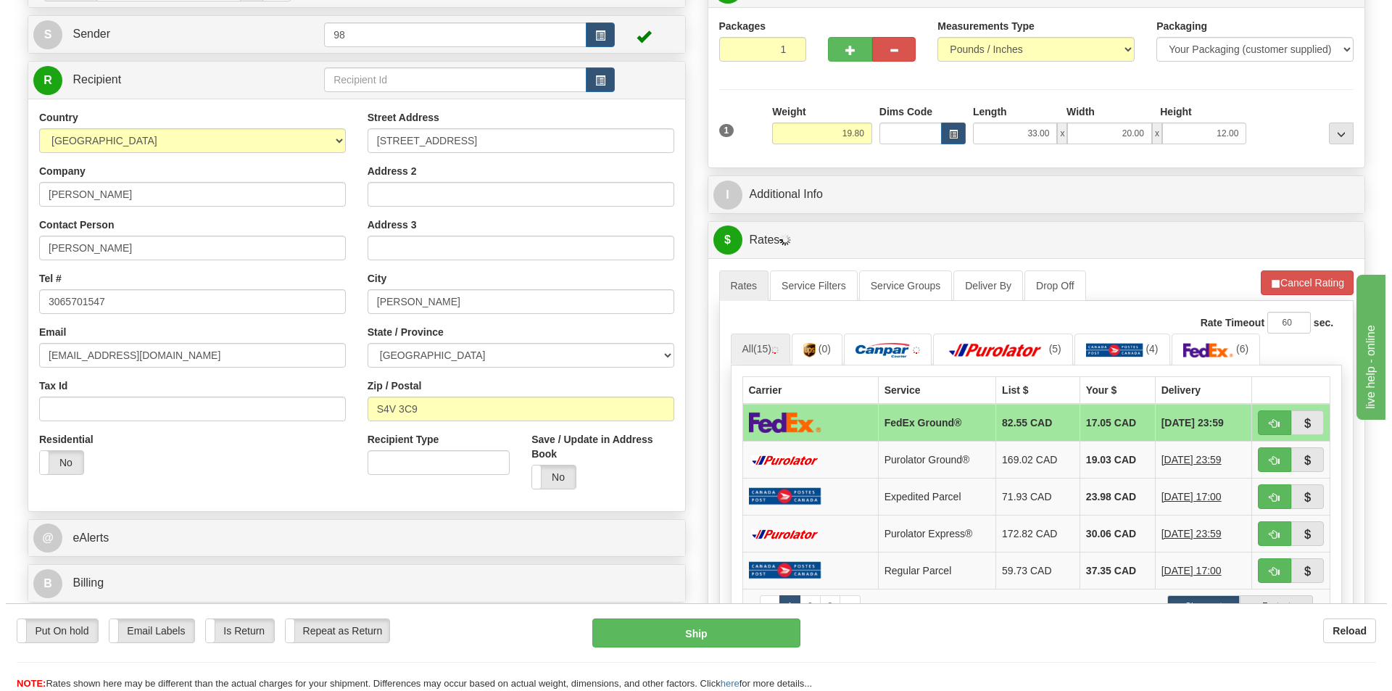
scroll to position [145, 0]
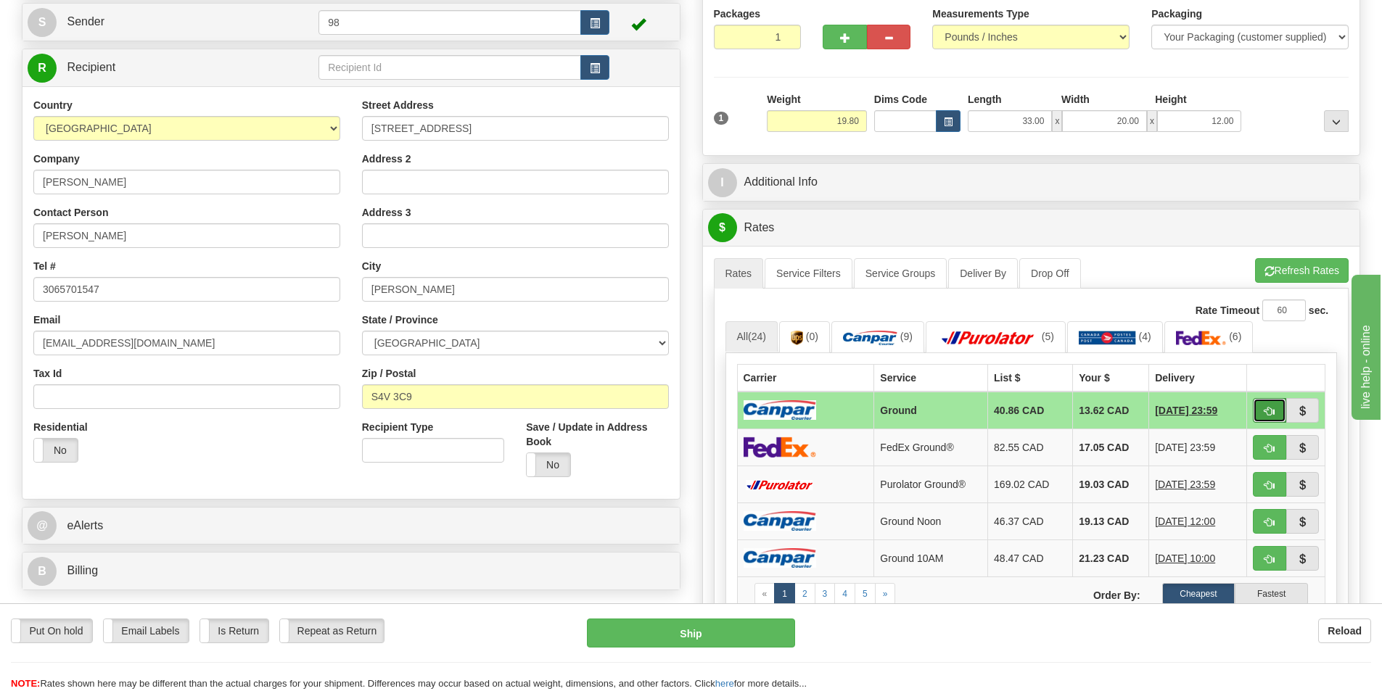
click at [1256, 413] on button "button" at bounding box center [1268, 410] width 33 height 25
type input "1"
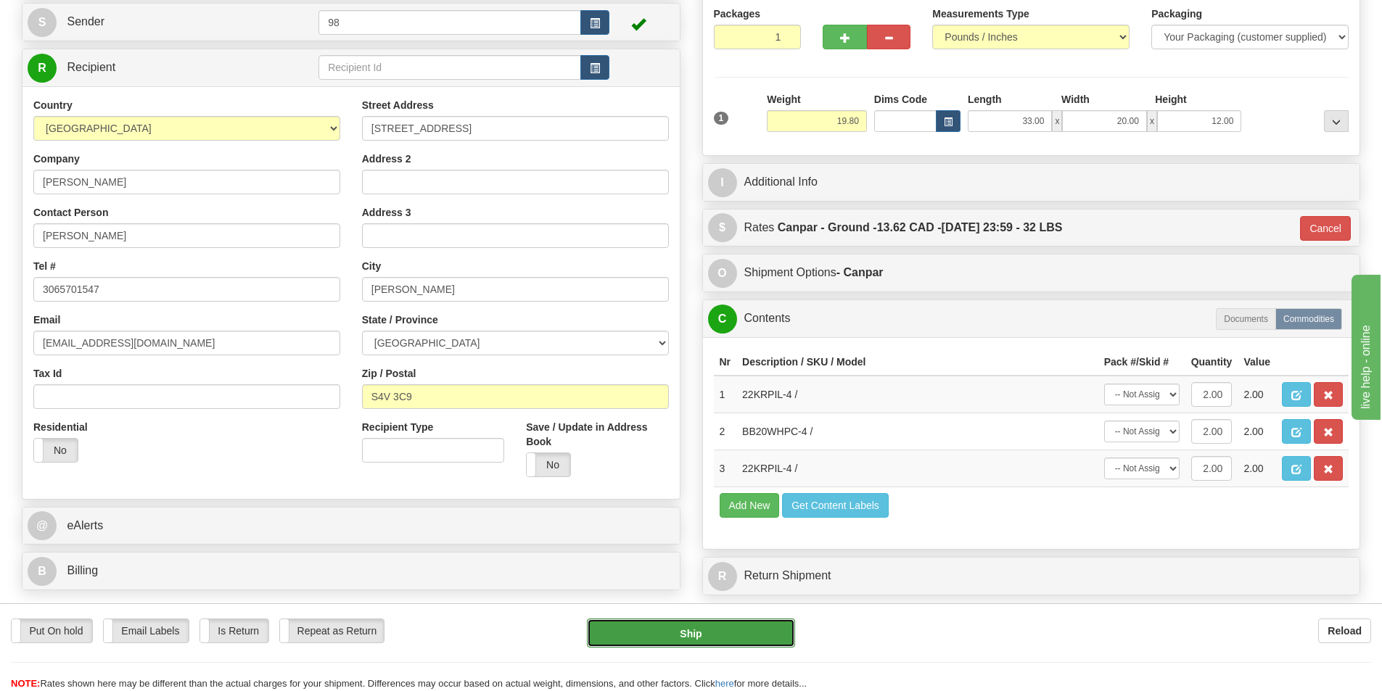
click at [756, 630] on button "Ship" at bounding box center [691, 633] width 208 height 29
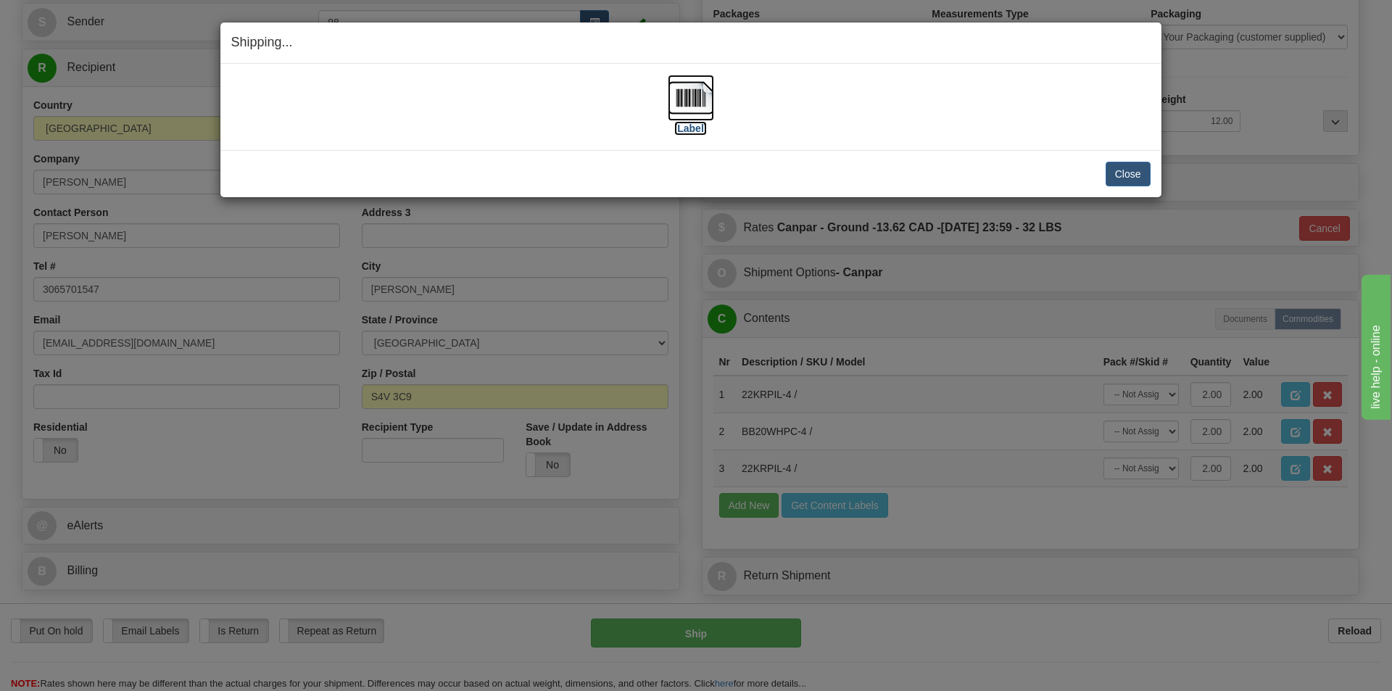
click at [696, 125] on label "[Label]" at bounding box center [690, 128] width 33 height 15
click at [1133, 168] on button "Close" at bounding box center [1128, 174] width 45 height 25
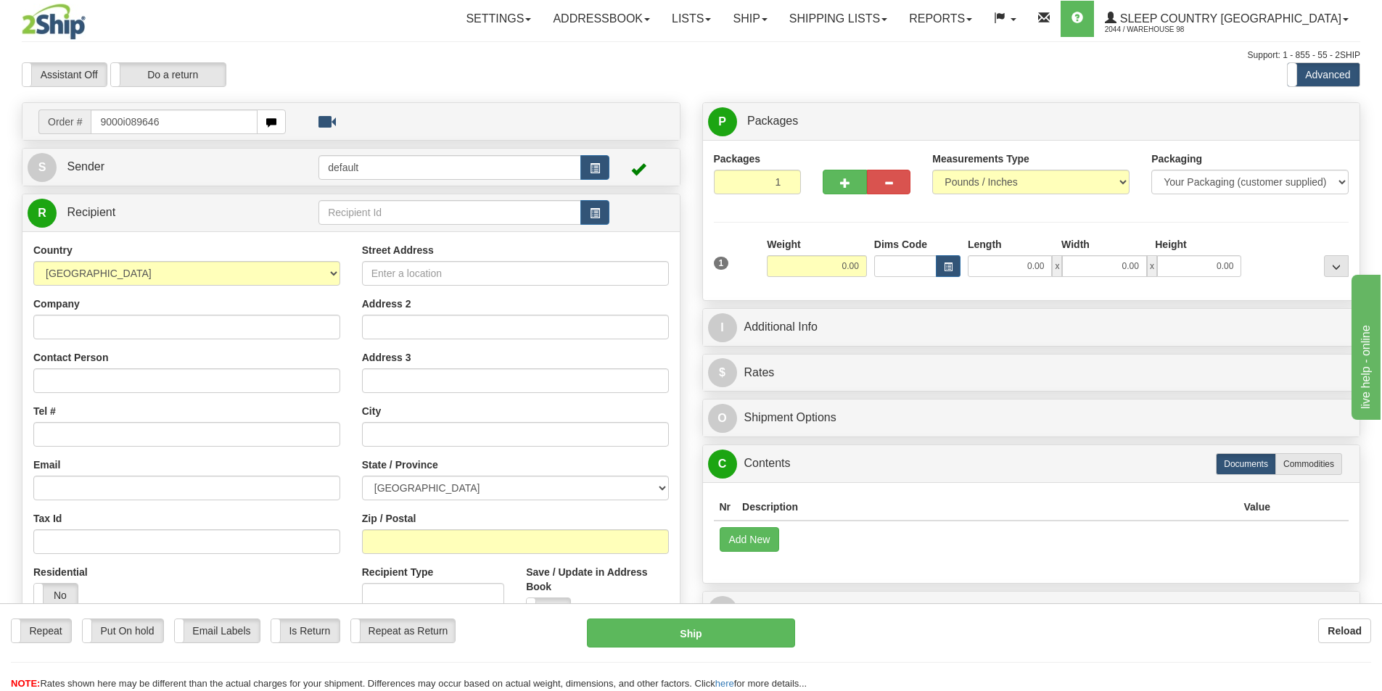
type input "9000i089646"
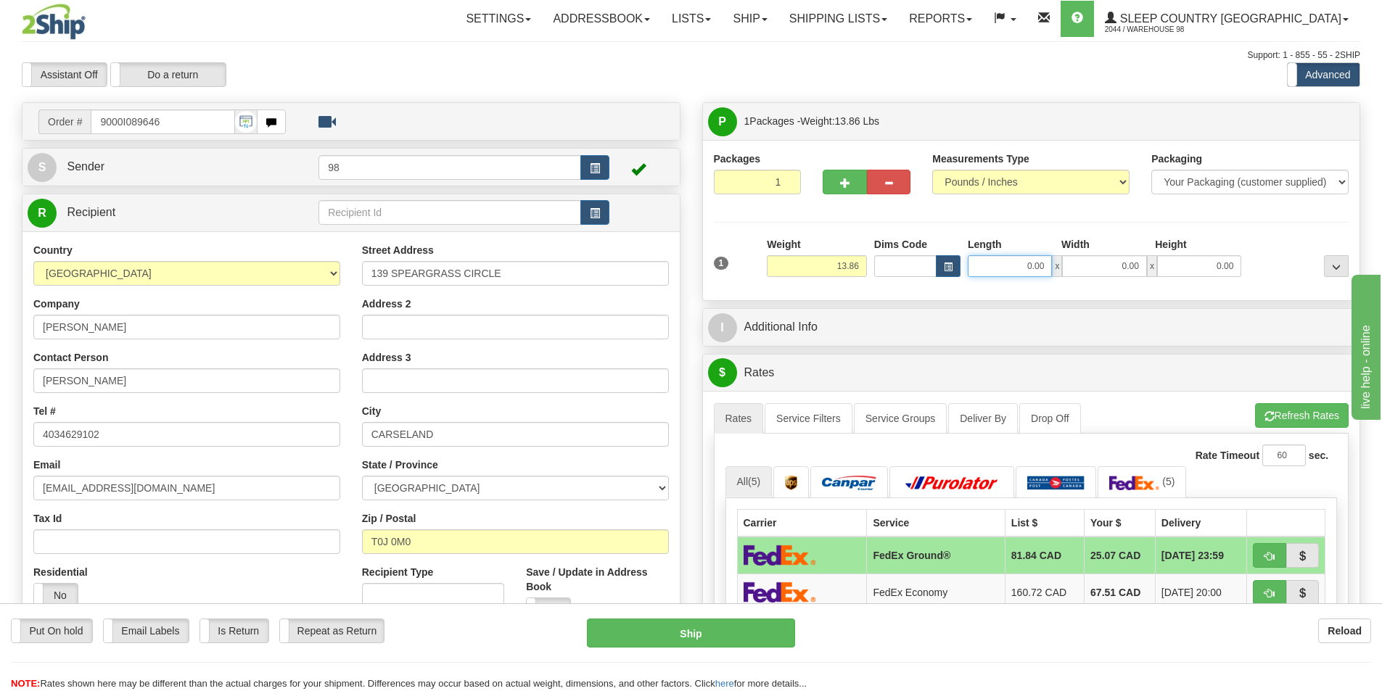
drag, startPoint x: 1007, startPoint y: 270, endPoint x: 1050, endPoint y: 264, distance: 43.2
click at [1050, 264] on input "0.00" at bounding box center [1009, 266] width 84 height 22
type input "24.00"
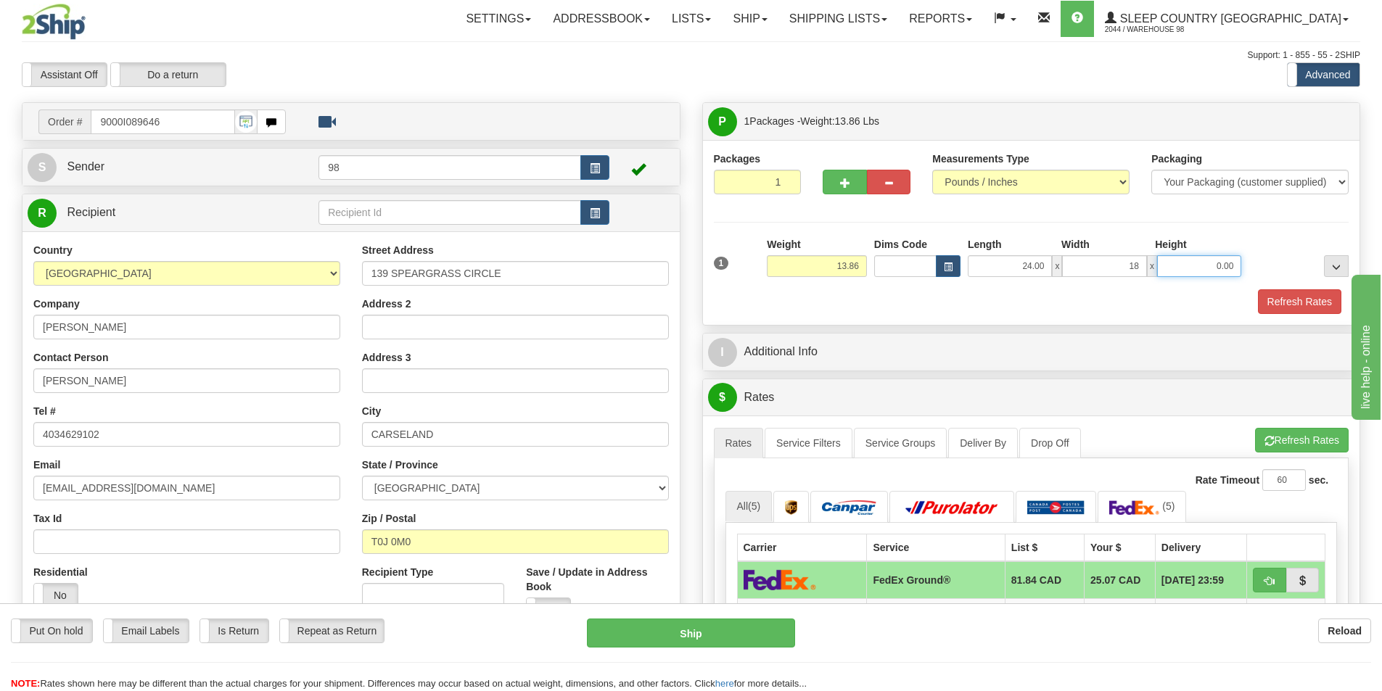
type input "18.00"
type input "11.00"
click at [1258, 296] on button "Refresh Rates" at bounding box center [1299, 301] width 83 height 25
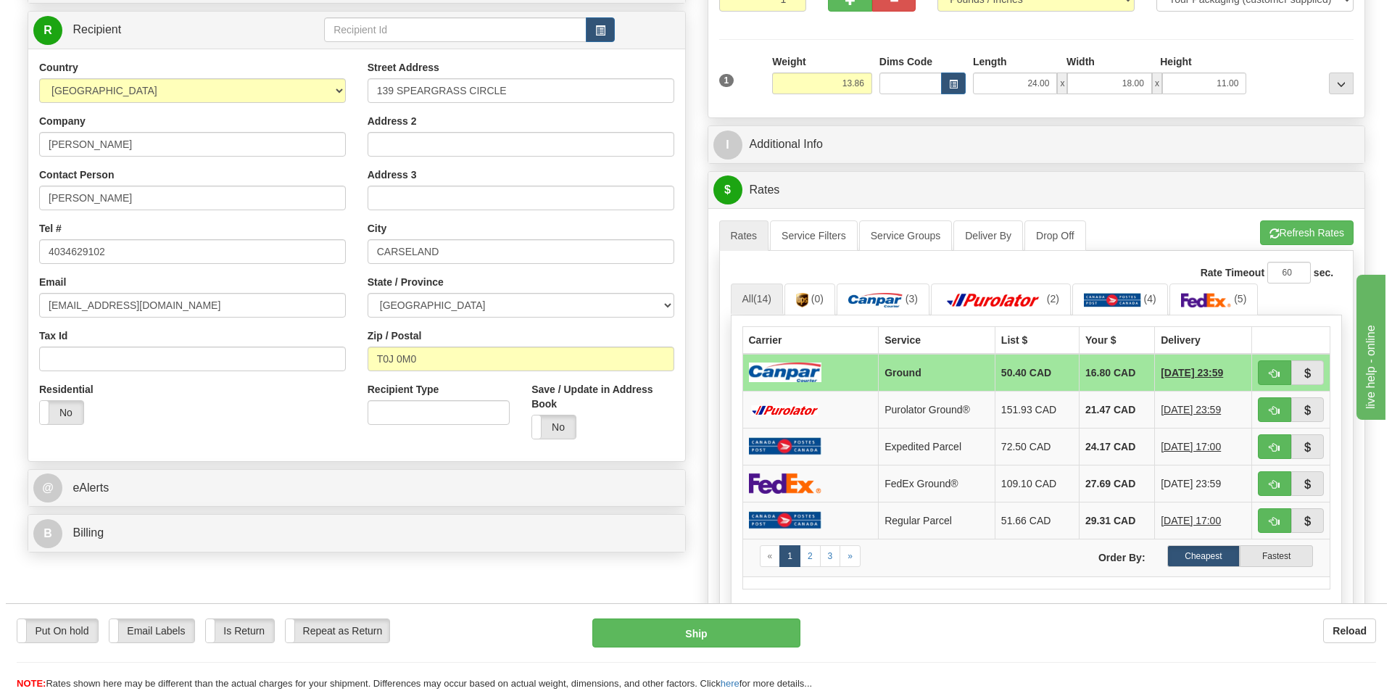
scroll to position [218, 0]
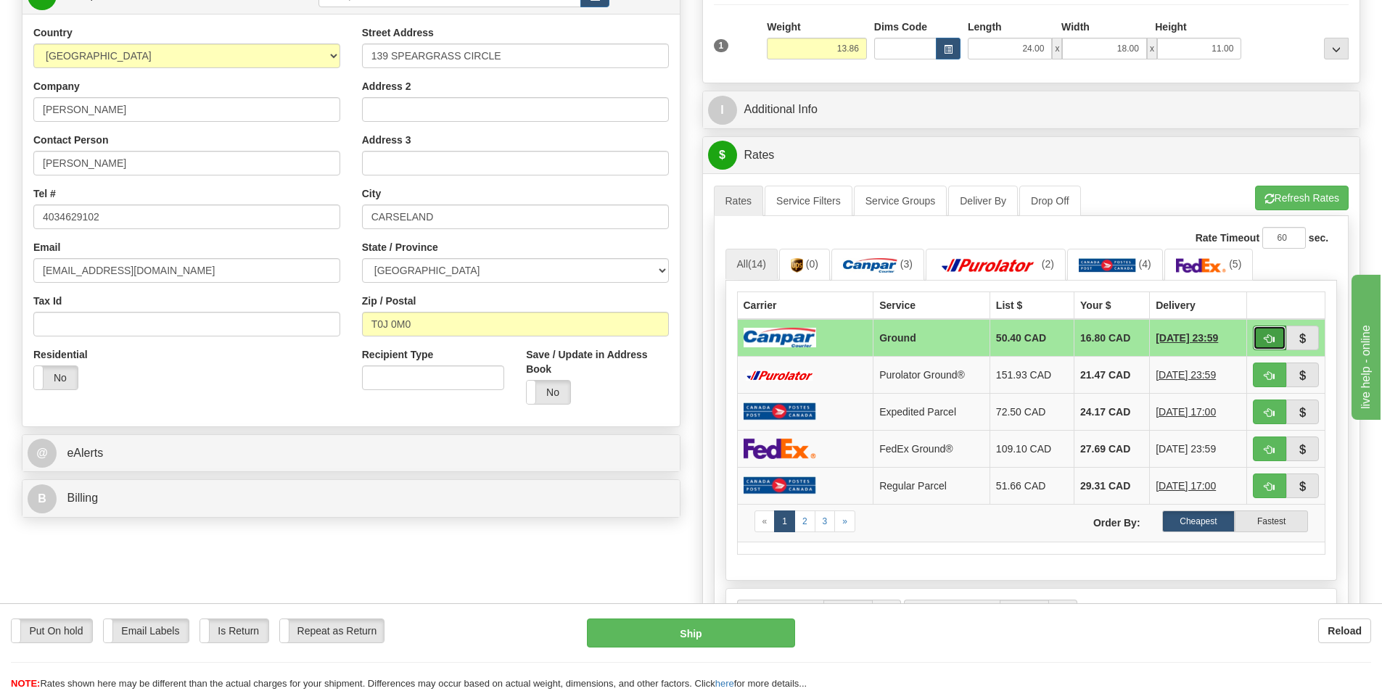
click at [1256, 329] on button "button" at bounding box center [1268, 338] width 33 height 25
type input "1"
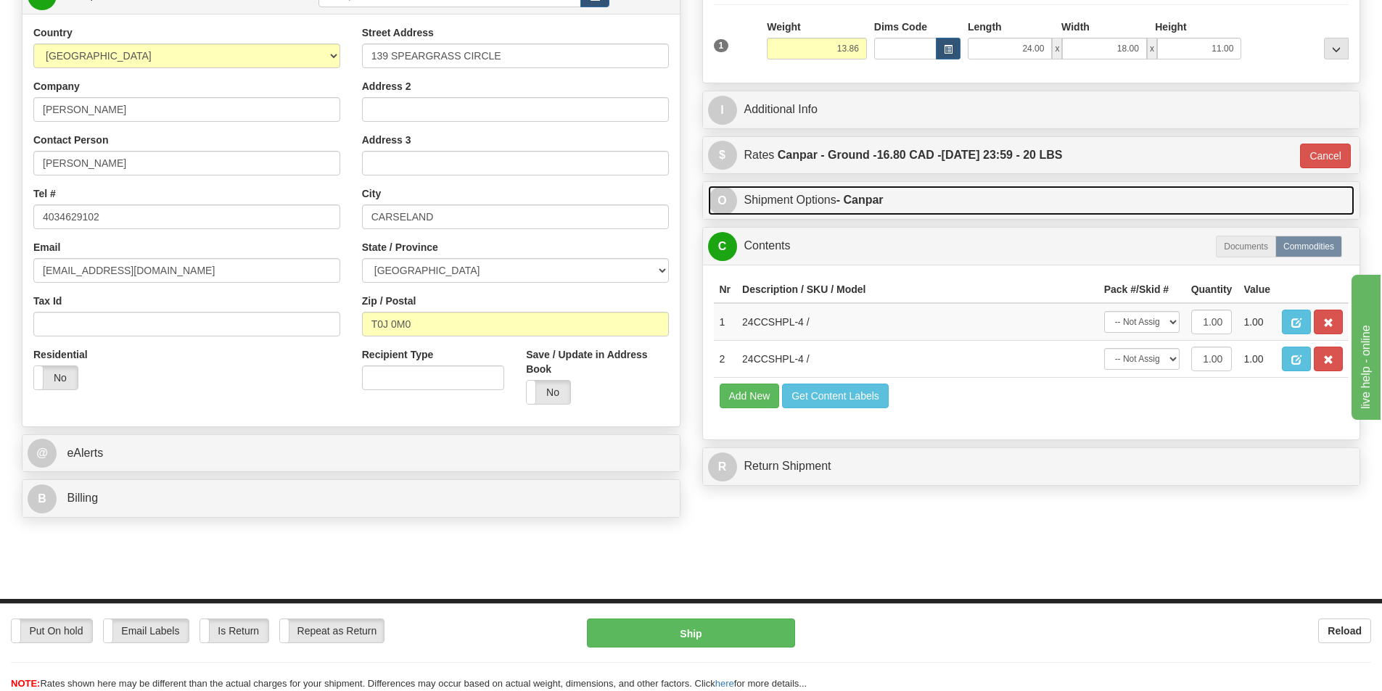
click at [780, 194] on link "O Shipment Options - Canpar" at bounding box center [1031, 201] width 647 height 30
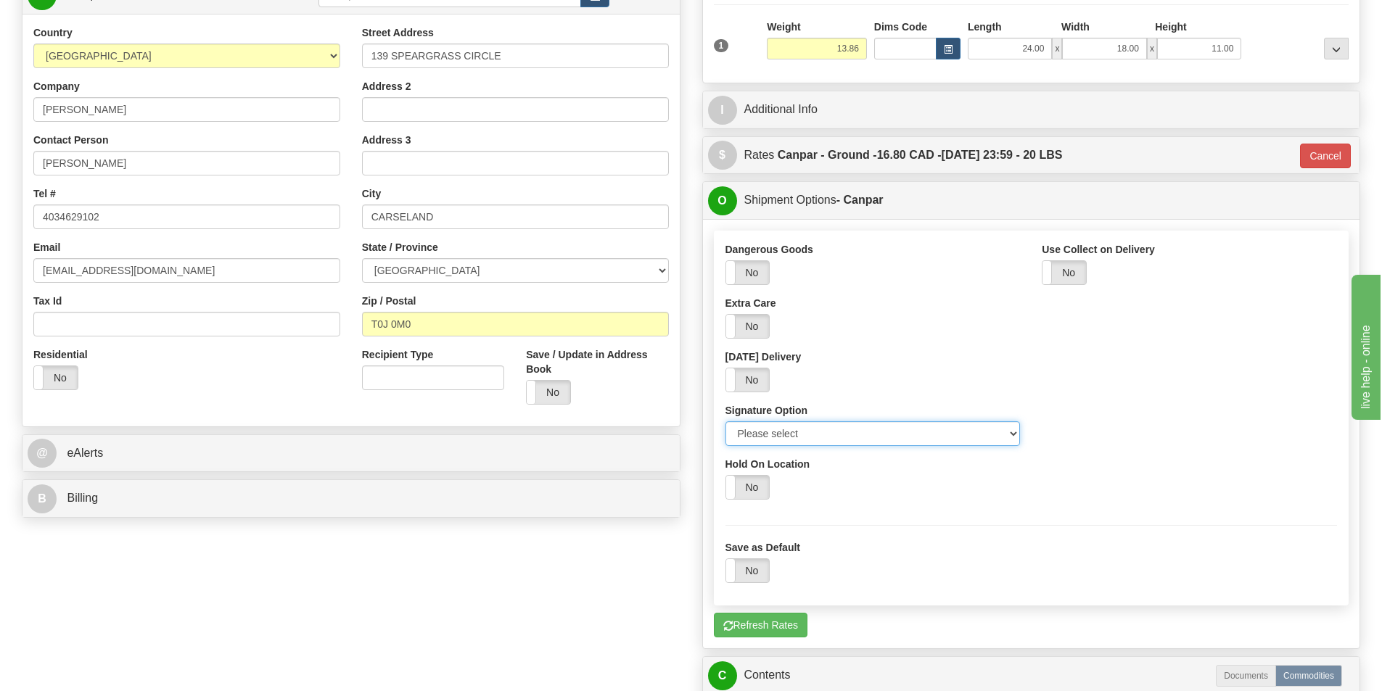
click at [771, 429] on select "Please select No Signature Required Signature Required Adult Signature" at bounding box center [872, 433] width 295 height 25
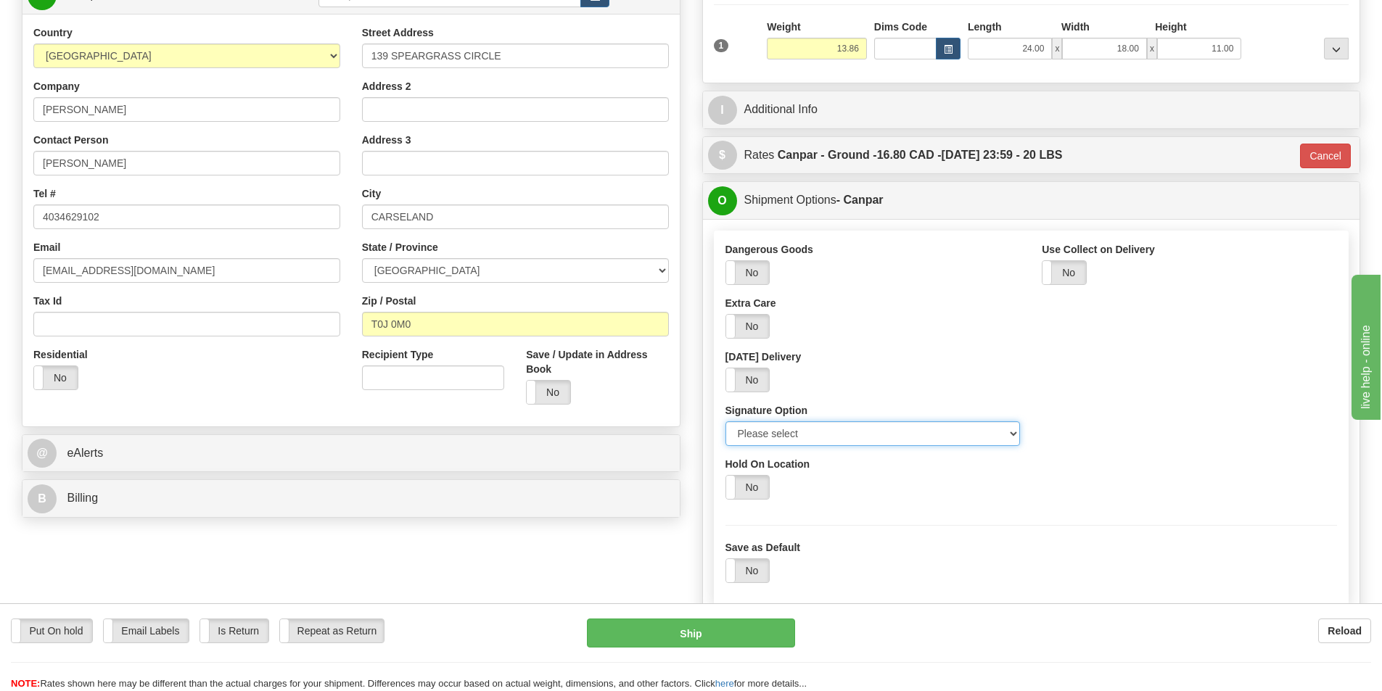
select select "2"
click at [725, 421] on select "Please select No Signature Required Signature Required Adult Signature" at bounding box center [872, 433] width 295 height 25
click at [759, 641] on button "Ship" at bounding box center [691, 633] width 208 height 29
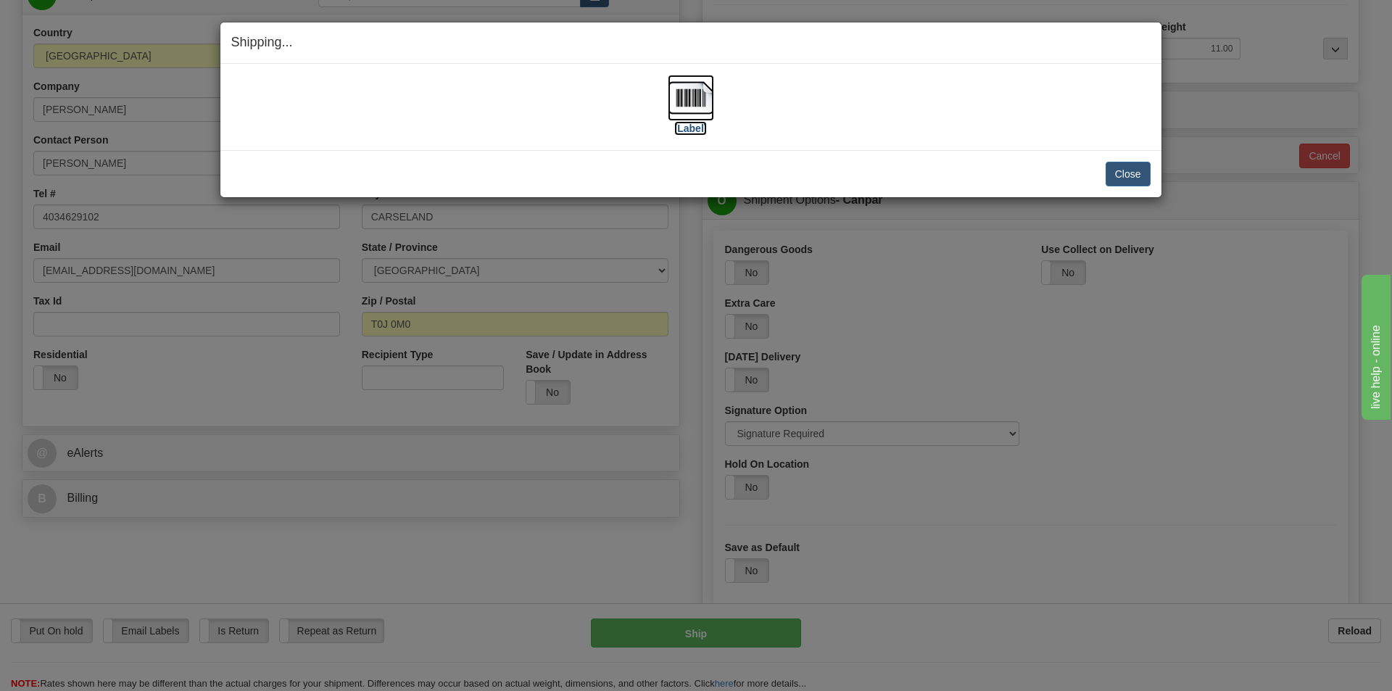
click at [690, 123] on label "[Label]" at bounding box center [690, 128] width 33 height 15
click at [1152, 179] on div "Close Cancel Cancel Shipment and Quit Pickup Quit Pickup ONLY" at bounding box center [690, 173] width 941 height 47
click at [1146, 179] on button "Close" at bounding box center [1128, 174] width 45 height 25
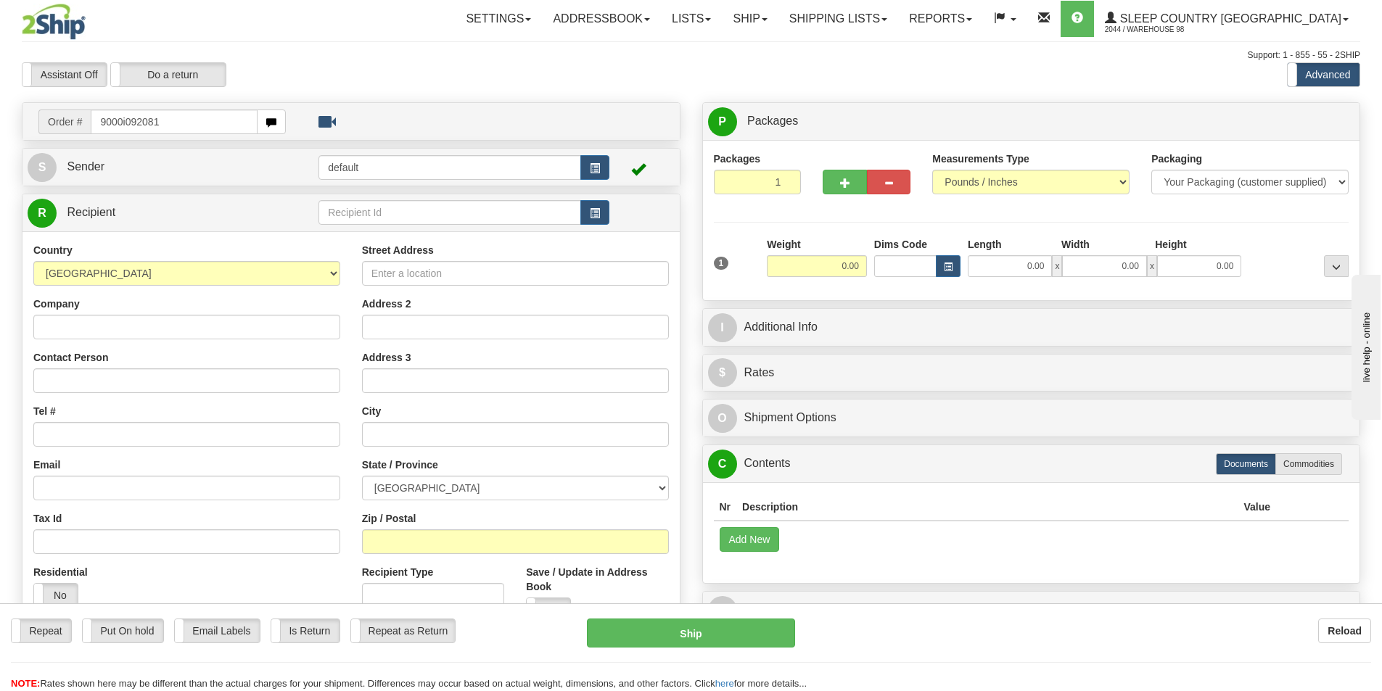
type input "9000i092081"
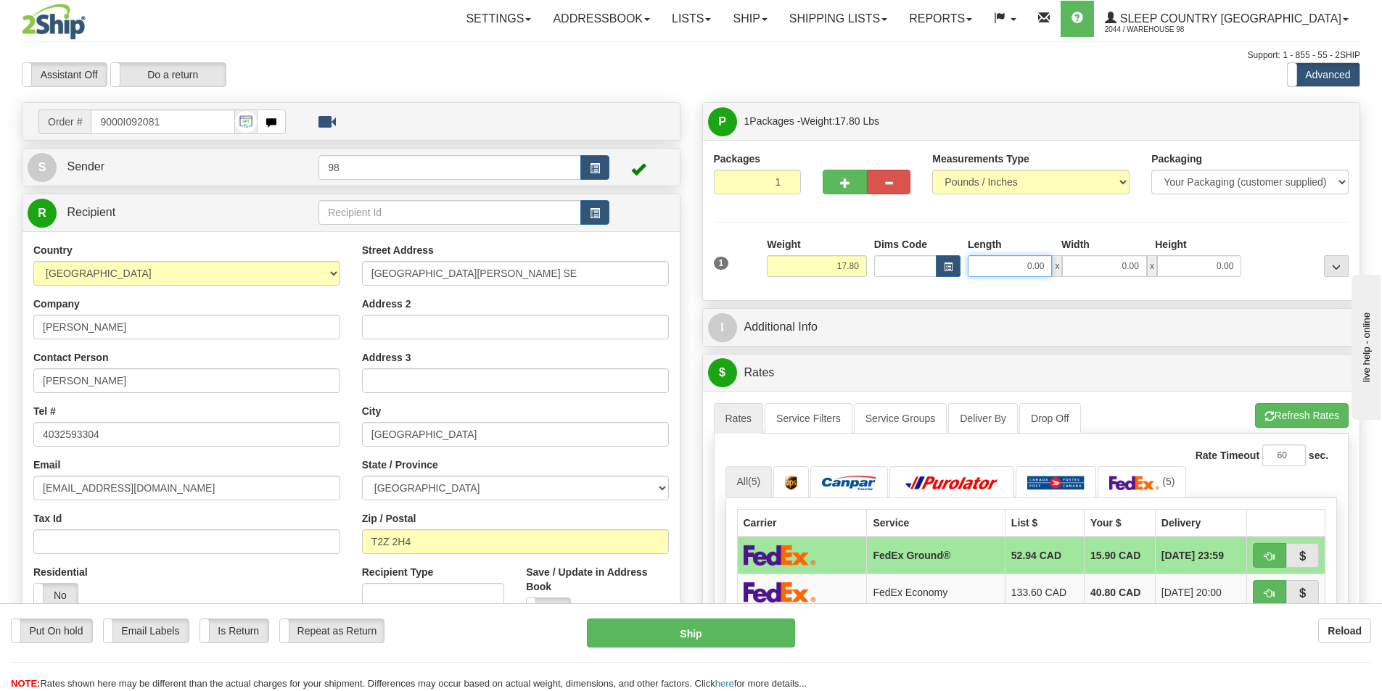
drag, startPoint x: 1008, startPoint y: 265, endPoint x: 1074, endPoint y: 265, distance: 66.0
click at [1074, 265] on div "0.00 x 0.00 x 0.00" at bounding box center [1103, 266] width 273 height 22
type input "33.00"
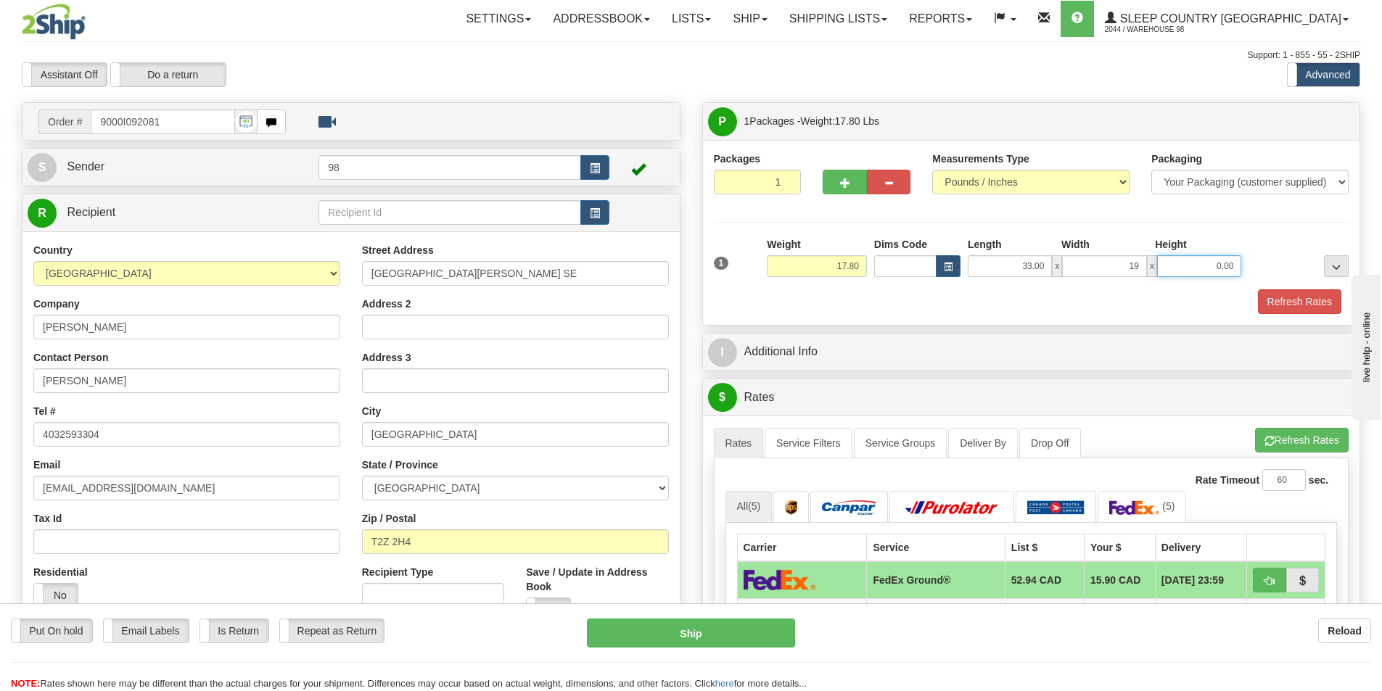
type input "19.00"
type input "8.00"
click at [1324, 309] on button "Refresh Rates" at bounding box center [1299, 301] width 83 height 25
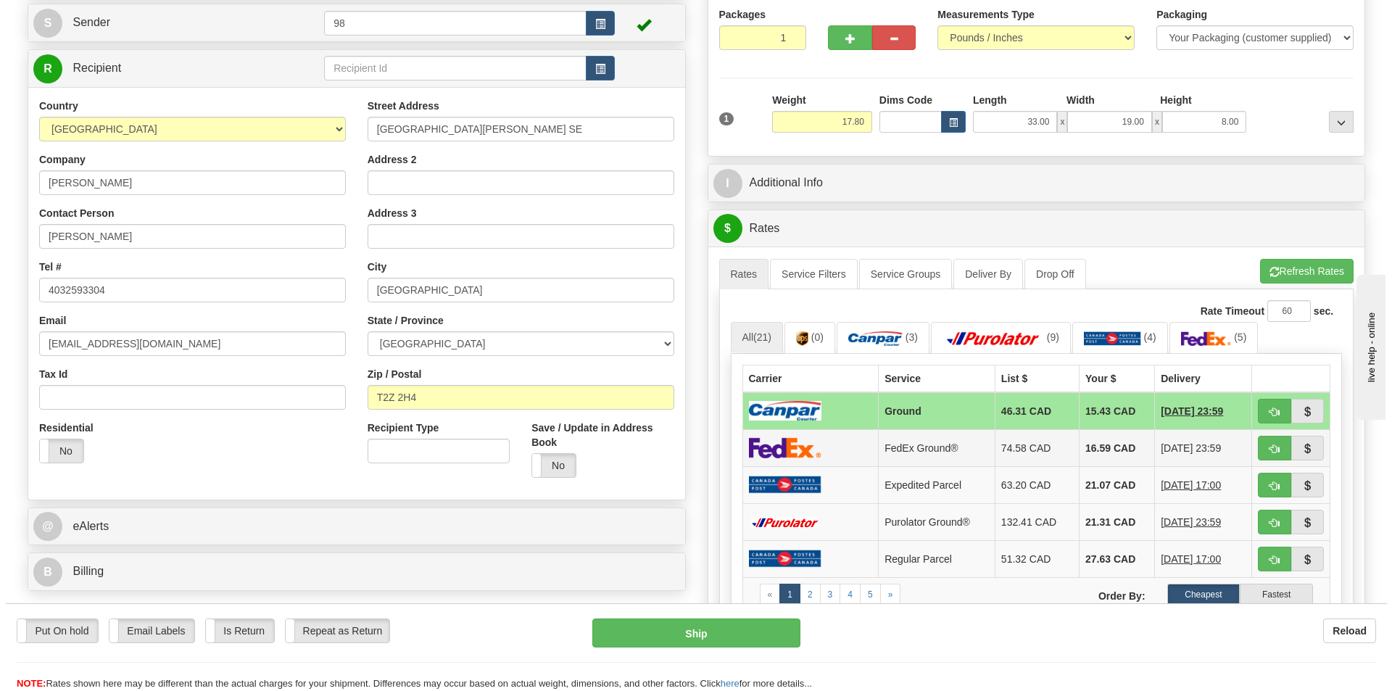
scroll to position [145, 0]
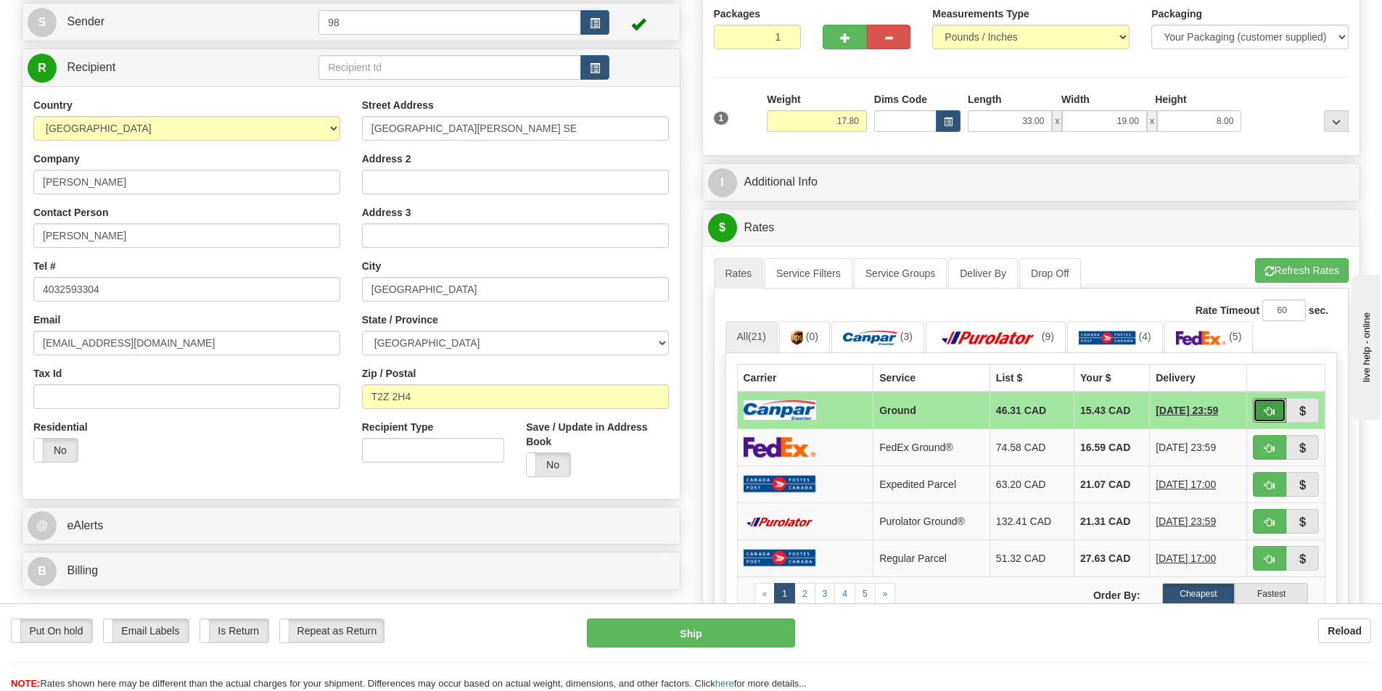
click at [1262, 413] on button "button" at bounding box center [1268, 410] width 33 height 25
type input "1"
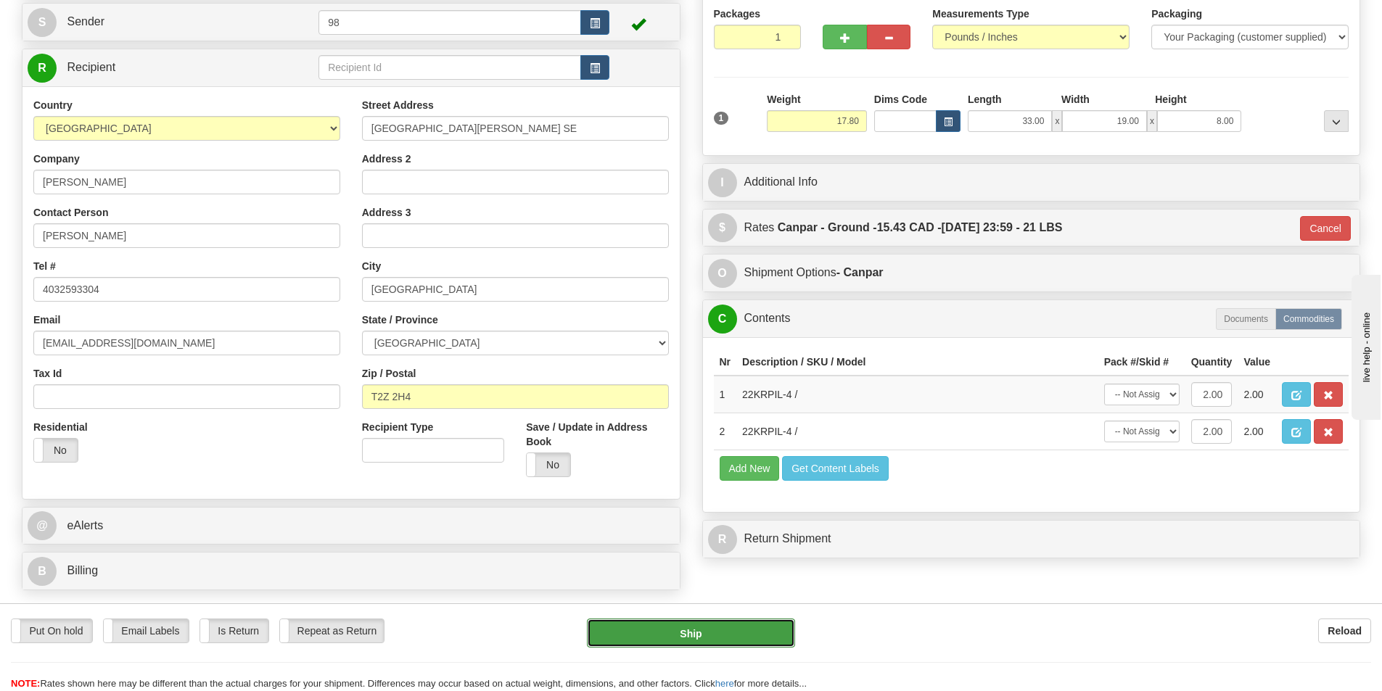
click at [706, 639] on button "Ship" at bounding box center [691, 633] width 208 height 29
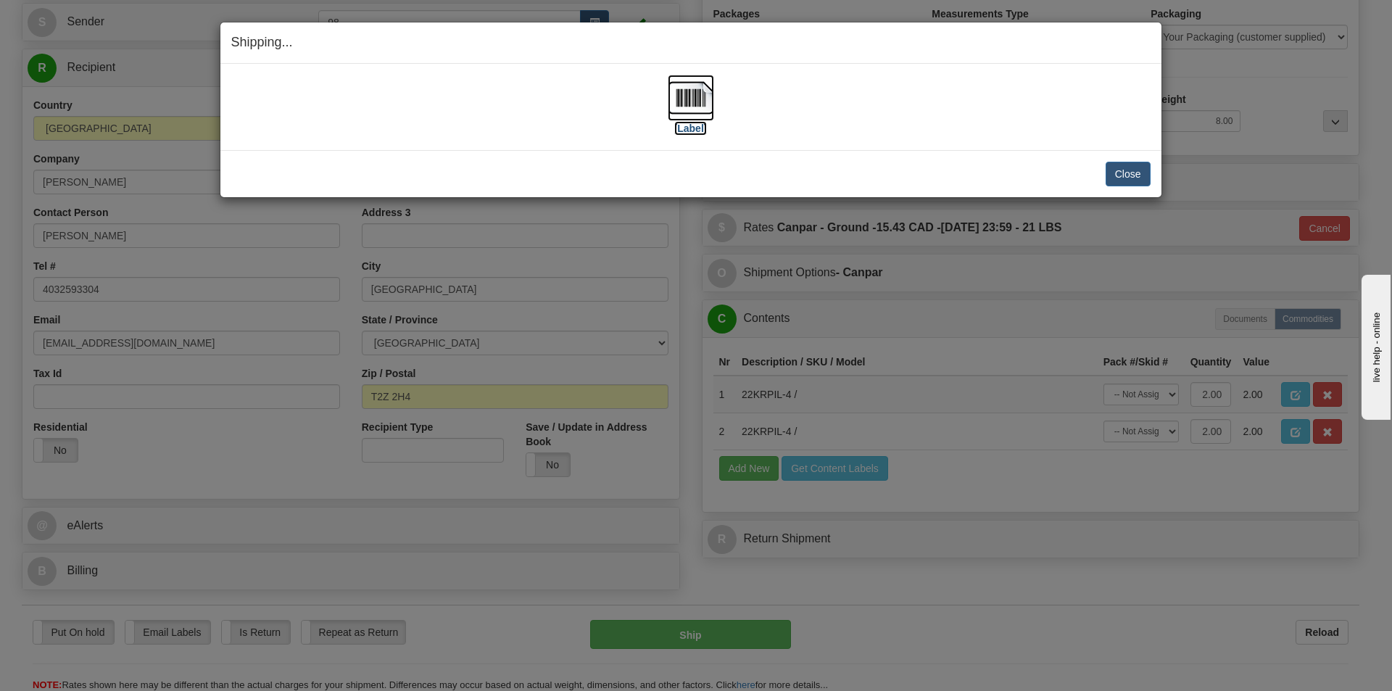
click at [689, 133] on label "[Label]" at bounding box center [690, 128] width 33 height 15
click at [1129, 170] on button "Close" at bounding box center [1128, 174] width 45 height 25
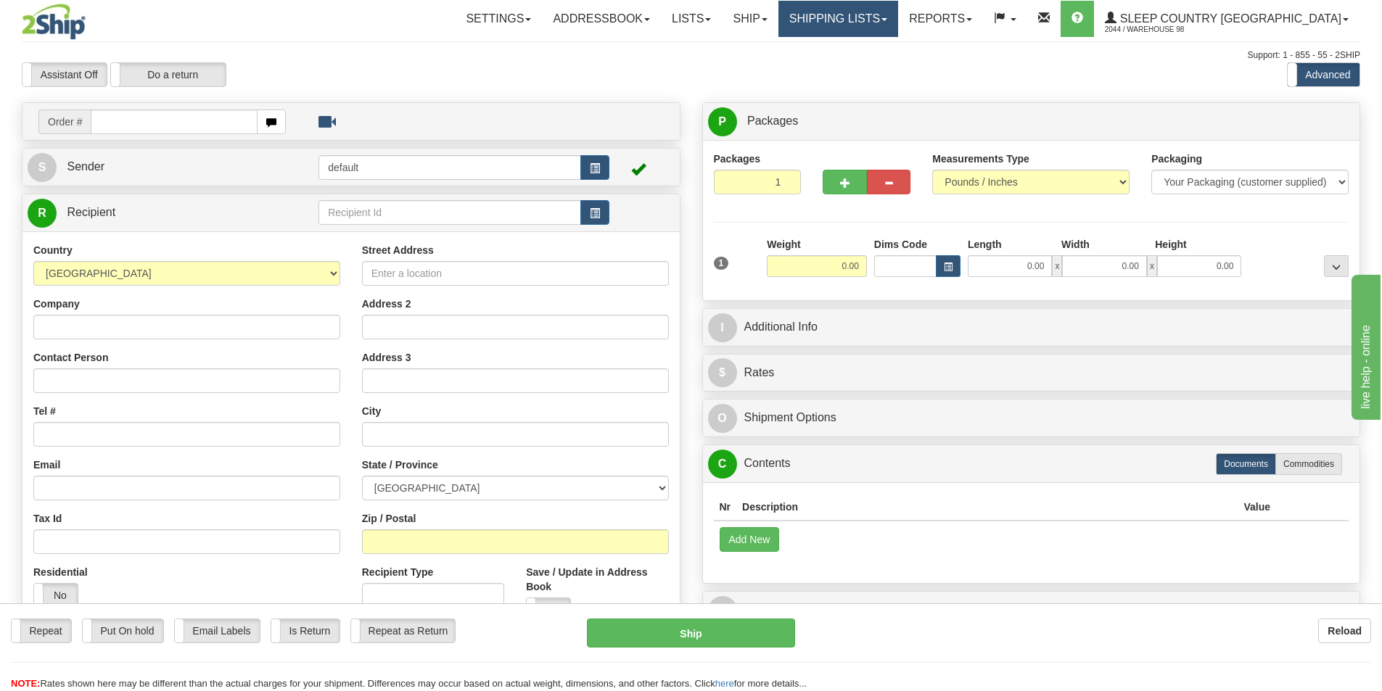
click at [898, 16] on link "Shipping lists" at bounding box center [838, 19] width 120 height 36
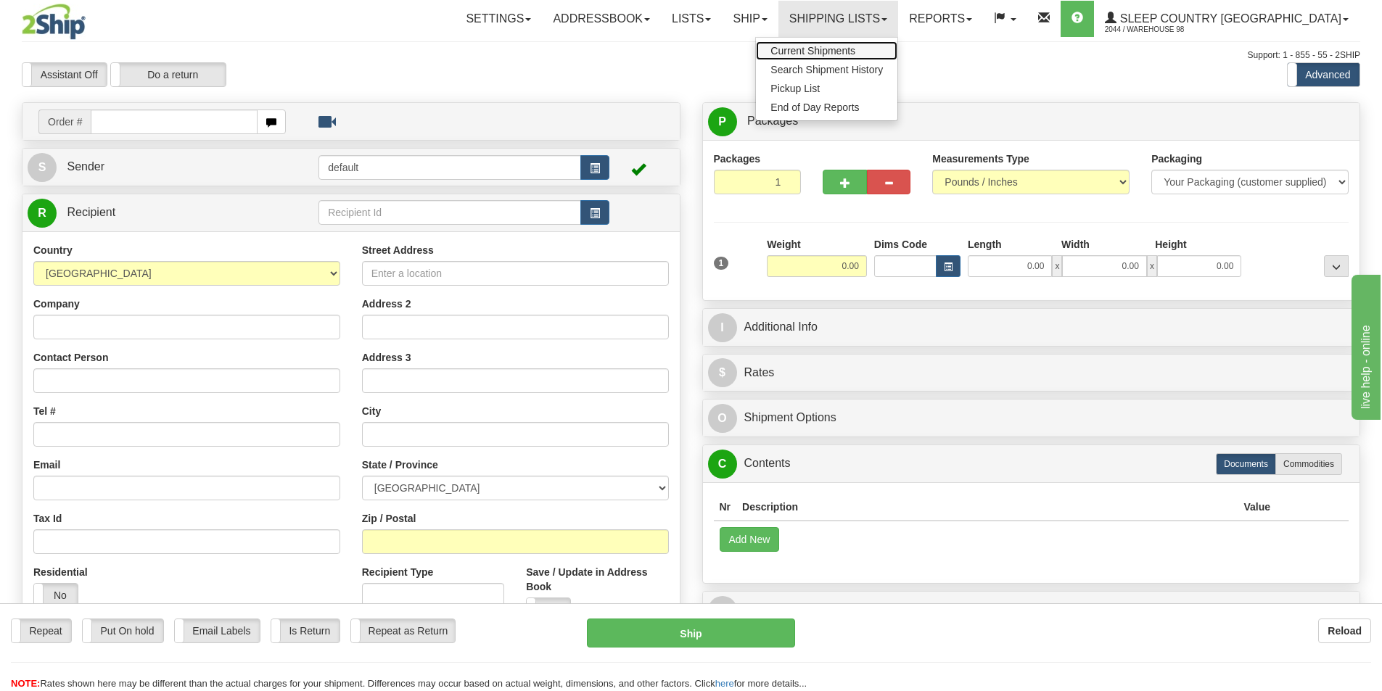
click at [855, 46] on span "Current Shipments" at bounding box center [812, 51] width 85 height 12
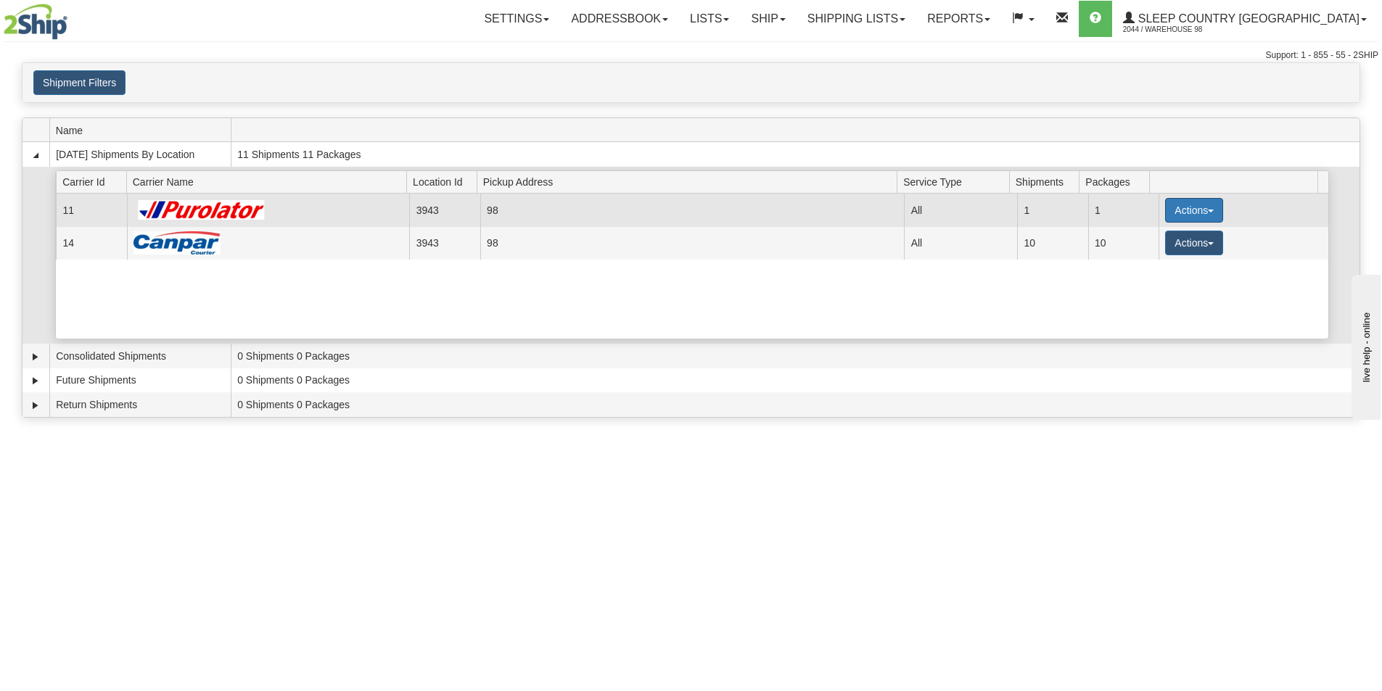
click at [1171, 201] on button "Actions" at bounding box center [1194, 210] width 58 height 25
click at [1150, 254] on span "Close" at bounding box center [1136, 256] width 33 height 10
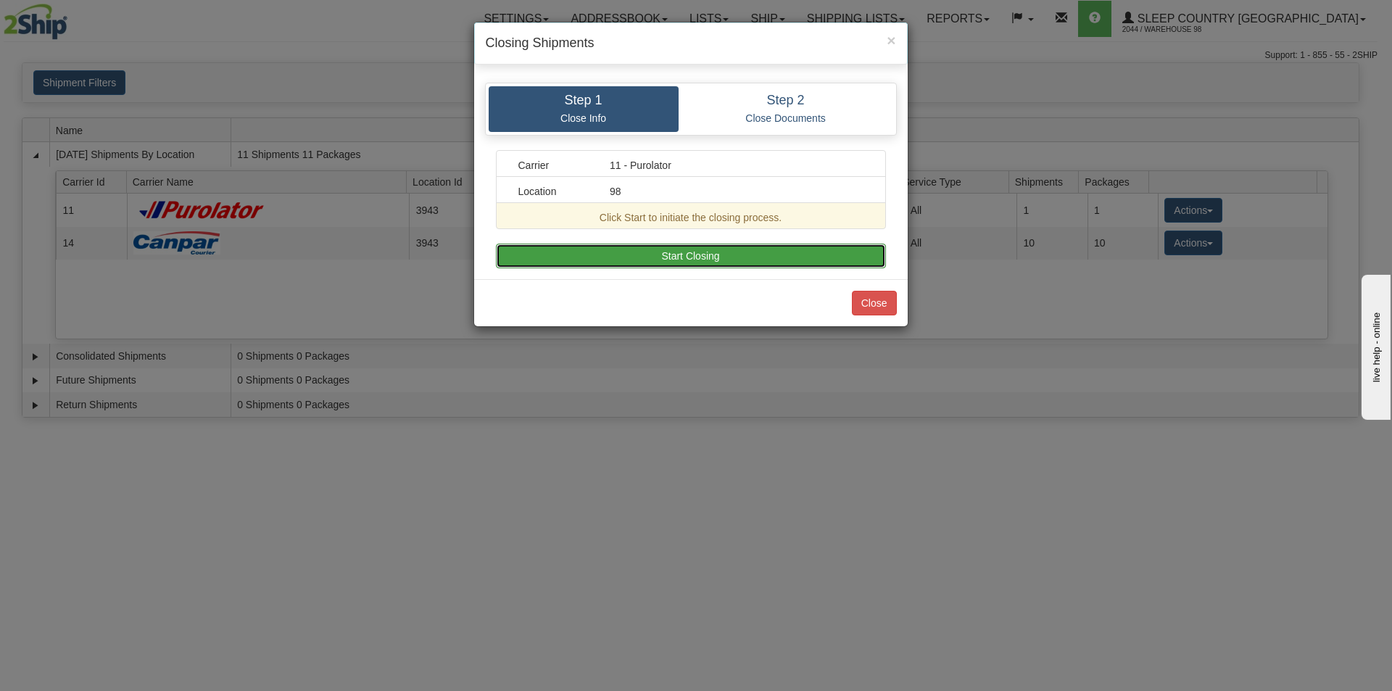
click at [820, 261] on button "Start Closing" at bounding box center [691, 256] width 390 height 25
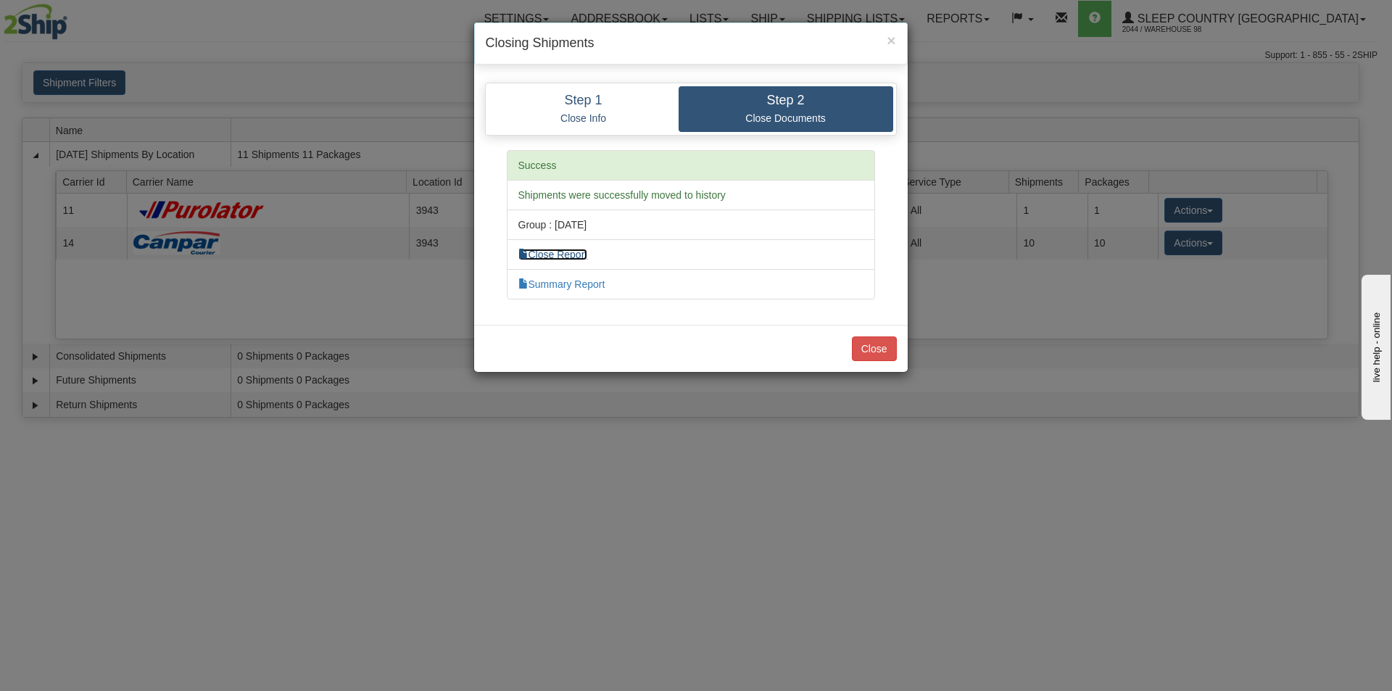
click at [576, 259] on link "Close Report" at bounding box center [554, 255] width 70 height 12
click at [866, 355] on button "Close" at bounding box center [874, 349] width 45 height 25
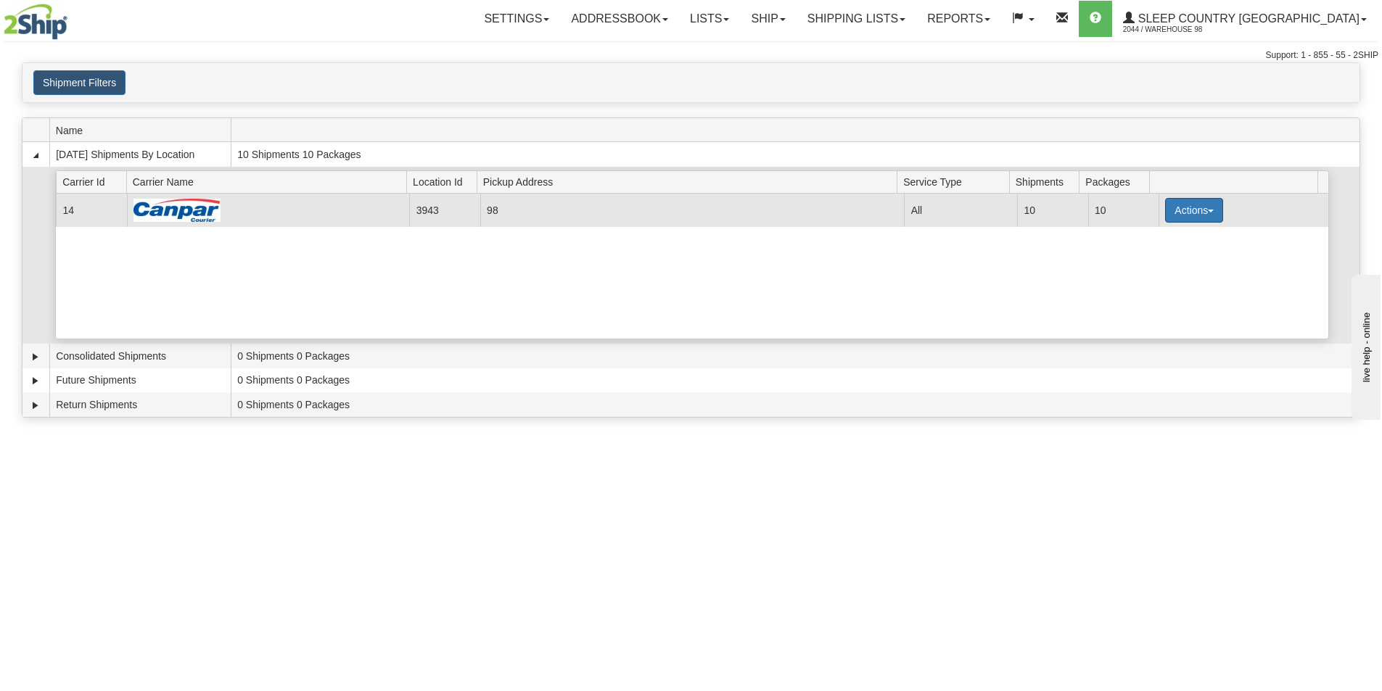
click at [1173, 210] on button "Actions" at bounding box center [1194, 210] width 58 height 25
click at [1161, 266] on link "Pickup" at bounding box center [1164, 275] width 116 height 19
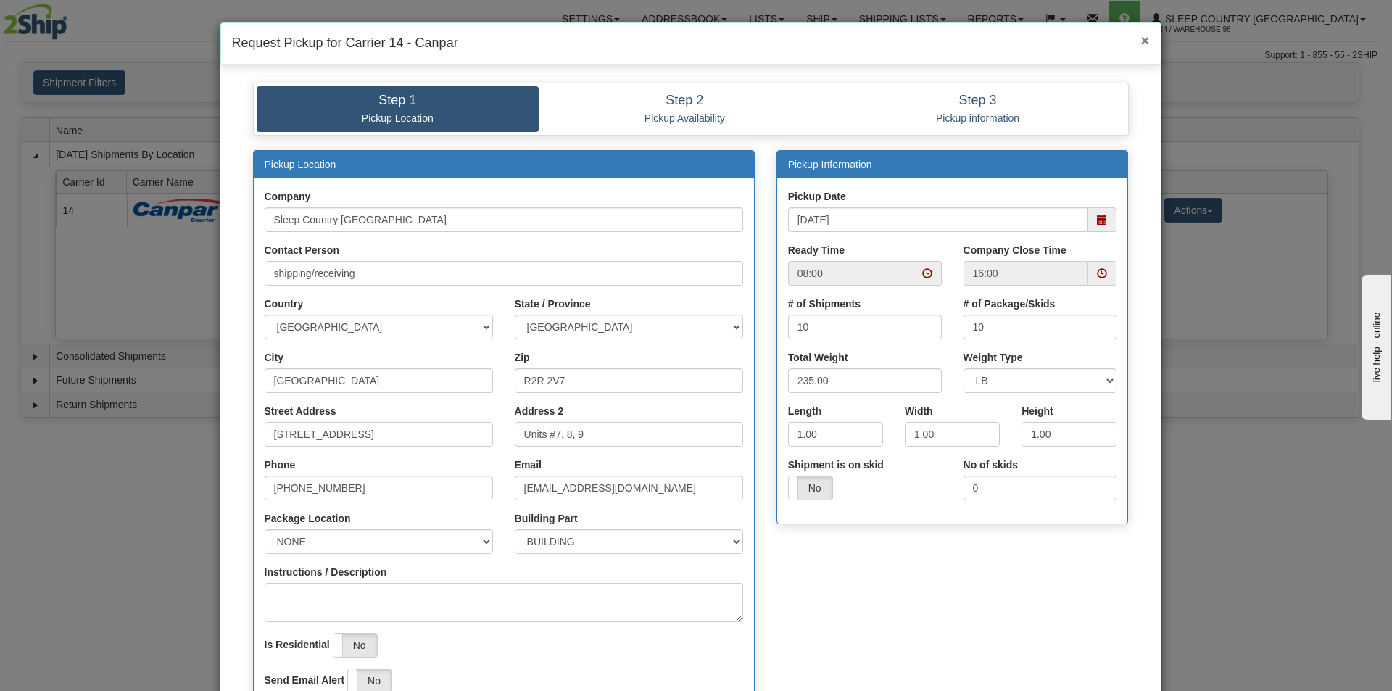
click at [1141, 38] on span "×" at bounding box center [1145, 40] width 9 height 17
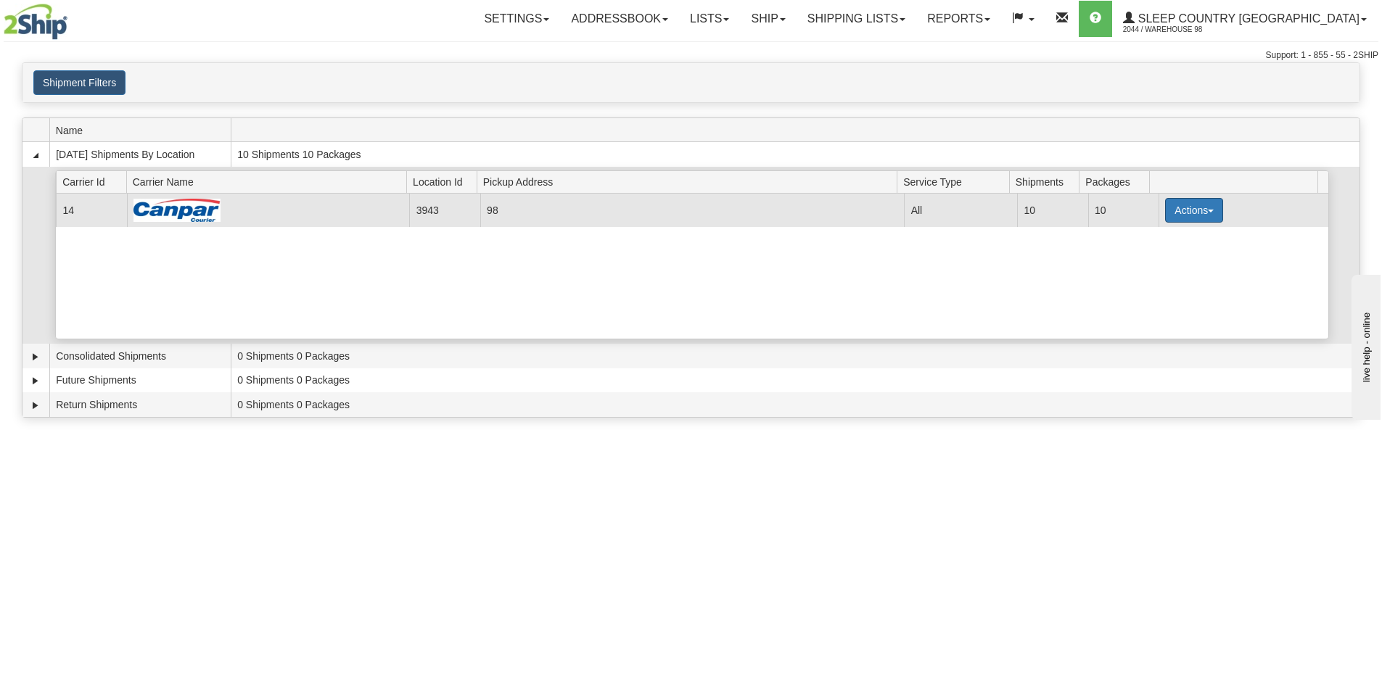
click at [1165, 214] on button "Actions" at bounding box center [1194, 210] width 58 height 25
click at [1163, 258] on link "Close" at bounding box center [1164, 256] width 116 height 19
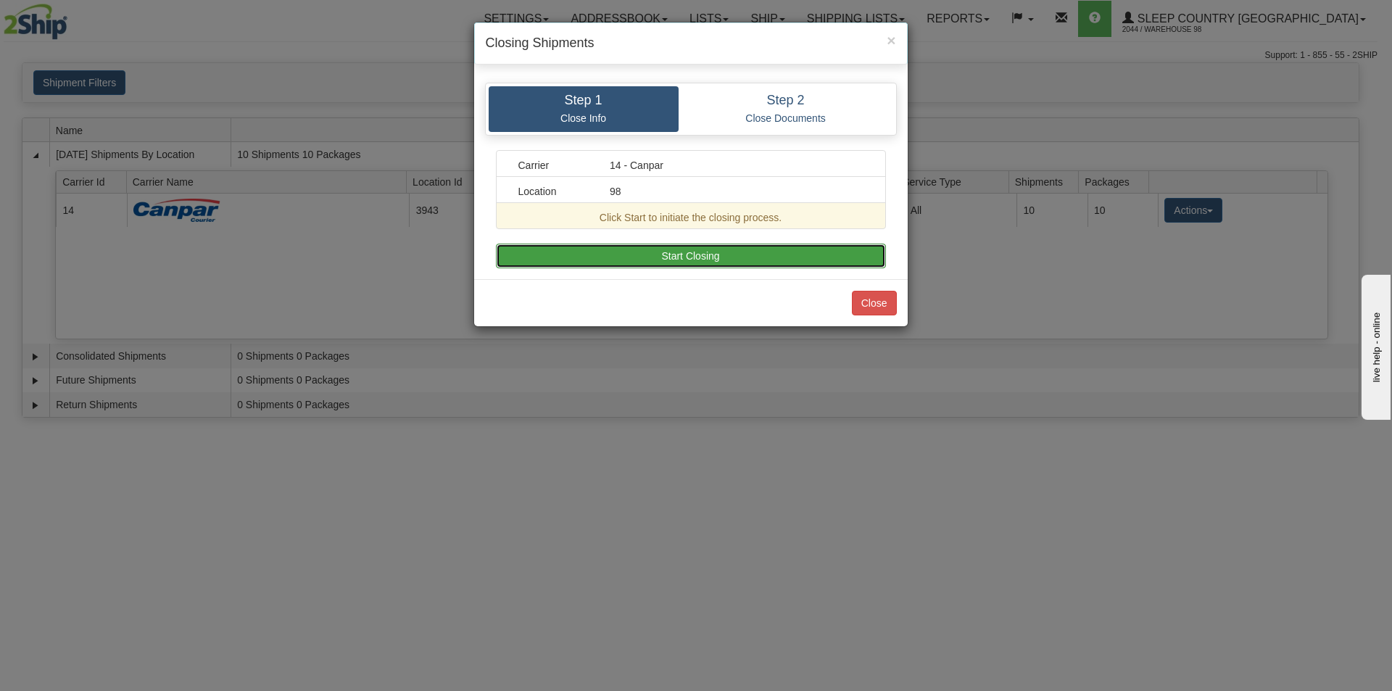
click at [762, 259] on button "Start Closing" at bounding box center [691, 256] width 390 height 25
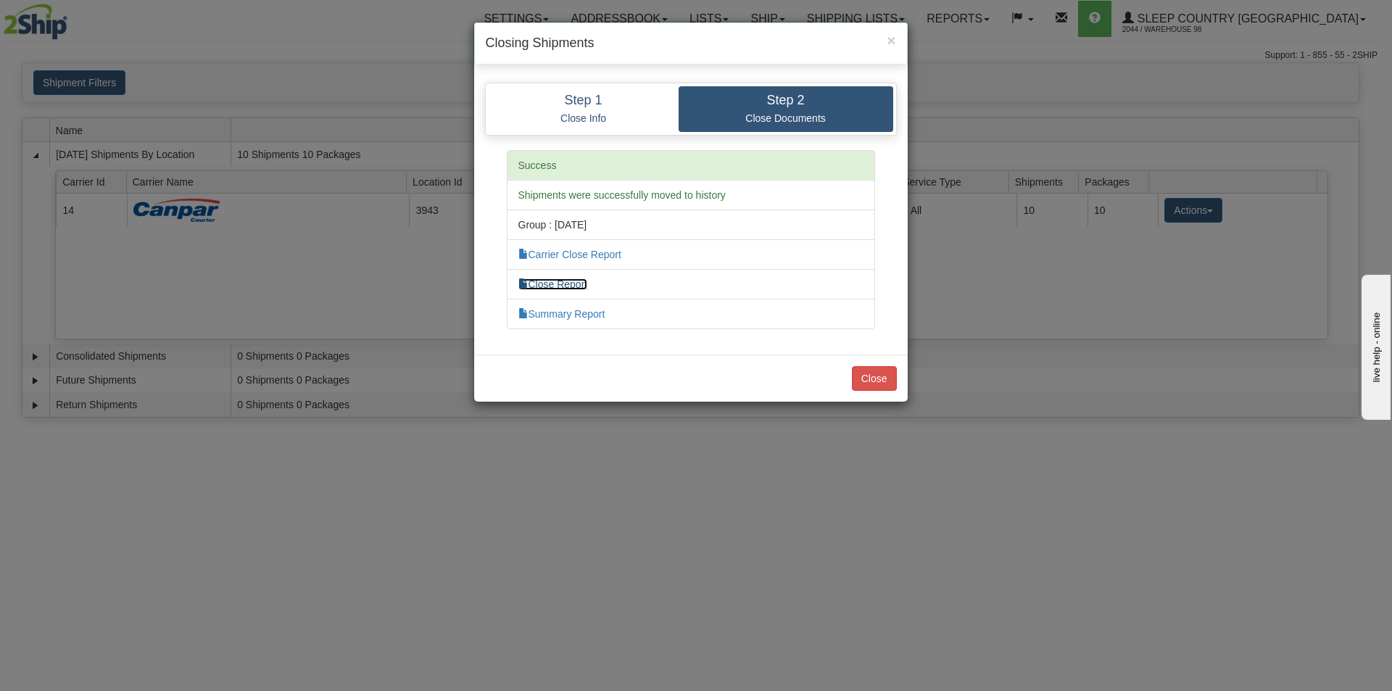
click at [561, 280] on link "Close Report" at bounding box center [554, 284] width 70 height 12
drag, startPoint x: 868, startPoint y: 379, endPoint x: 827, endPoint y: 386, distance: 41.1
click at [869, 379] on button "Close" at bounding box center [874, 378] width 45 height 25
